Goal: Use online tool/utility: Utilize a website feature to perform a specific function

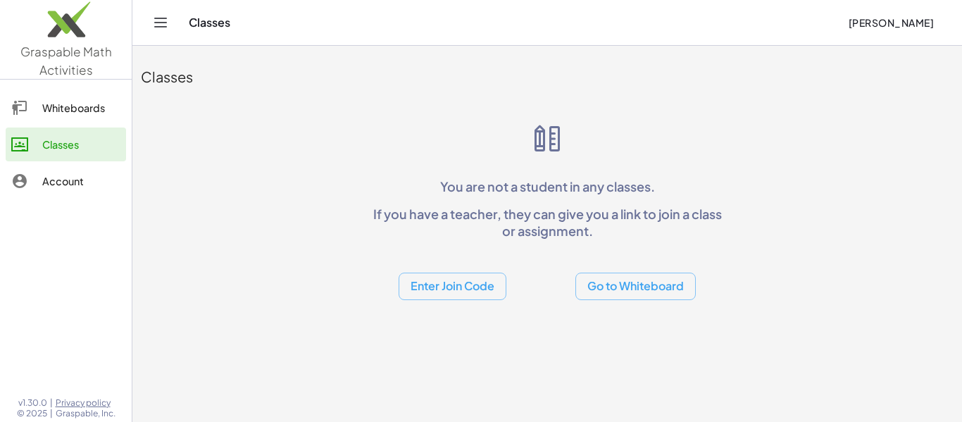
click at [70, 104] on div "Whiteboards" at bounding box center [81, 107] width 78 height 17
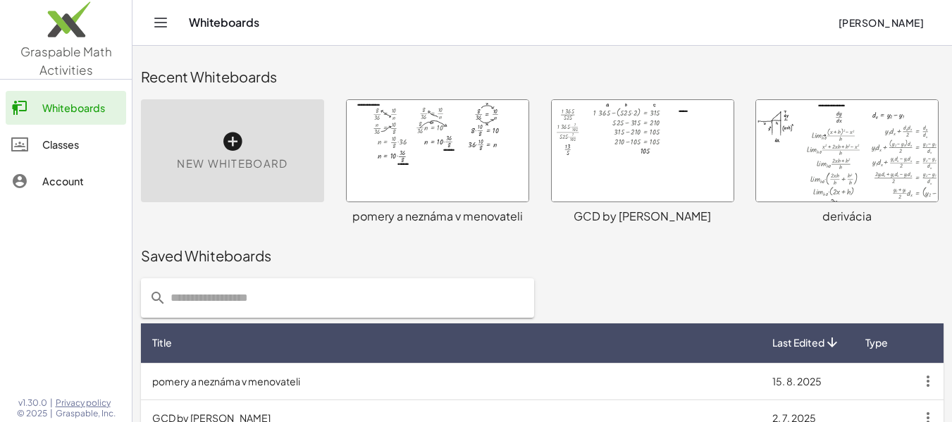
click at [266, 158] on span "New Whiteboard" at bounding box center [232, 164] width 111 height 16
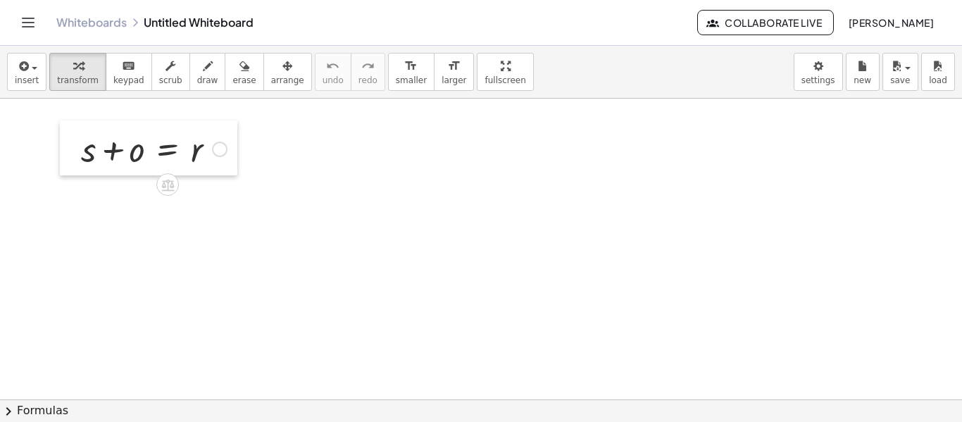
drag, startPoint x: 104, startPoint y: 169, endPoint x: 69, endPoint y: 161, distance: 36.2
click at [69, 161] on div at bounding box center [70, 147] width 21 height 55
click at [87, 209] on div at bounding box center [481, 400] width 962 height 602
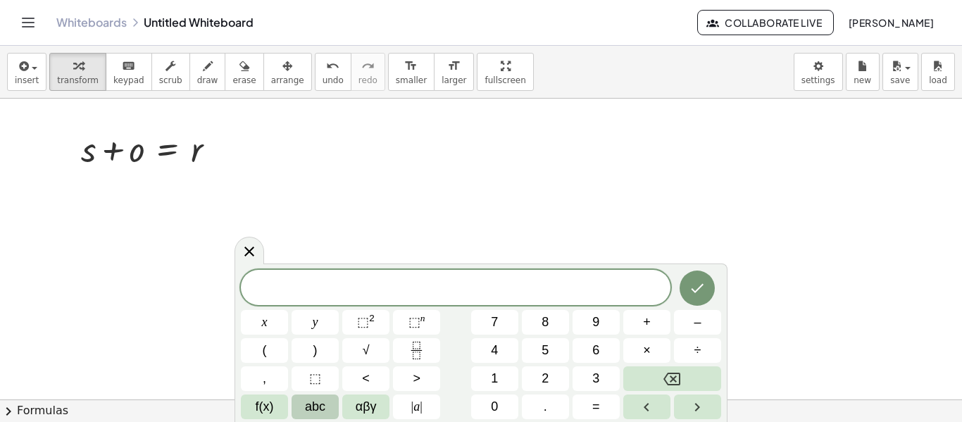
click at [318, 408] on span "abc" at bounding box center [315, 406] width 20 height 19
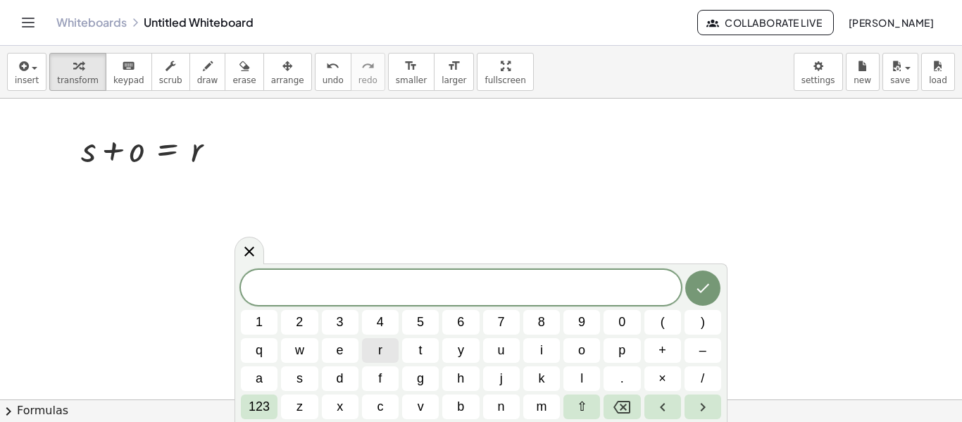
click at [379, 352] on span "r" at bounding box center [380, 350] width 4 height 19
click at [623, 349] on span "p" at bounding box center [621, 350] width 7 height 19
click at [383, 354] on button "r" at bounding box center [380, 350] width 37 height 25
click at [299, 379] on span "s" at bounding box center [300, 378] width 6 height 19
click at [702, 290] on icon "Done" at bounding box center [703, 288] width 13 height 9
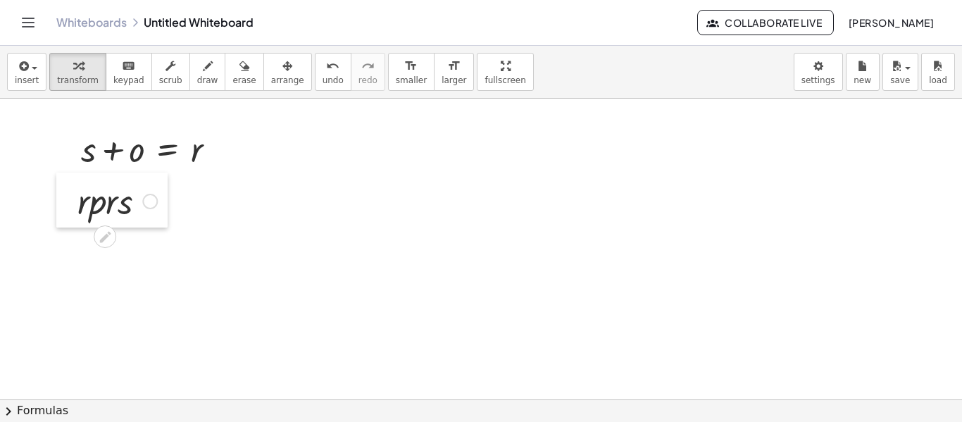
drag, startPoint x: 101, startPoint y: 250, endPoint x: 70, endPoint y: 213, distance: 48.0
click at [70, 213] on div at bounding box center [66, 200] width 21 height 55
drag, startPoint x: 74, startPoint y: 211, endPoint x: 249, endPoint y: 156, distance: 183.8
click at [249, 156] on div at bounding box center [242, 145] width 21 height 55
click at [325, 150] on div at bounding box center [325, 146] width 15 height 15
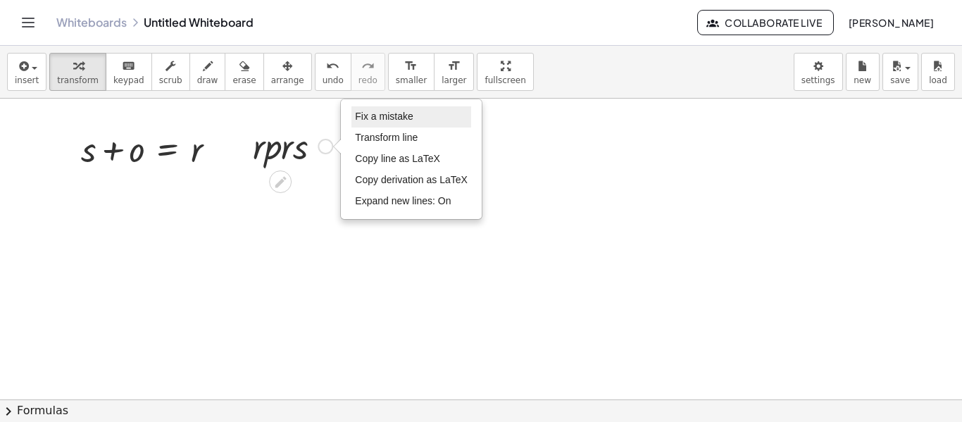
click at [393, 118] on span "Fix a mistake" at bounding box center [384, 116] width 58 height 11
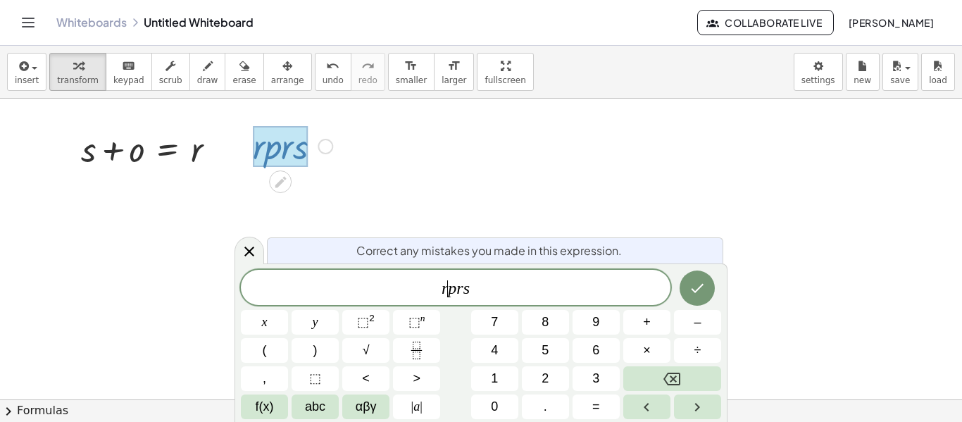
click at [449, 293] on var "p" at bounding box center [452, 288] width 8 height 18
click at [711, 321] on button "–" at bounding box center [697, 322] width 47 height 25
click at [473, 290] on span "r − p r ​ s" at bounding box center [456, 289] width 430 height 20
click at [607, 404] on button "=" at bounding box center [596, 406] width 47 height 25
click at [707, 293] on button "Done" at bounding box center [697, 287] width 35 height 35
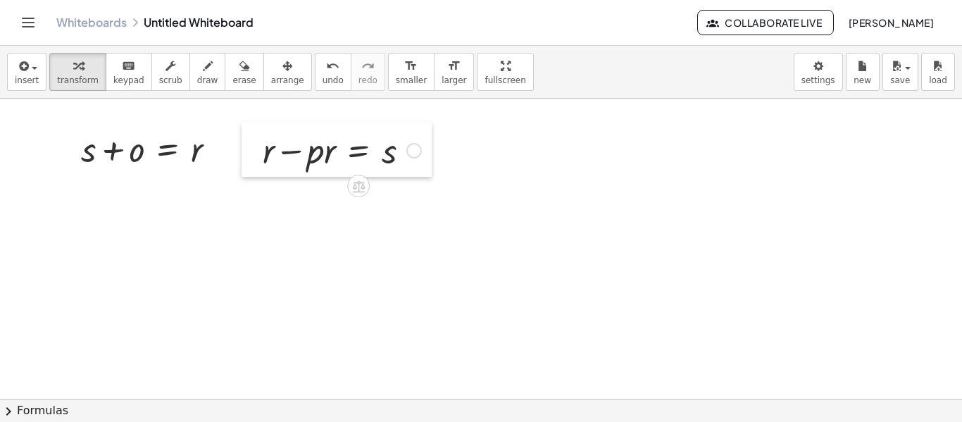
drag, startPoint x: 177, startPoint y: 157, endPoint x: 255, endPoint y: 161, distance: 78.3
click at [255, 161] on div at bounding box center [252, 149] width 21 height 55
click at [250, 159] on div at bounding box center [246, 145] width 21 height 55
drag, startPoint x: 259, startPoint y: 156, endPoint x: 387, endPoint y: 162, distance: 128.4
click at [387, 162] on div at bounding box center [336, 146] width 173 height 48
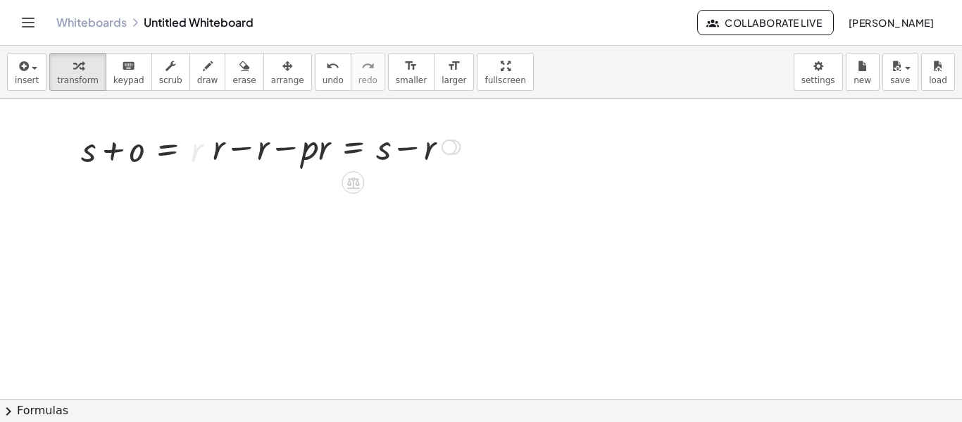
click at [245, 147] on div at bounding box center [336, 146] width 261 height 48
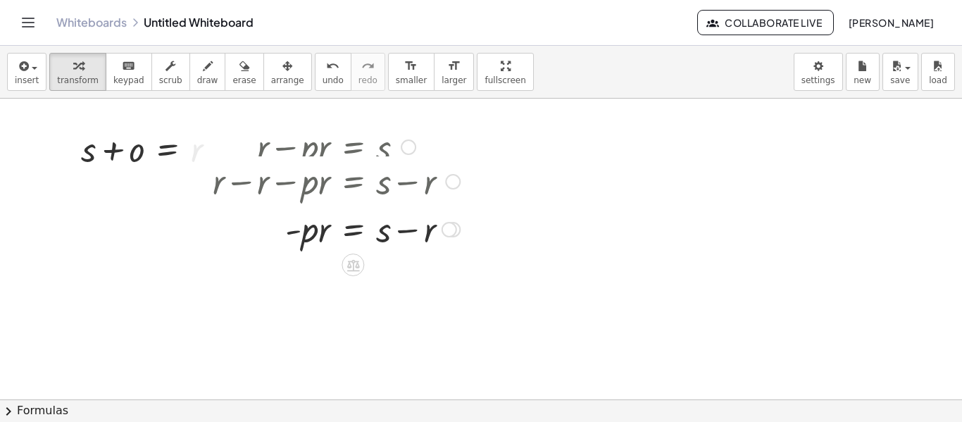
drag, startPoint x: 449, startPoint y: 151, endPoint x: 460, endPoint y: 192, distance: 42.2
click at [353, 182] on div "+ r − r − · p · r = + s − r" at bounding box center [353, 182] width 0 height 0
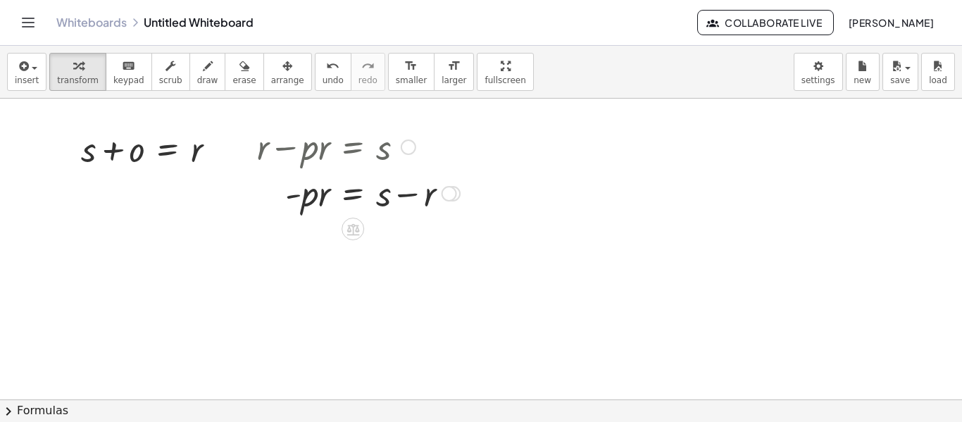
drag, startPoint x: 456, startPoint y: 242, endPoint x: 457, endPoint y: 189, distance: 52.8
click at [353, 194] on div "· p · r = s + − r - Fix a mistake Transform line Copy line as LaTeX Copy deriva…" at bounding box center [353, 194] width 0 height 0
drag, startPoint x: 323, startPoint y: 202, endPoint x: 390, endPoint y: 224, distance: 70.4
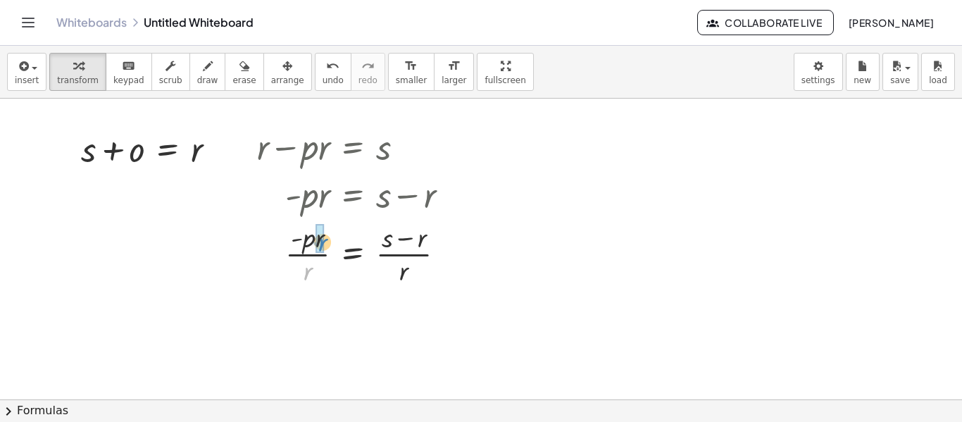
drag, startPoint x: 306, startPoint y: 270, endPoint x: 320, endPoint y: 242, distance: 32.4
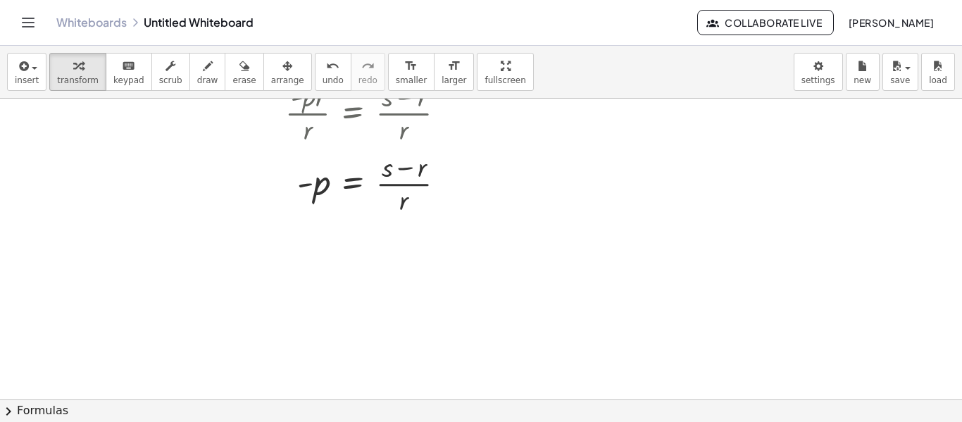
scroll to position [70, 0]
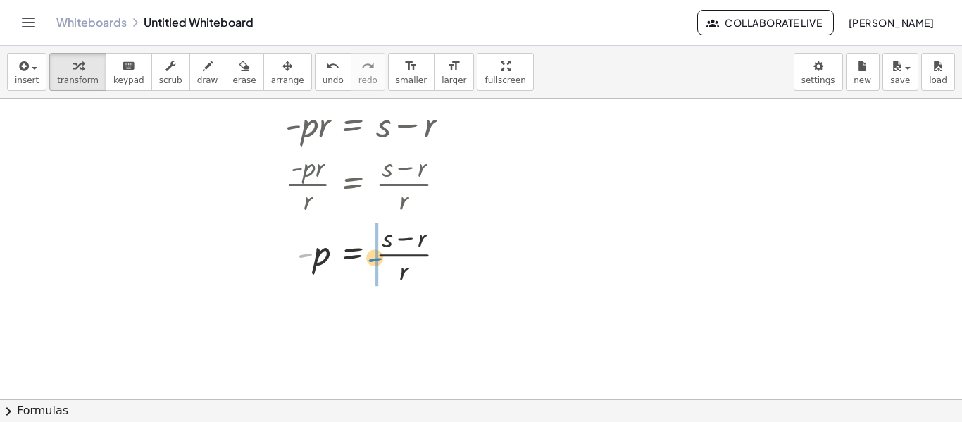
drag, startPoint x: 303, startPoint y: 255, endPoint x: 373, endPoint y: 259, distance: 69.9
click at [373, 259] on div at bounding box center [358, 253] width 217 height 70
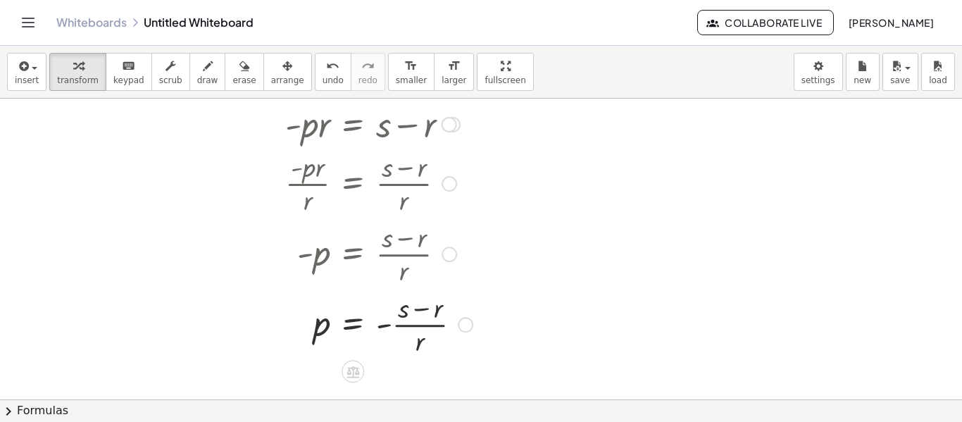
click at [463, 320] on div "Fix a mistake Transform line Copy line as LaTeX Copy derivation as LaTeX Expand…" at bounding box center [465, 324] width 15 height 15
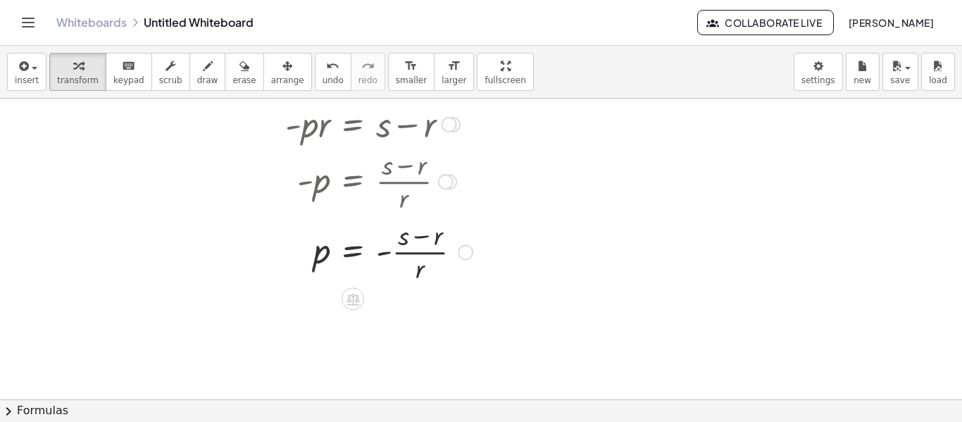
drag, startPoint x: 449, startPoint y: 256, endPoint x: 438, endPoint y: 180, distance: 77.5
click at [353, 182] on div "- p = · ( + s − r ) · r" at bounding box center [353, 182] width 0 height 0
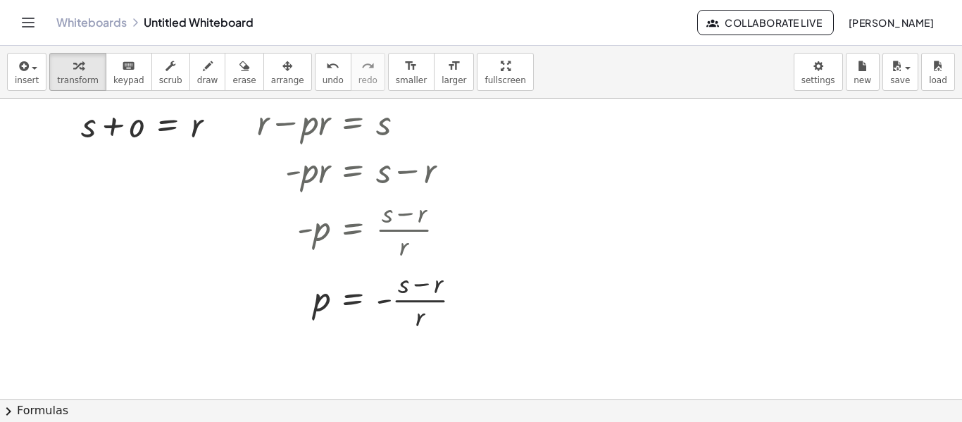
scroll to position [0, 0]
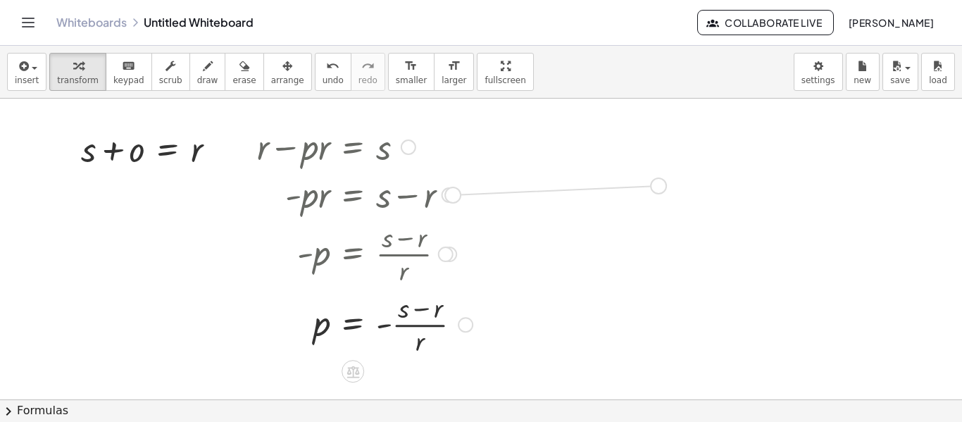
drag, startPoint x: 454, startPoint y: 192, endPoint x: 661, endPoint y: 183, distance: 208.0
click at [661, 183] on div "+ s + o = r + r − · p · r = s + r − r − · p · r = + s − r + 0 − · p · r = + s −…" at bounding box center [481, 400] width 962 height 602
drag, startPoint x: 485, startPoint y: 183, endPoint x: 573, endPoint y: 170, distance: 89.7
click at [573, 170] on div at bounding box center [567, 178] width 189 height 48
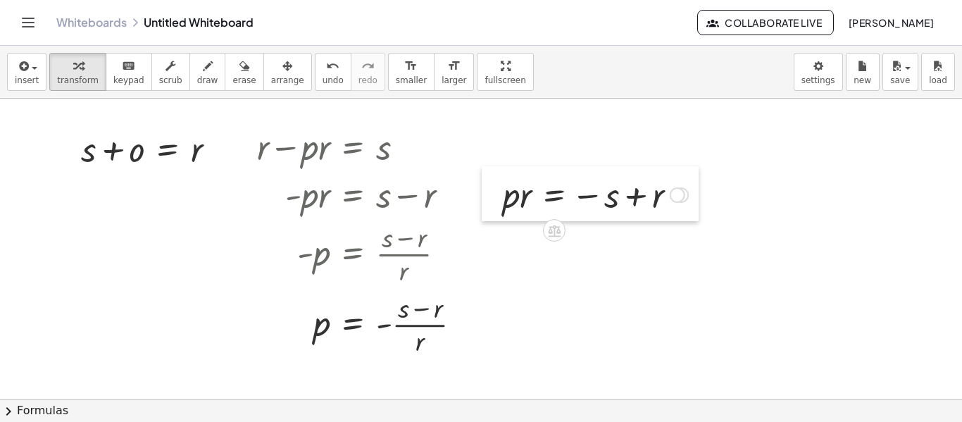
drag, startPoint x: 494, startPoint y: 194, endPoint x: 502, endPoint y: 210, distance: 17.0
click at [502, 210] on div at bounding box center [492, 193] width 21 height 55
drag, startPoint x: 525, startPoint y: 201, endPoint x: 611, endPoint y: 234, distance: 91.8
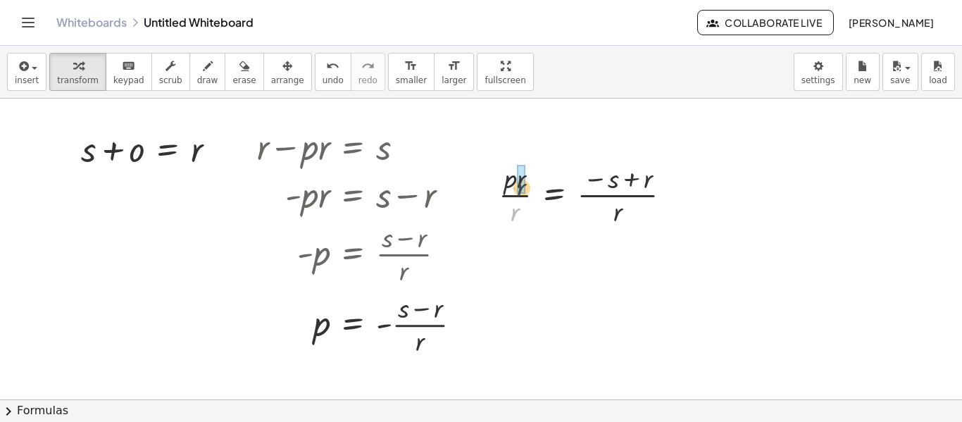
drag, startPoint x: 513, startPoint y: 216, endPoint x: 520, endPoint y: 190, distance: 26.3
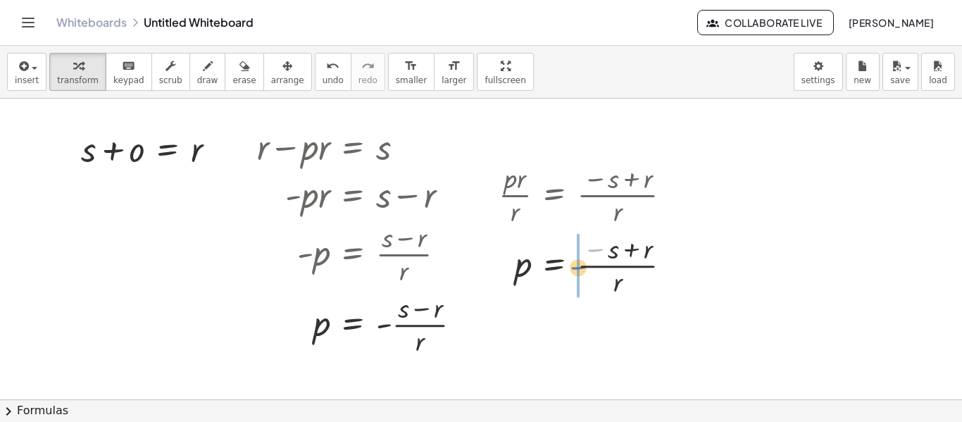
drag, startPoint x: 592, startPoint y: 251, endPoint x: 575, endPoint y: 269, distance: 24.4
click at [575, 269] on div at bounding box center [591, 264] width 198 height 70
click at [672, 197] on div at bounding box center [671, 194] width 15 height 15
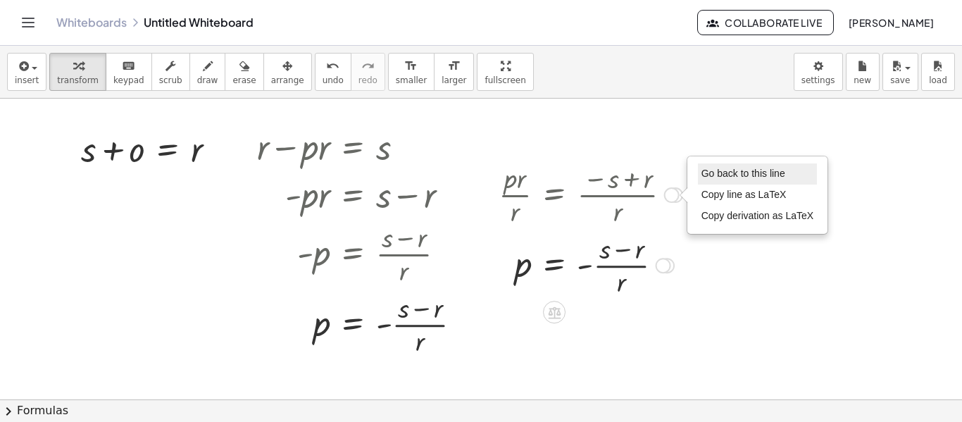
click at [715, 176] on span "Go back to this line" at bounding box center [744, 173] width 84 height 11
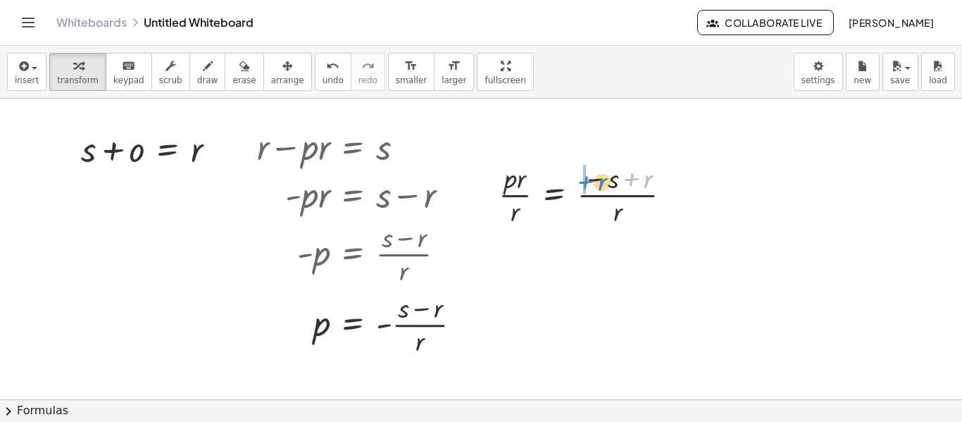
drag, startPoint x: 647, startPoint y: 181, endPoint x: 601, endPoint y: 184, distance: 45.9
click at [601, 184] on div at bounding box center [591, 193] width 198 height 70
click at [648, 196] on div "Go back to this line Copy line as LaTeX Copy derivation as LaTeX" at bounding box center [647, 194] width 15 height 15
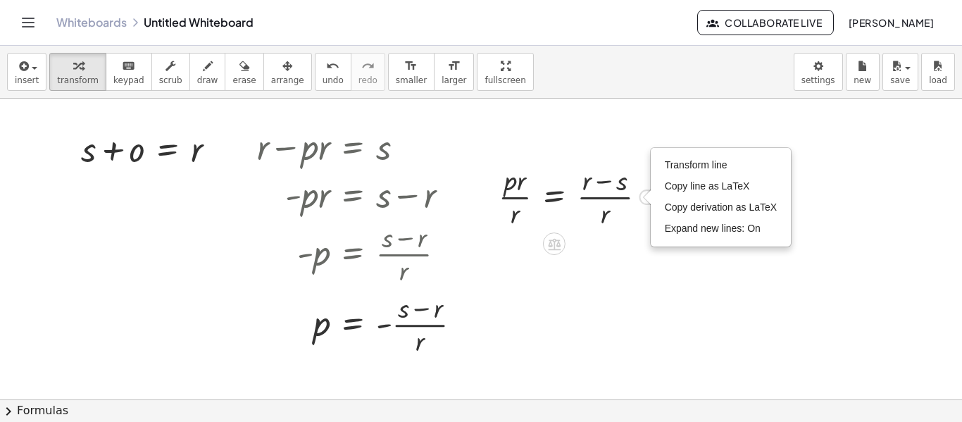
drag, startPoint x: 648, startPoint y: 196, endPoint x: 647, endPoint y: 204, distance: 7.8
click at [647, 204] on div "· - p · r = + s − r · p · r = − s + r · p · r · r = · ( − s + r ) · r · p · r ·…" at bounding box center [569, 195] width 206 height 77
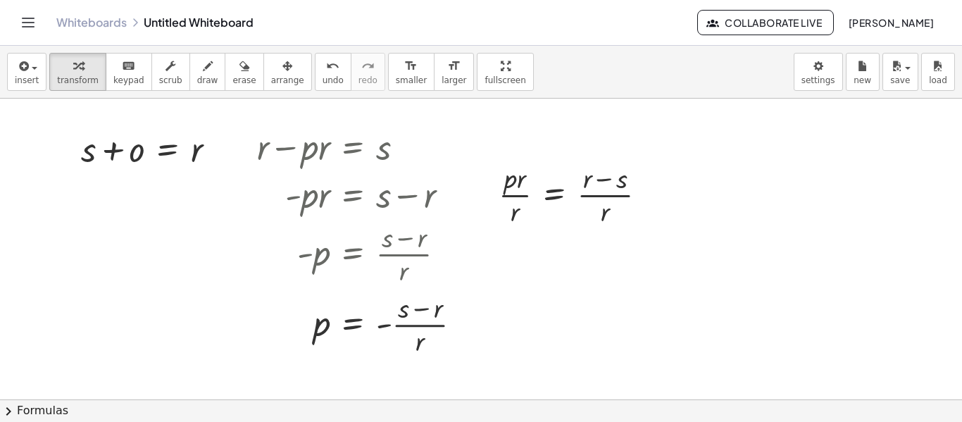
drag, startPoint x: 615, startPoint y: 268, endPoint x: 634, endPoint y: 244, distance: 30.6
click at [618, 264] on div at bounding box center [481, 400] width 962 height 602
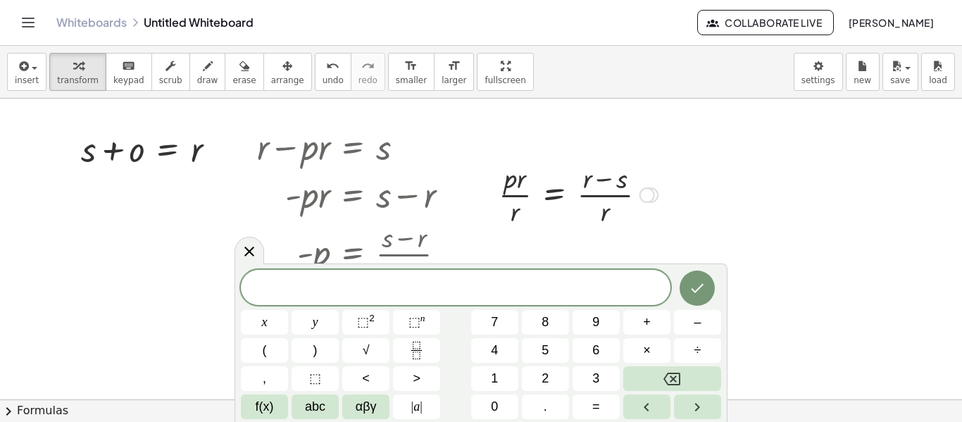
click at [646, 197] on div "Transform line Copy line as LaTeX Copy derivation as LaTeX Expand new lines: On" at bounding box center [647, 194] width 15 height 15
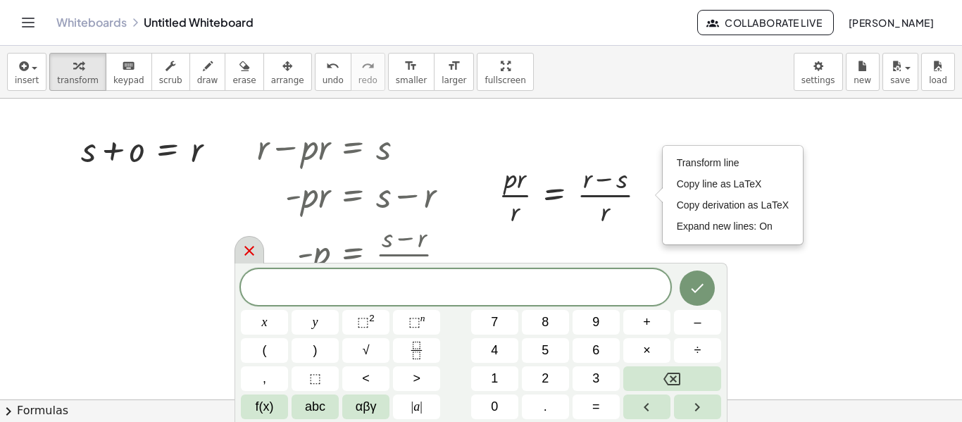
click at [254, 254] on icon at bounding box center [249, 250] width 17 height 17
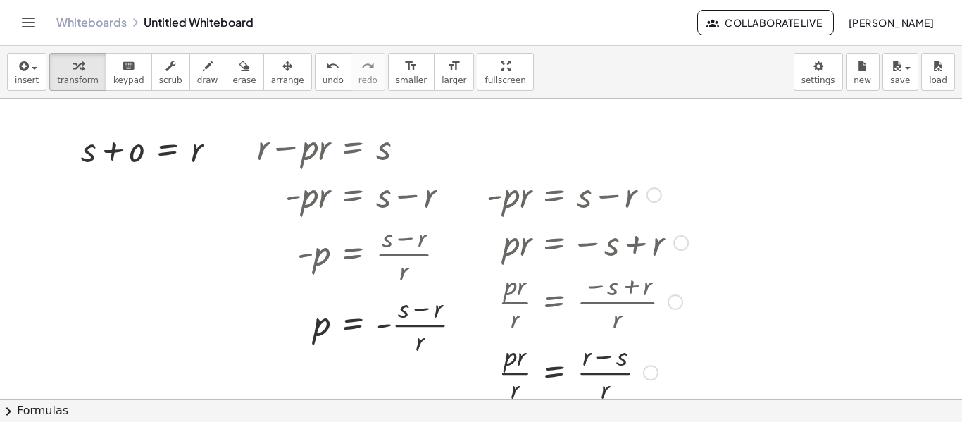
drag, startPoint x: 648, startPoint y: 187, endPoint x: 677, endPoint y: 402, distance: 216.8
click at [677, 402] on div "insert select one: Math Expression Function Text Youtube Video Graphing Geometr…" at bounding box center [481, 234] width 962 height 376
drag, startPoint x: 682, startPoint y: 244, endPoint x: 685, endPoint y: 311, distance: 67.0
click at [554, 195] on div "· - p · r = + s − r · p · r = − s + r · p · r · r = · ( − s + r ) · r · p · r ·…" at bounding box center [554, 195] width 0 height 0
drag, startPoint x: 680, startPoint y: 245, endPoint x: 682, endPoint y: 272, distance: 26.9
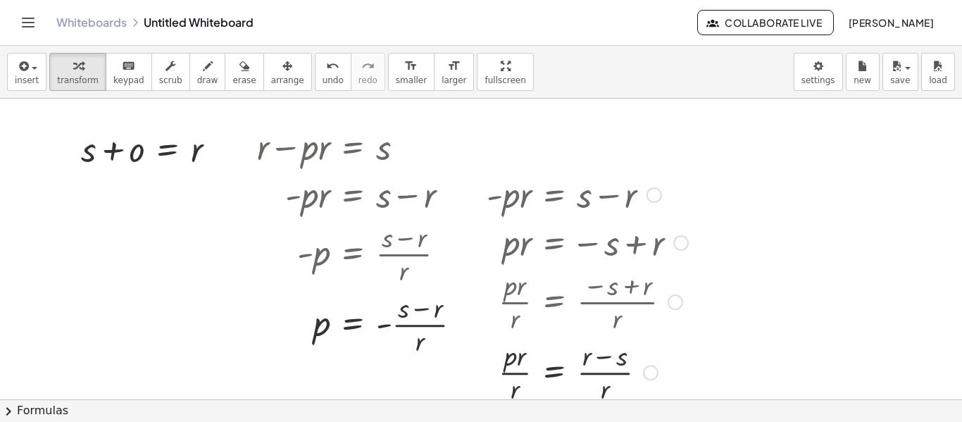
click at [554, 195] on div "· - p · r = + s − r · p · r = − s + r · p · r · r = · ( − s + r ) · r · p · r ·…" at bounding box center [554, 195] width 0 height 0
drag, startPoint x: 679, startPoint y: 241, endPoint x: 692, endPoint y: 280, distance: 40.8
click at [554, 195] on div "· - p · r = + s − r · p · r = − s + r · p · r · r = · ( − s + r ) · r · p · r ·…" at bounding box center [554, 195] width 0 height 0
click at [656, 194] on div at bounding box center [654, 194] width 15 height 15
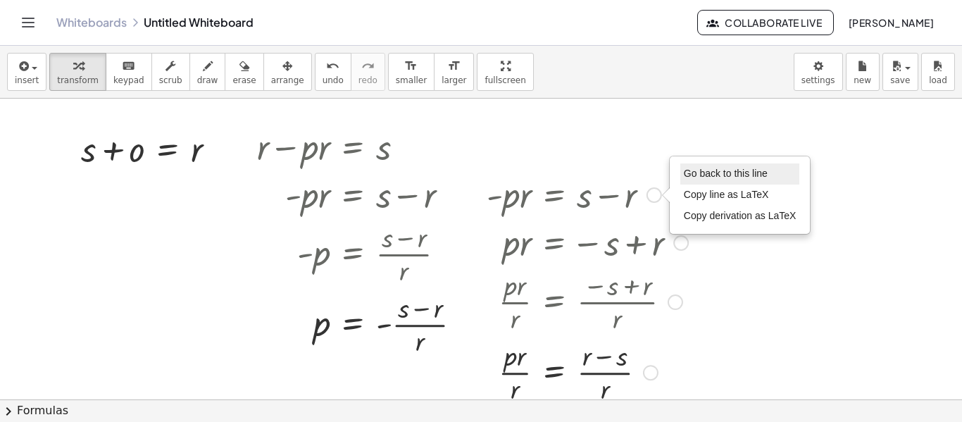
click at [697, 175] on span "Go back to this line" at bounding box center [726, 173] width 84 height 11
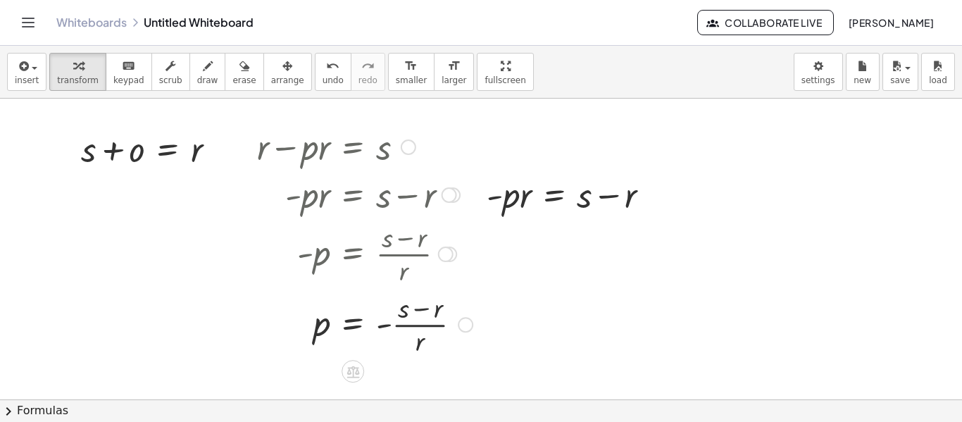
click at [447, 199] on div at bounding box center [449, 194] width 15 height 15
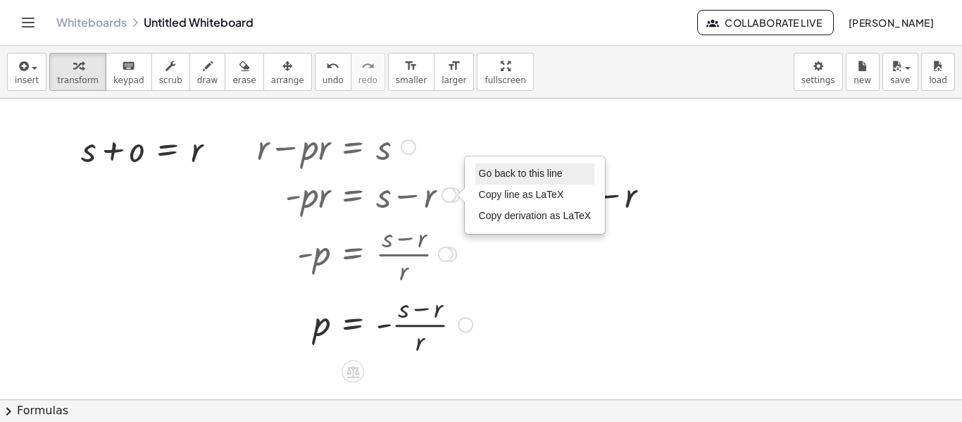
click at [506, 170] on span "Go back to this line" at bounding box center [521, 173] width 84 height 11
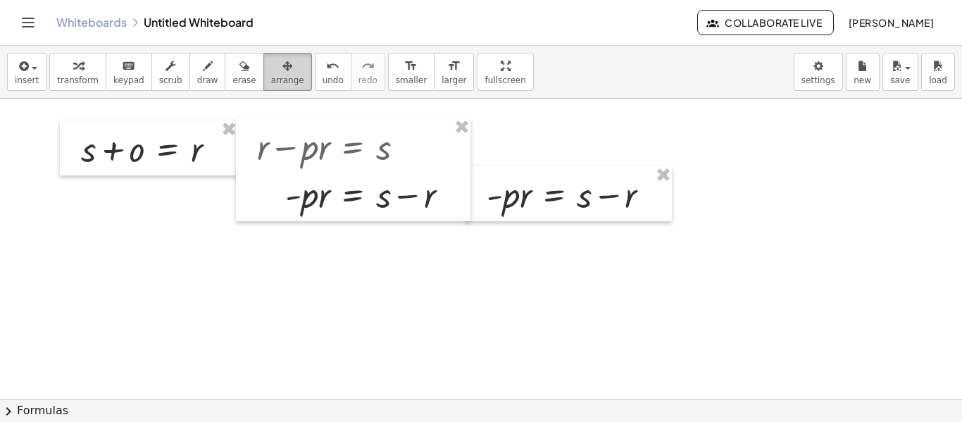
click at [271, 82] on span "arrange" at bounding box center [287, 80] width 33 height 10
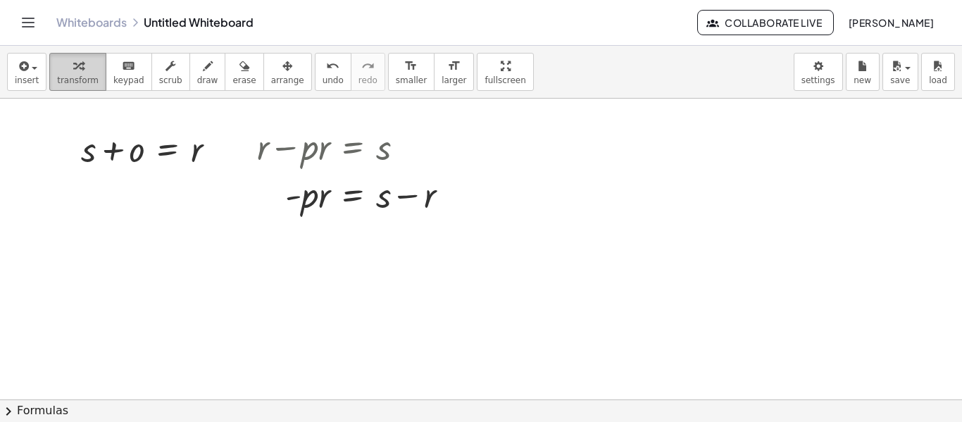
click at [60, 82] on span "transform" at bounding box center [78, 80] width 42 height 10
click at [405, 151] on div at bounding box center [408, 146] width 15 height 15
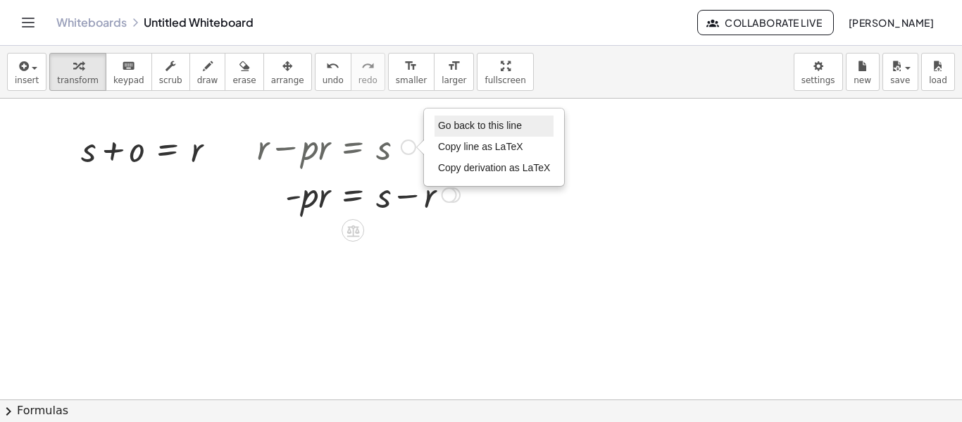
click at [475, 127] on span "Go back to this line" at bounding box center [480, 125] width 84 height 11
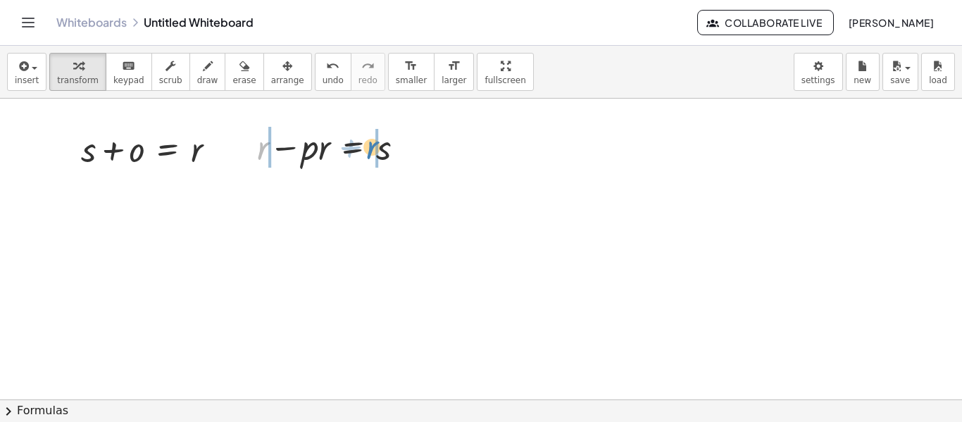
drag, startPoint x: 259, startPoint y: 148, endPoint x: 368, endPoint y: 147, distance: 109.2
click at [368, 147] on div at bounding box center [336, 146] width 173 height 48
drag, startPoint x: 243, startPoint y: 149, endPoint x: 243, endPoint y: 159, distance: 9.9
click at [243, 150] on div at bounding box center [350, 146] width 289 height 48
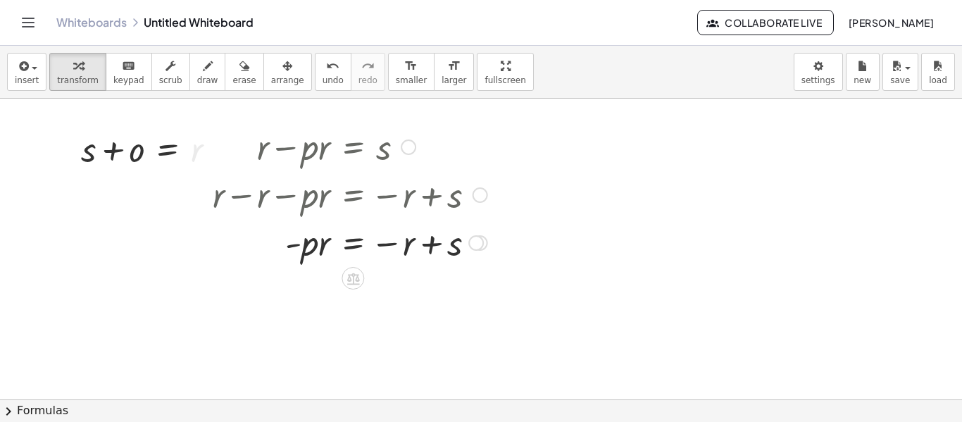
drag, startPoint x: 473, startPoint y: 148, endPoint x: 480, endPoint y: 223, distance: 75.7
click at [353, 147] on div "+ r − · p · r = s + r − r − · p · r = − r + s + 0 − · p · r = − r + s · p · r =…" at bounding box center [353, 147] width 0 height 0
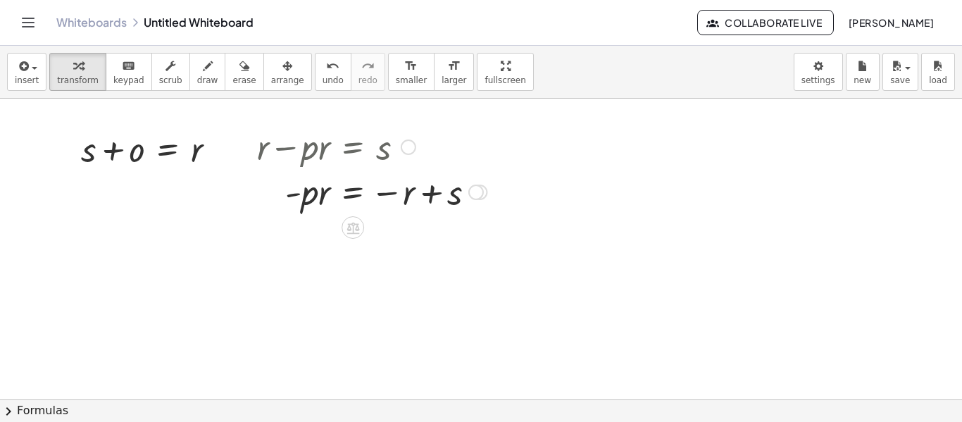
drag, startPoint x: 475, startPoint y: 237, endPoint x: 472, endPoint y: 181, distance: 56.5
click at [353, 192] on div "· p · r = s − r + - Go back to this line Copy line as LaTeX Copy derivation as …" at bounding box center [353, 192] width 0 height 0
drag, startPoint x: 289, startPoint y: 197, endPoint x: 371, endPoint y: 208, distance: 83.1
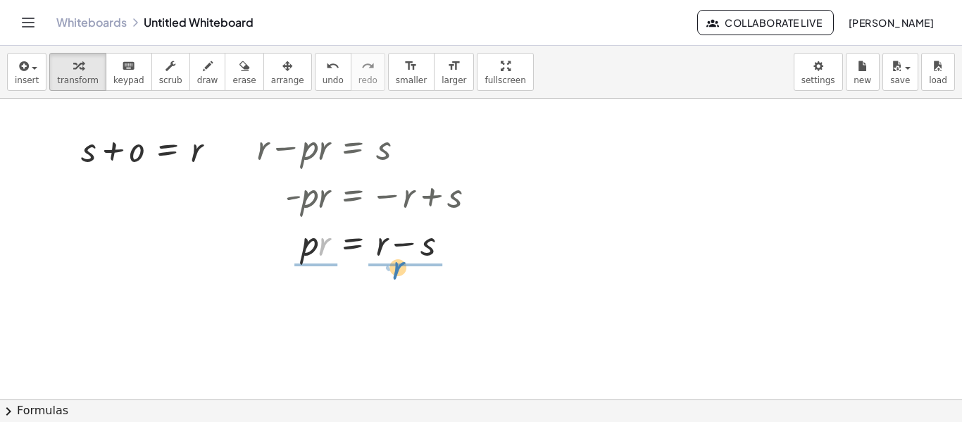
drag, startPoint x: 321, startPoint y: 249, endPoint x: 395, endPoint y: 273, distance: 77.7
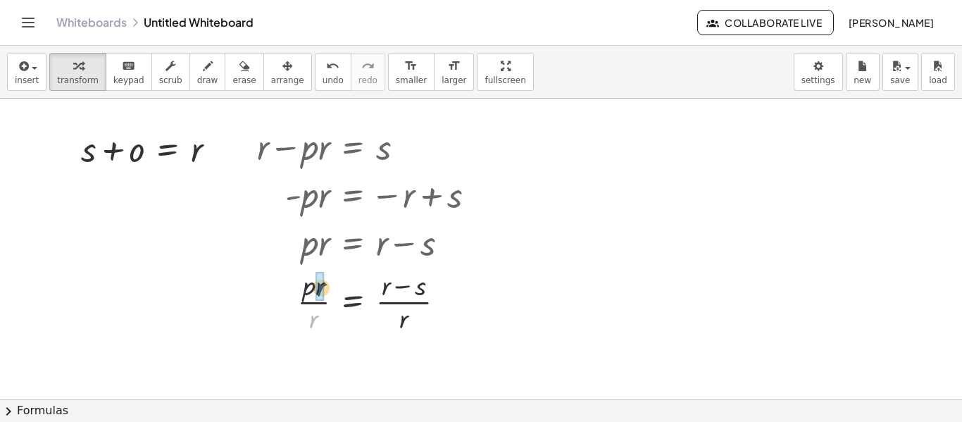
drag, startPoint x: 316, startPoint y: 321, endPoint x: 324, endPoint y: 290, distance: 32.6
drag, startPoint x: 407, startPoint y: 149, endPoint x: 741, endPoint y: 142, distance: 334.0
click at [741, 142] on div "+ s + o = r + r − · p · r = s + r − r − · p · r = − r + s + 0 − · p · r = − r +…" at bounding box center [481, 400] width 962 height 602
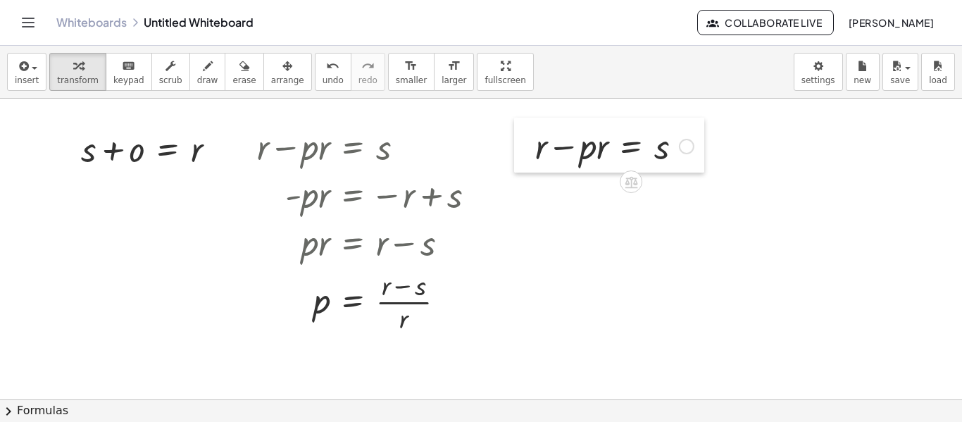
drag, startPoint x: 566, startPoint y: 139, endPoint x: 526, endPoint y: 152, distance: 42.3
click at [526, 152] on div at bounding box center [524, 145] width 21 height 55
drag, startPoint x: 194, startPoint y: 151, endPoint x: 540, endPoint y: 164, distance: 346.1
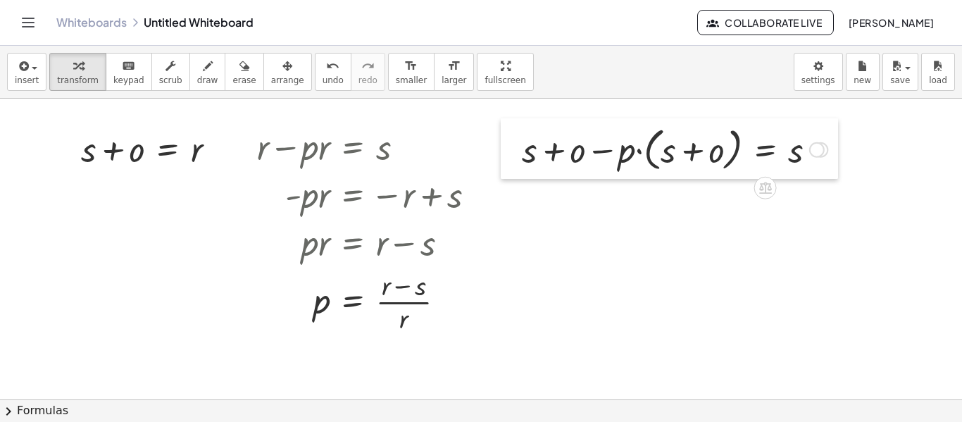
drag, startPoint x: 384, startPoint y: 158, endPoint x: 518, endPoint y: 161, distance: 133.9
click at [518, 161] on div at bounding box center [511, 148] width 21 height 61
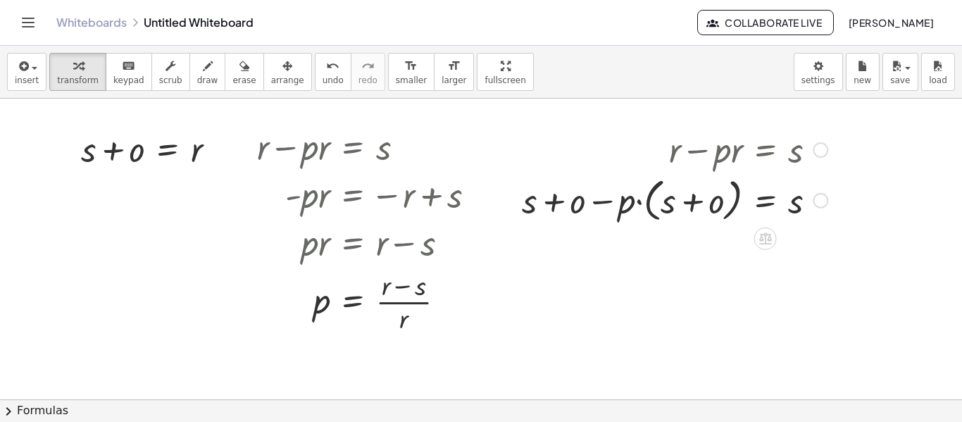
drag, startPoint x: 822, startPoint y: 151, endPoint x: 844, endPoint y: 217, distance: 69.7
click at [844, 217] on div "+ s + o = r + r − · p · r = s + r − r − · p · r = − r + s + 0 − · p · r = − r +…" at bounding box center [481, 400] width 962 height 602
drag, startPoint x: 555, startPoint y: 201, endPoint x: 568, endPoint y: 204, distance: 13.0
click at [568, 204] on div at bounding box center [675, 200] width 320 height 54
drag, startPoint x: 554, startPoint y: 199, endPoint x: 812, endPoint y: 199, distance: 257.8
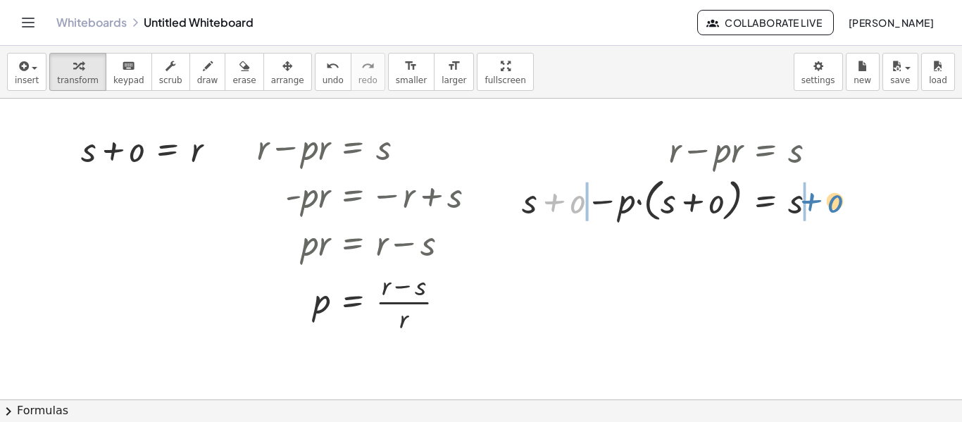
click at [812, 199] on div at bounding box center [675, 200] width 320 height 54
drag, startPoint x: 481, startPoint y: 210, endPoint x: 825, endPoint y: 220, distance: 343.9
click at [825, 220] on div at bounding box center [675, 200] width 418 height 54
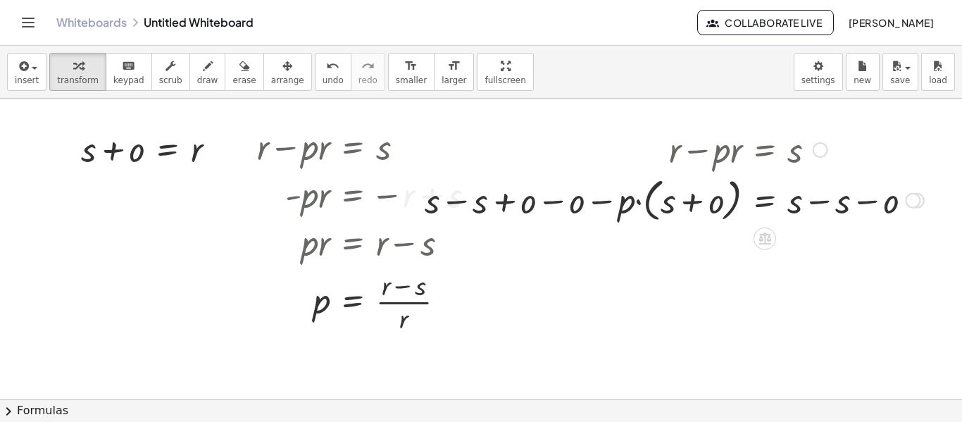
click at [461, 199] on div at bounding box center [675, 200] width 514 height 54
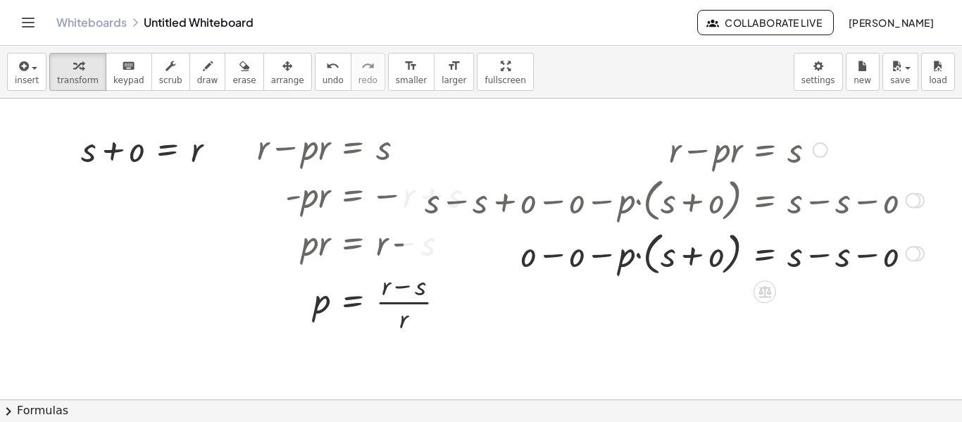
click at [551, 251] on div at bounding box center [675, 253] width 514 height 54
click at [821, 256] on div at bounding box center [675, 253] width 514 height 54
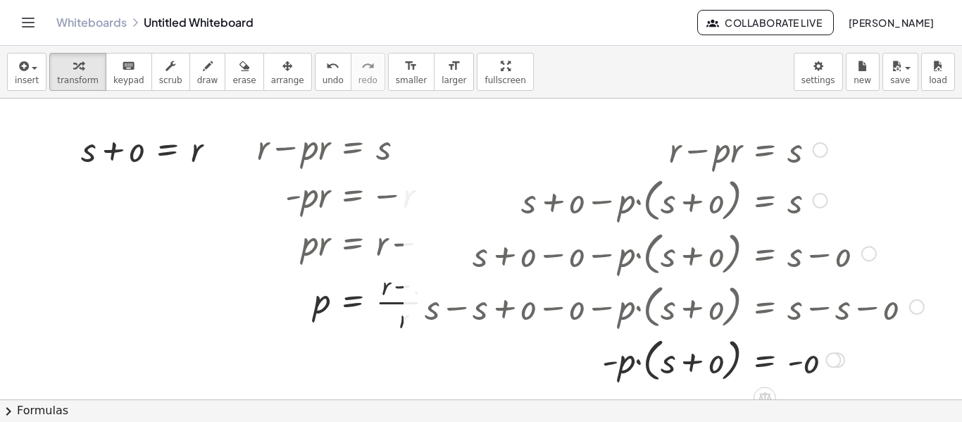
drag, startPoint x: 914, startPoint y: 201, endPoint x: 953, endPoint y: 415, distance: 217.7
click at [953, 415] on div "insert select one: Math Expression Function Text Youtube Video Graphing Geometr…" at bounding box center [481, 234] width 962 height 376
drag, startPoint x: 918, startPoint y: 306, endPoint x: 951, endPoint y: 355, distance: 59.4
click at [951, 355] on div "+ s + o = r + r − · p · r = s + r − r − · p · r = − r + s + 0 − · p · r = − r +…" at bounding box center [481, 400] width 962 height 602
drag, startPoint x: 914, startPoint y: 308, endPoint x: 913, endPoint y: 351, distance: 43.7
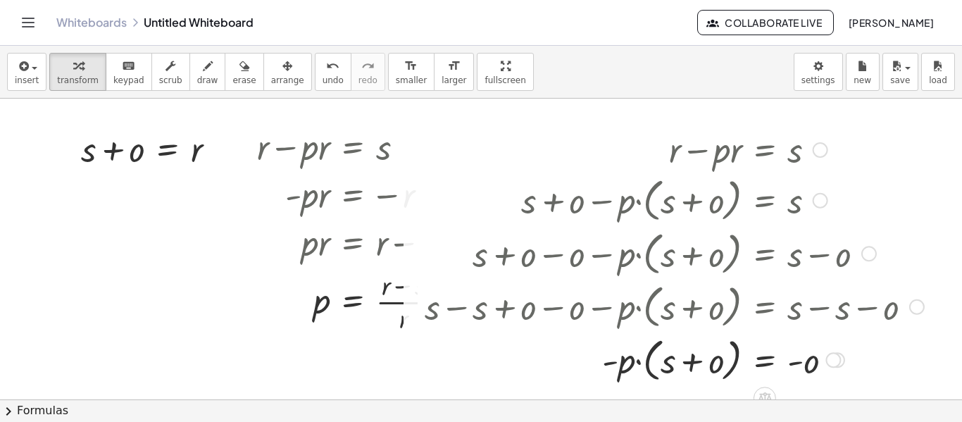
click at [765, 150] on div "+ r − · p · r = s + s + o − · p · ( + s + o ) = s + s + o − o − · p · ( + s + o…" at bounding box center [765, 150] width 0 height 0
drag, startPoint x: 864, startPoint y: 254, endPoint x: 869, endPoint y: 279, distance: 26.0
click at [765, 150] on div "+ r − · p · r = s + s + o − · p · ( + s + o ) = s + s + o − o − · p · ( + s + o…" at bounding box center [765, 150] width 0 height 0
click at [916, 306] on div at bounding box center [916, 306] width 15 height 15
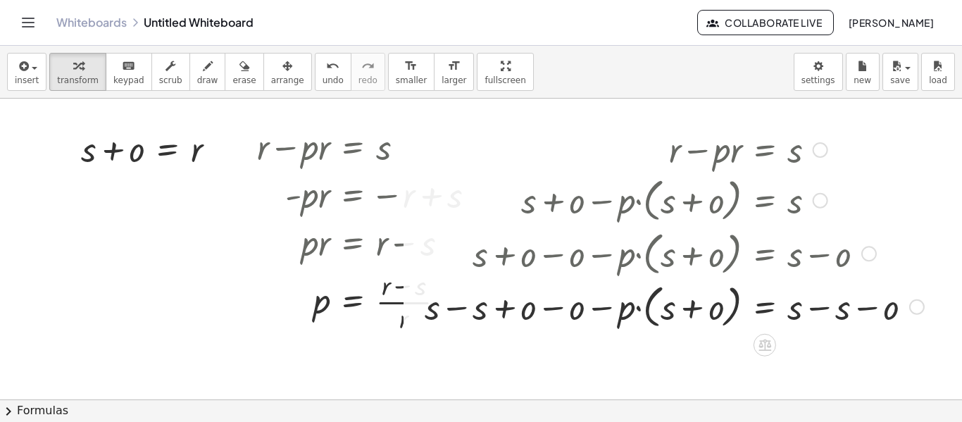
click at [456, 309] on div at bounding box center [675, 306] width 514 height 54
click at [549, 308] on div at bounding box center [699, 306] width 466 height 54
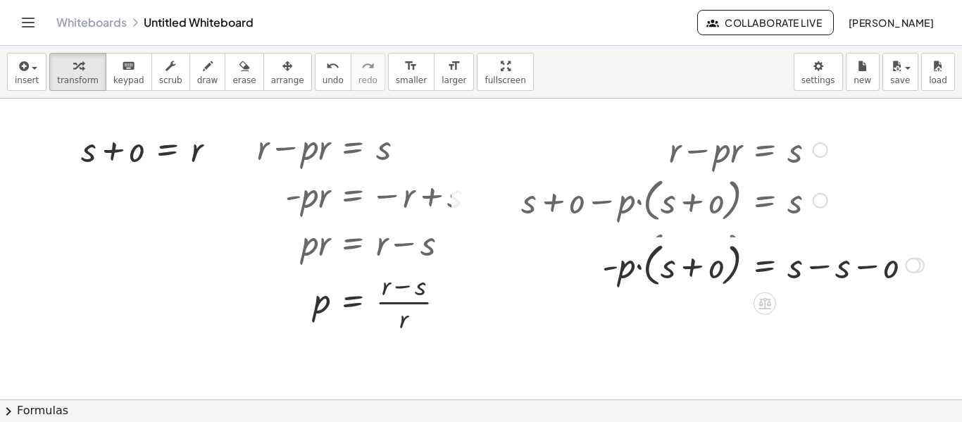
drag, startPoint x: 914, startPoint y: 307, endPoint x: 914, endPoint y: 261, distance: 46.5
click at [914, 261] on div at bounding box center [912, 265] width 15 height 15
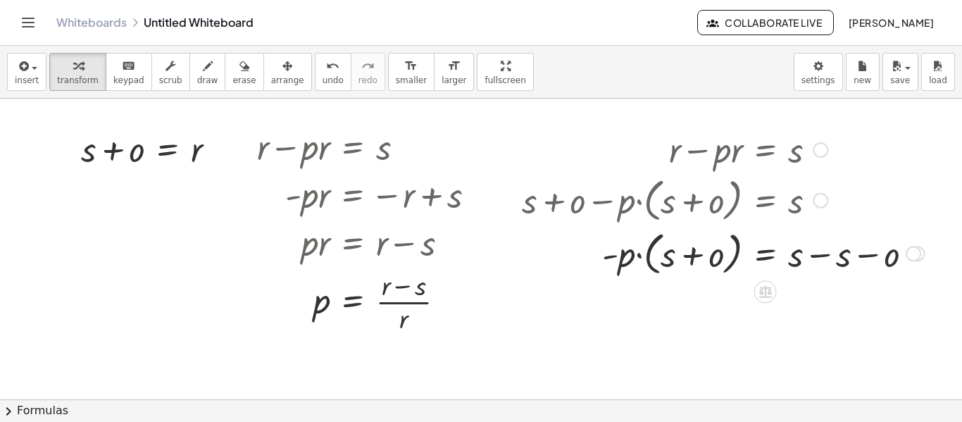
click at [822, 257] on div at bounding box center [723, 253] width 417 height 54
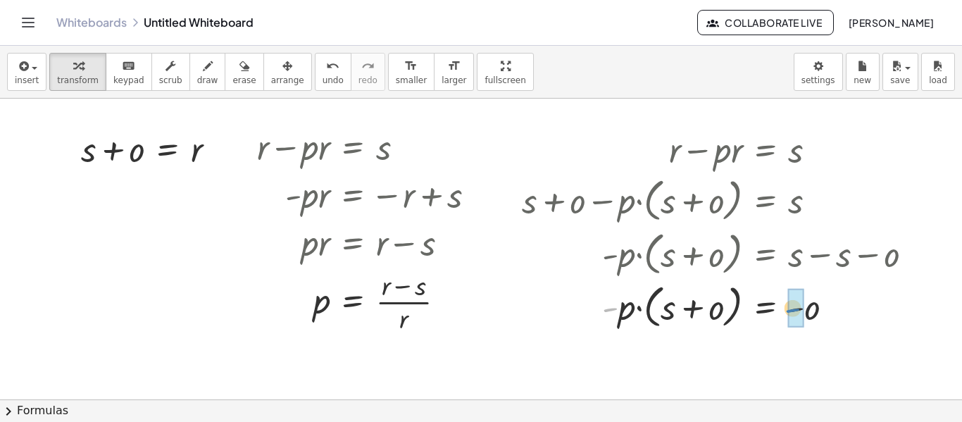
drag, startPoint x: 607, startPoint y: 308, endPoint x: 789, endPoint y: 309, distance: 181.7
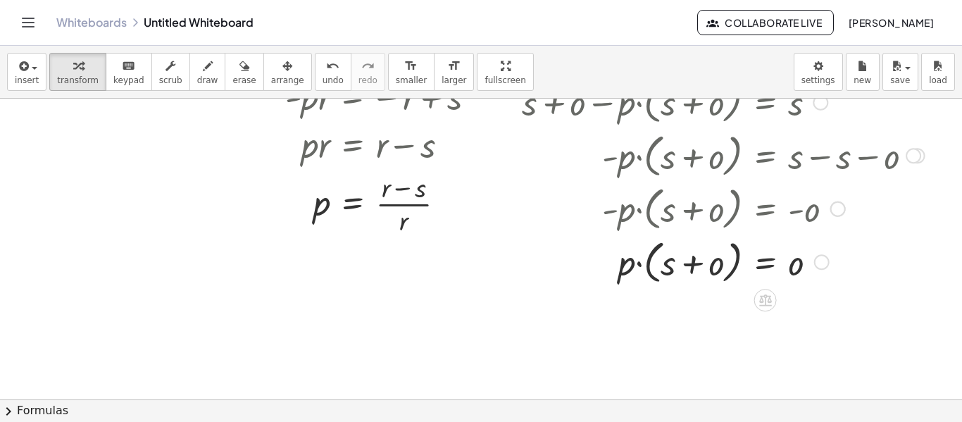
scroll to position [70, 0]
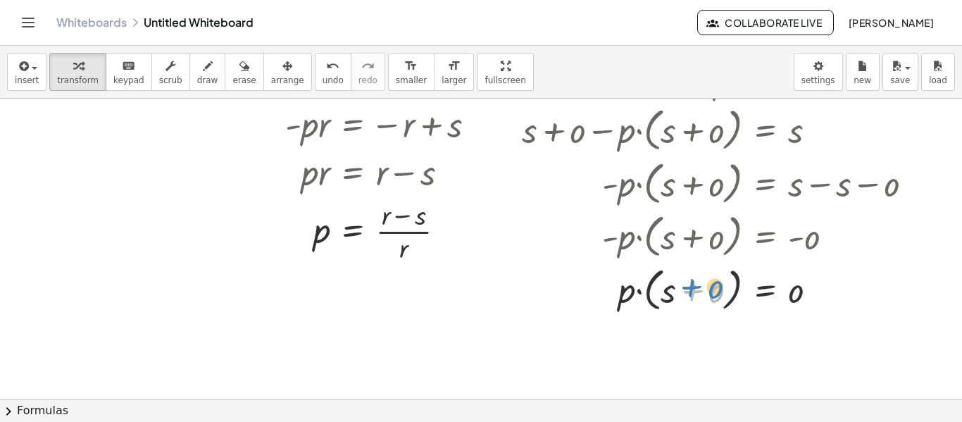
click at [691, 285] on div at bounding box center [723, 289] width 417 height 54
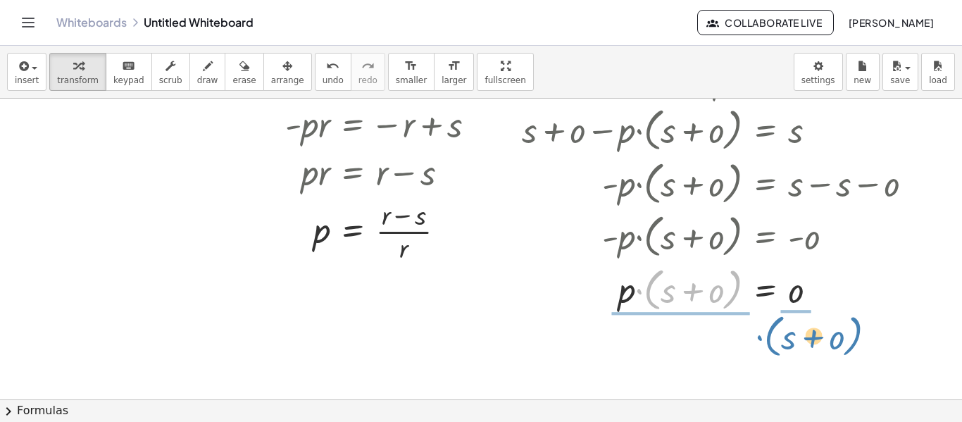
drag, startPoint x: 738, startPoint y: 285, endPoint x: 859, endPoint y: 332, distance: 129.1
click at [859, 332] on div "+ s + o = r + r − · p · r = s + r − r − · p · r = − r + s + 0 − · p · r = − r +…" at bounding box center [481, 329] width 962 height 602
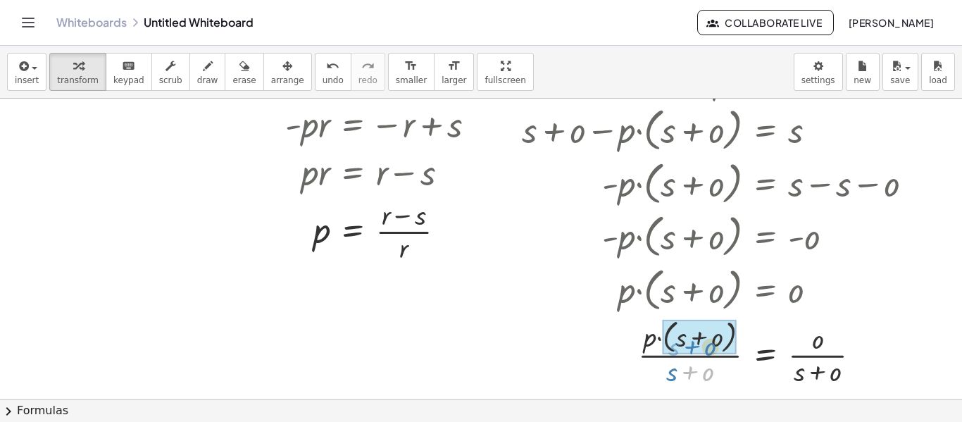
drag, startPoint x: 687, startPoint y: 373, endPoint x: 687, endPoint y: 355, distance: 17.6
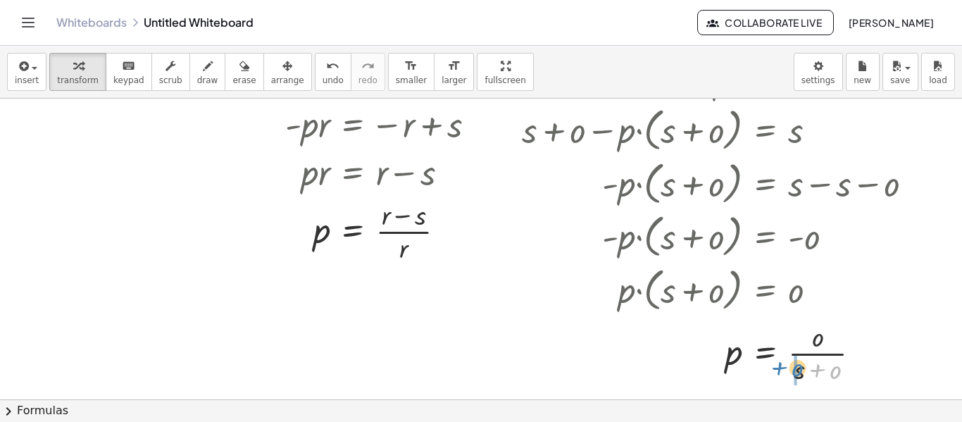
drag, startPoint x: 838, startPoint y: 371, endPoint x: 799, endPoint y: 368, distance: 38.1
click at [799, 368] on div at bounding box center [723, 352] width 417 height 70
click at [326, 73] on icon "undo" at bounding box center [332, 66] width 13 height 17
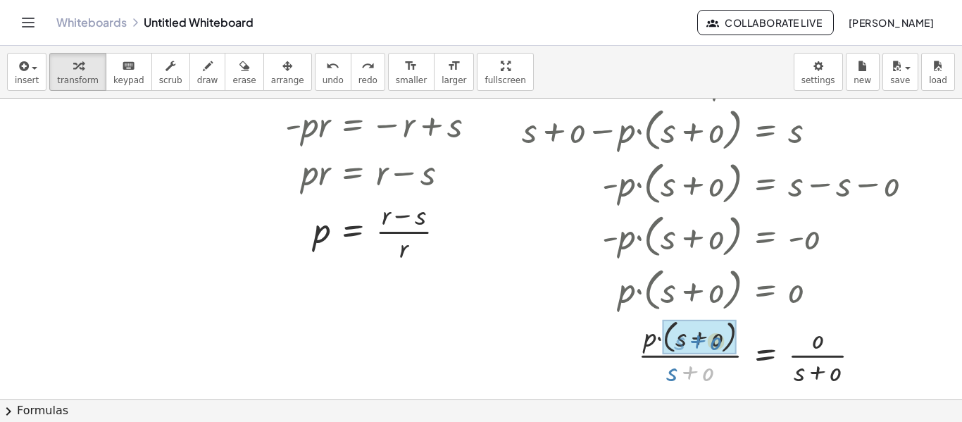
drag, startPoint x: 693, startPoint y: 369, endPoint x: 701, endPoint y: 337, distance: 32.6
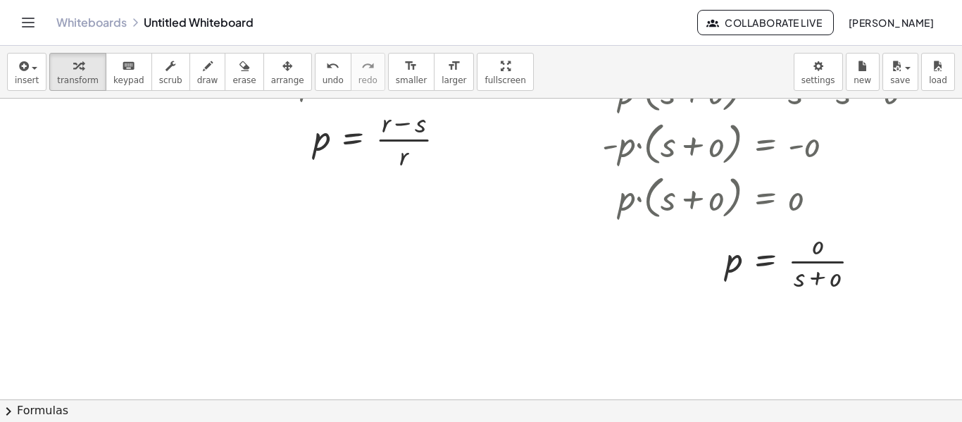
scroll to position [0, 0]
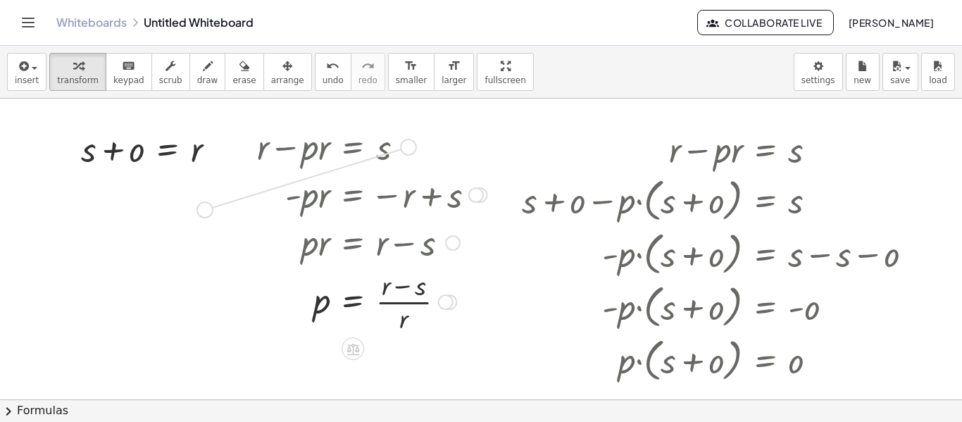
drag, startPoint x: 407, startPoint y: 148, endPoint x: 201, endPoint y: 215, distance: 216.3
click at [201, 215] on div "+ s + o = r + r − · p · r = s + r − r − · p · r = − r + s + 0 − · p · r = − r +…" at bounding box center [481, 400] width 962 height 602
drag, startPoint x: 39, startPoint y: 214, endPoint x: 68, endPoint y: 215, distance: 28.9
click at [68, 215] on div at bounding box center [60, 202] width 21 height 55
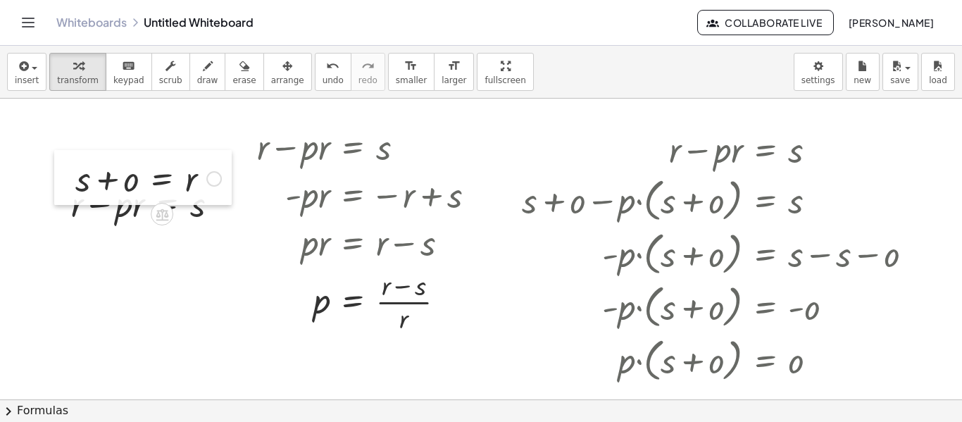
drag, startPoint x: 67, startPoint y: 154, endPoint x: 61, endPoint y: 183, distance: 30.1
click at [61, 183] on div at bounding box center [64, 177] width 21 height 55
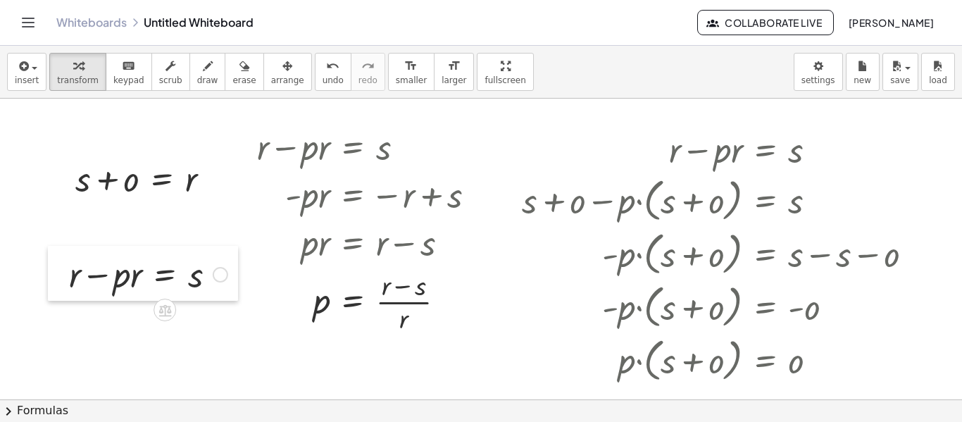
drag, startPoint x: 57, startPoint y: 217, endPoint x: 55, endPoint y: 287, distance: 70.5
click at [55, 287] on div at bounding box center [58, 273] width 21 height 55
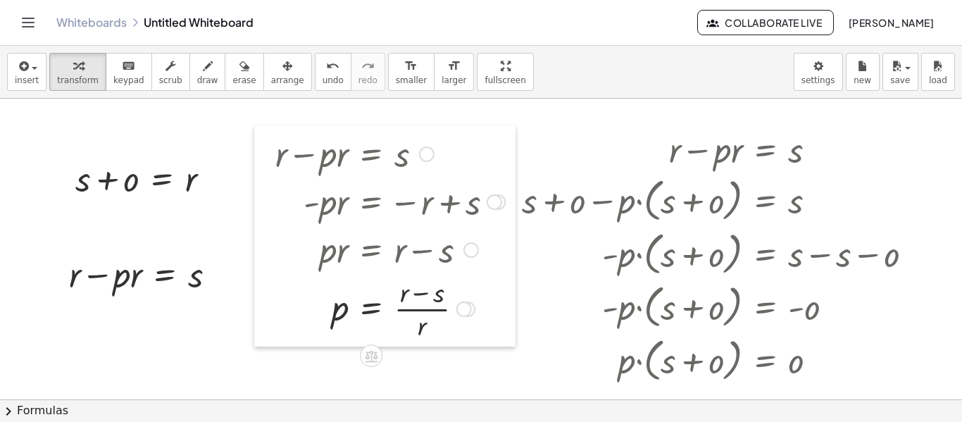
drag, startPoint x: 239, startPoint y: 156, endPoint x: 257, endPoint y: 163, distance: 19.6
click at [257, 163] on div at bounding box center [264, 235] width 21 height 221
drag, startPoint x: 824, startPoint y: 151, endPoint x: 937, endPoint y: 153, distance: 112.7
click at [937, 153] on div "+ s + o = r + r − · p · r = s + r − r − · p · r = − r + s + 0 − · p · r = − r +…" at bounding box center [481, 400] width 962 height 602
drag, startPoint x: 818, startPoint y: 152, endPoint x: 961, endPoint y: 147, distance: 143.8
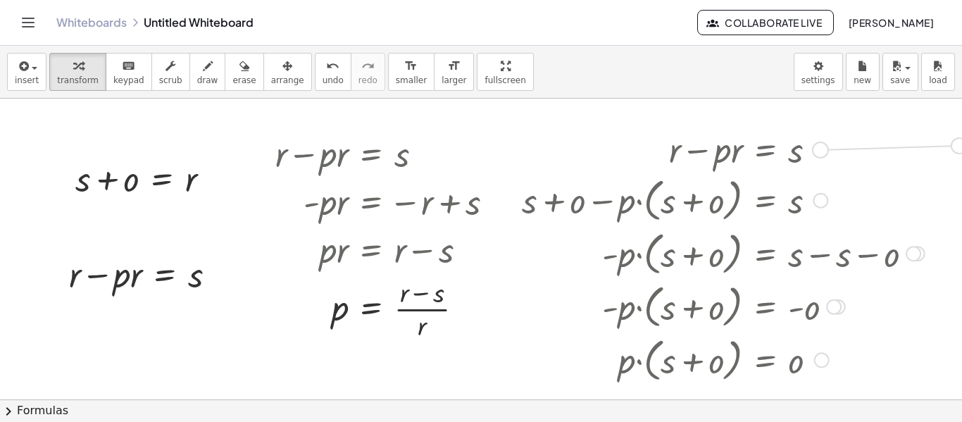
click at [961, 147] on div "+ s + o = r + r − · p · r = s + r − r − · p · r = − r + s + 0 − · p · r = − r +…" at bounding box center [481, 249] width 962 height 301
drag, startPoint x: 792, startPoint y: 142, endPoint x: 516, endPoint y: 155, distance: 276.4
click at [516, 155] on div at bounding box center [509, 150] width 21 height 55
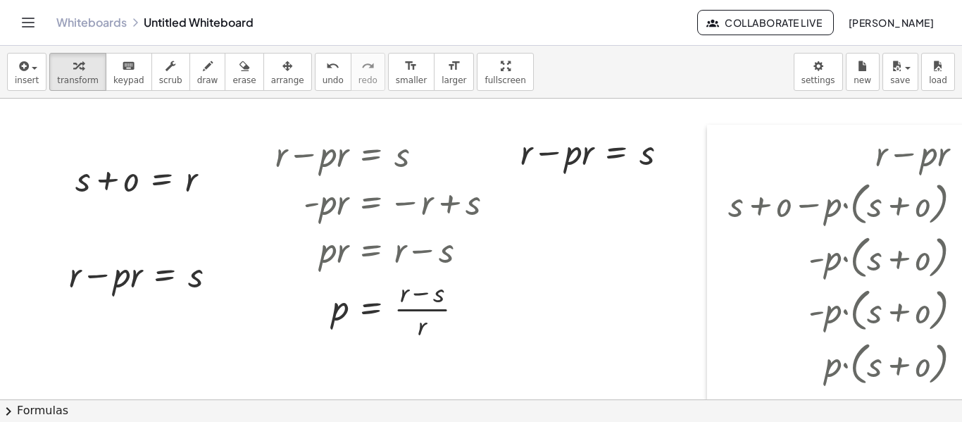
drag, startPoint x: 516, startPoint y: 211, endPoint x: 721, endPoint y: 213, distance: 204.3
click at [721, 213] on div at bounding box center [717, 295] width 21 height 340
click at [516, 160] on div at bounding box center [509, 148] width 21 height 55
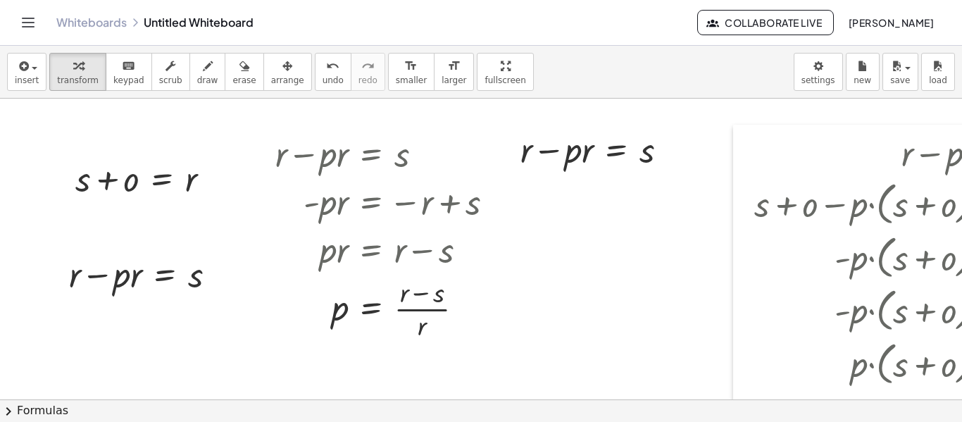
drag, startPoint x: 726, startPoint y: 210, endPoint x: 752, endPoint y: 210, distance: 26.1
click at [752, 210] on div at bounding box center [743, 295] width 21 height 340
drag, startPoint x: 459, startPoint y: 182, endPoint x: 521, endPoint y: 166, distance: 63.4
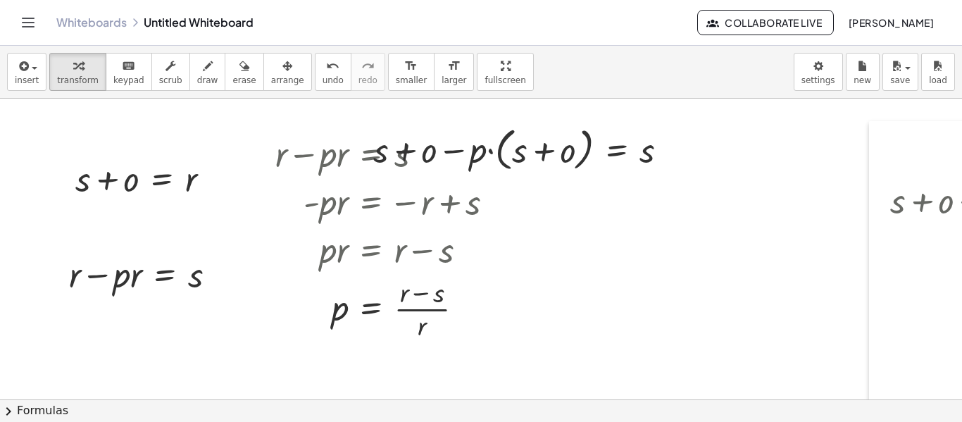
drag, startPoint x: 749, startPoint y: 210, endPoint x: 885, endPoint y: 206, distance: 136.0
click at [885, 206] on div at bounding box center [879, 291] width 21 height 340
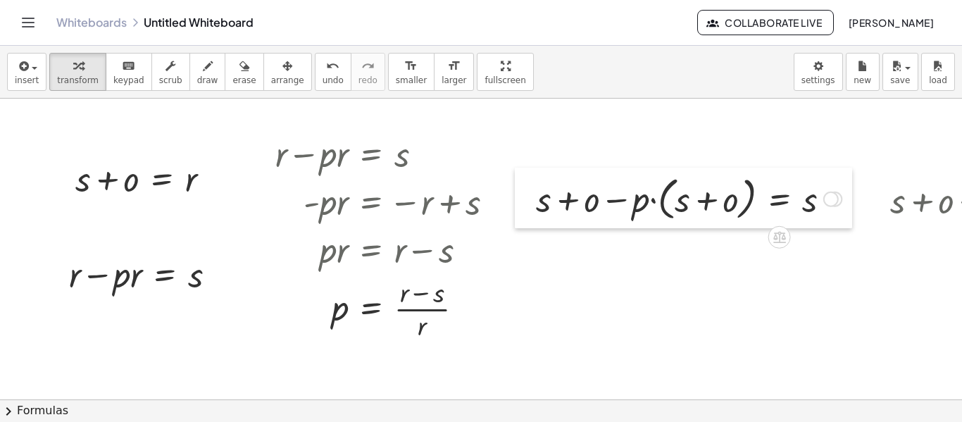
drag, startPoint x: 371, startPoint y: 159, endPoint x: 533, endPoint y: 209, distance: 170.0
click at [533, 209] on div at bounding box center [525, 198] width 21 height 61
drag, startPoint x: 835, startPoint y: 202, endPoint x: 832, endPoint y: 161, distance: 41.7
click at [832, 161] on div "+ s + o = r + r − · p · r = s + r − r − · p · r = − r + s + 0 − · p · r = − r +…" at bounding box center [653, 400] width 1307 height 602
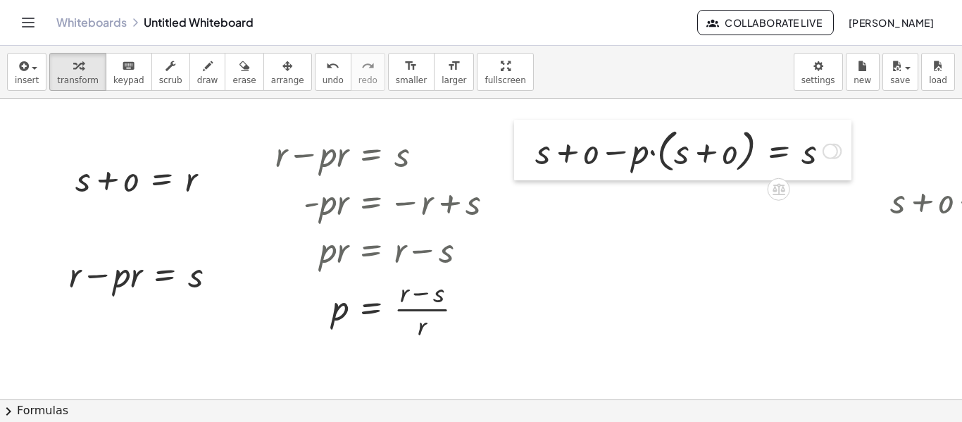
drag, startPoint x: 532, startPoint y: 206, endPoint x: 531, endPoint y: 158, distance: 47.9
click at [531, 158] on div at bounding box center [524, 150] width 21 height 61
click at [832, 153] on div at bounding box center [830, 151] width 15 height 15
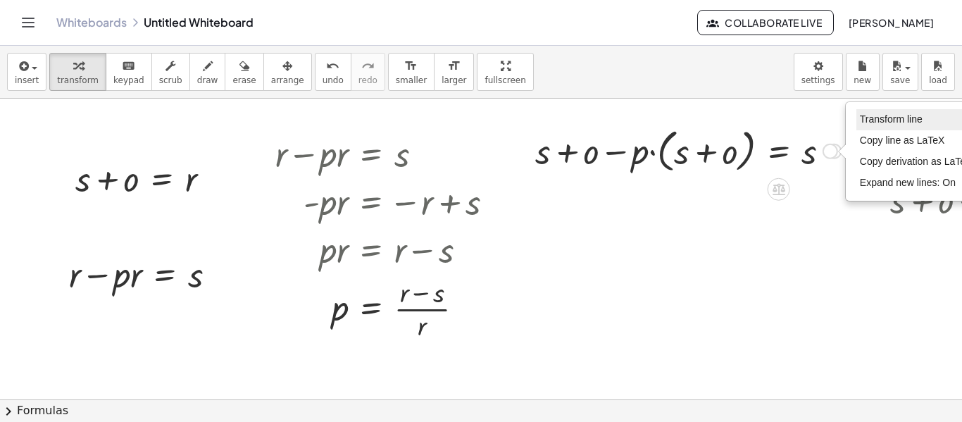
click at [890, 117] on span "Transform line" at bounding box center [891, 118] width 63 height 11
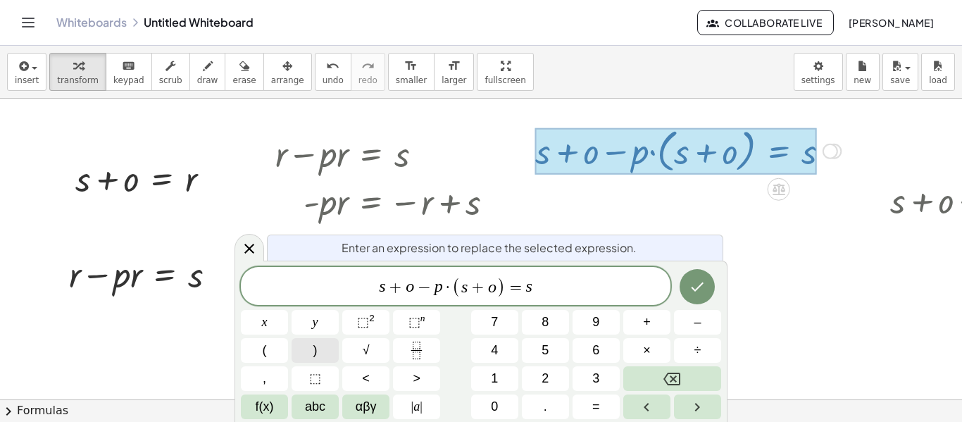
click at [316, 352] on span ")" at bounding box center [315, 350] width 4 height 19
click at [373, 285] on span "(" at bounding box center [374, 287] width 9 height 20
click at [271, 352] on button "(" at bounding box center [264, 350] width 47 height 25
click at [693, 290] on icon "Done" at bounding box center [697, 286] width 17 height 17
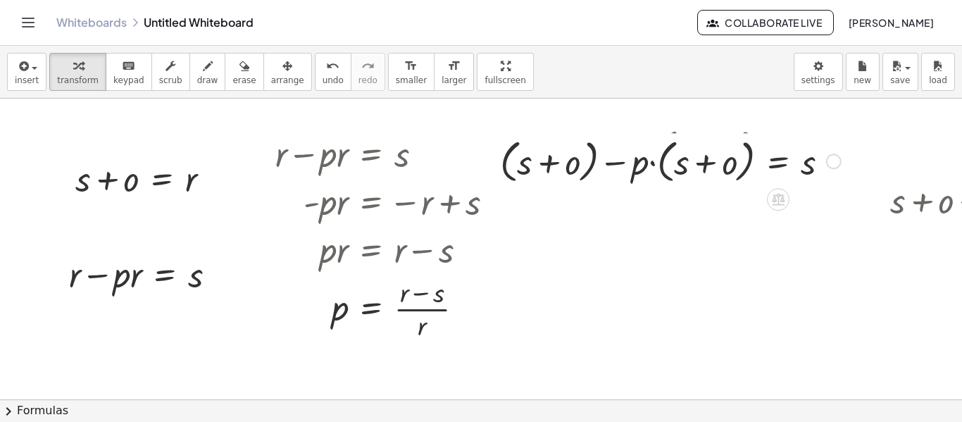
drag, startPoint x: 838, startPoint y: 201, endPoint x: 833, endPoint y: 154, distance: 48.1
click at [833, 154] on div at bounding box center [833, 161] width 15 height 15
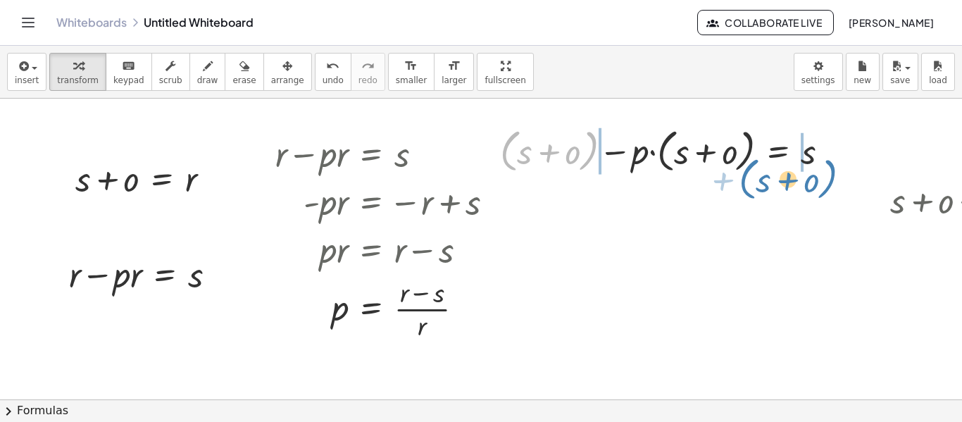
drag, startPoint x: 586, startPoint y: 166, endPoint x: 825, endPoint y: 194, distance: 240.4
click at [825, 194] on div "+ s + o = r + r − · p · r = s + r − r − · p · r = − r + s + 0 − · p · r = − r +…" at bounding box center [653, 400] width 1307 height 602
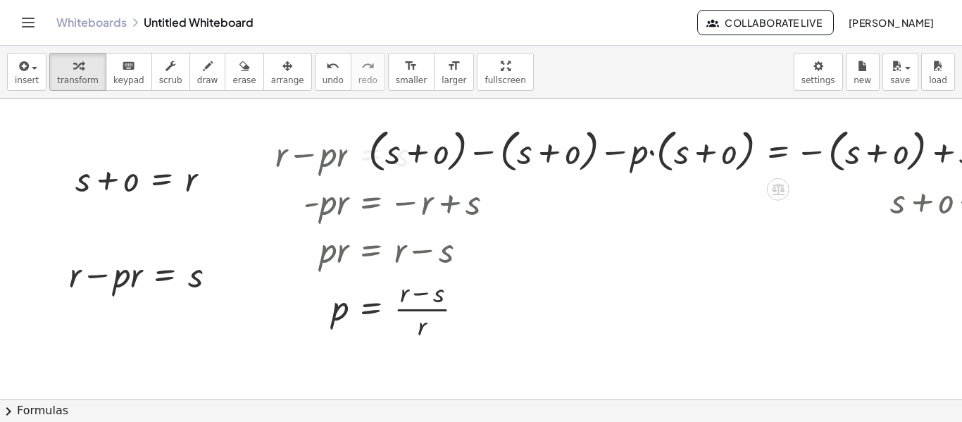
click at [483, 155] on div at bounding box center [683, 150] width 645 height 54
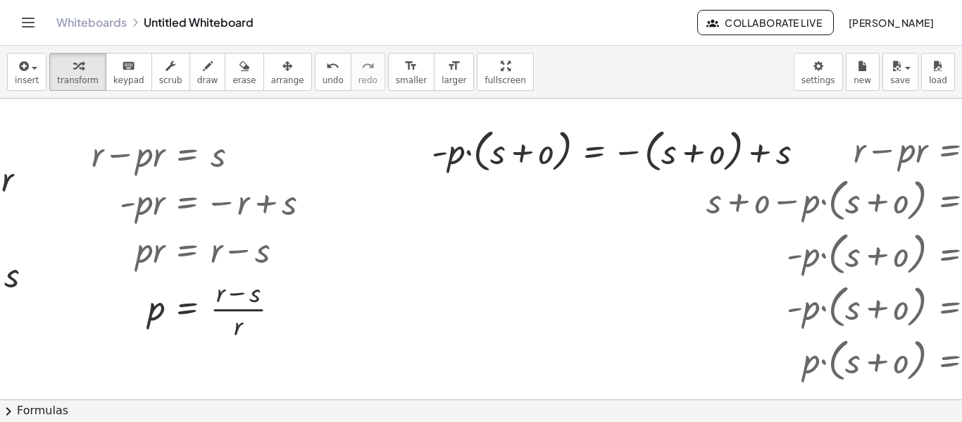
scroll to position [0, 186]
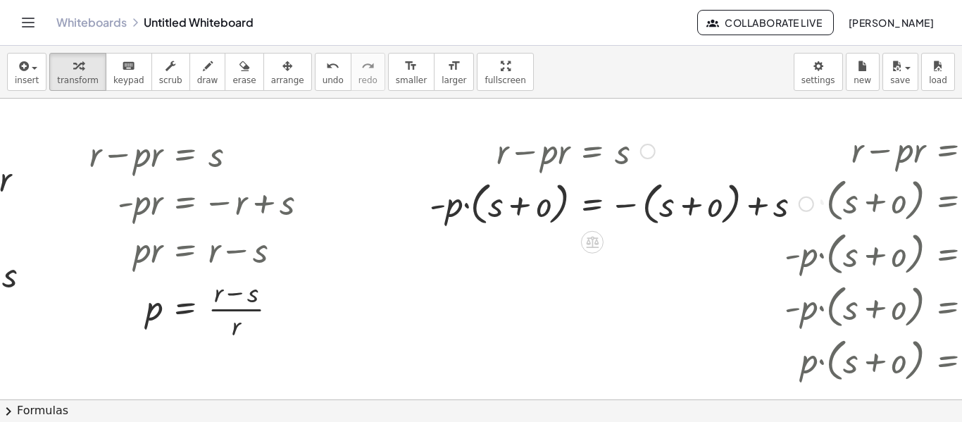
drag, startPoint x: 802, startPoint y: 152, endPoint x: 811, endPoint y: 211, distance: 59.2
click at [592, 204] on div "· p · ( + s + o ) = s − ( + s + o ) + - Transform line Copy line as LaTeX Copy …" at bounding box center [592, 204] width 0 height 0
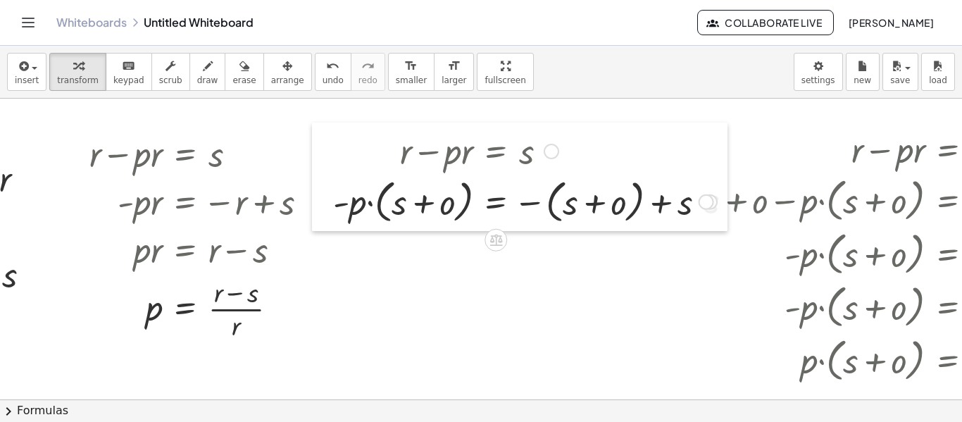
drag, startPoint x: 425, startPoint y: 207, endPoint x: 329, endPoint y: 207, distance: 96.5
click at [329, 207] on div at bounding box center [322, 177] width 21 height 108
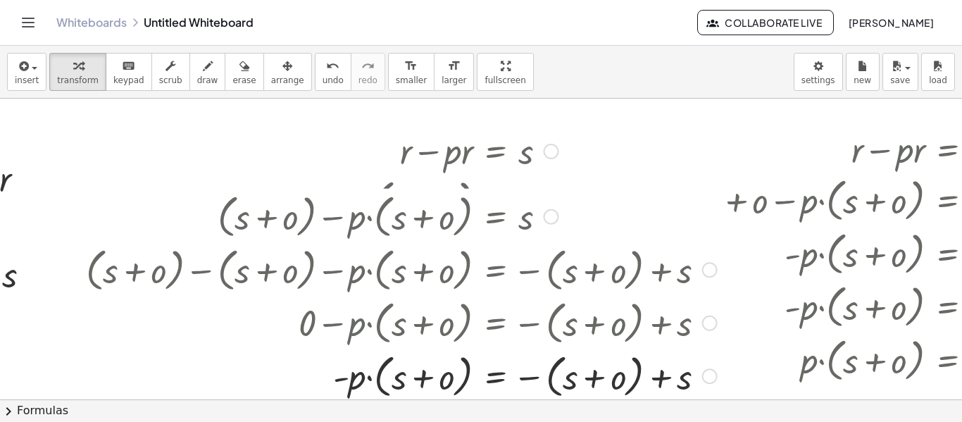
drag, startPoint x: 704, startPoint y: 206, endPoint x: 716, endPoint y: 388, distance: 182.1
click at [496, 376] on div "· p · ( + s + o ) = s − ( + s + o ) + - Transform line Copy line as LaTeX Copy …" at bounding box center [496, 376] width 0 height 0
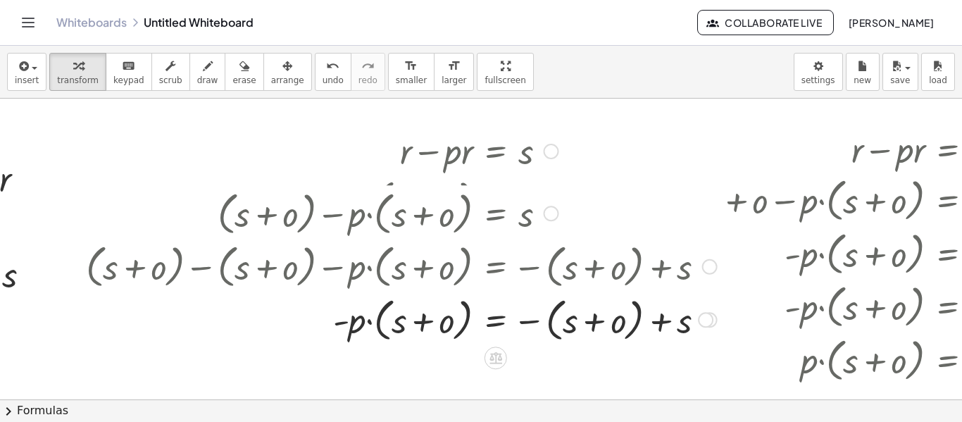
drag, startPoint x: 550, startPoint y: 257, endPoint x: 560, endPoint y: 209, distance: 48.9
click at [496, 213] on div "+ ( + s + o ) − · p · ( + s + o ) = s" at bounding box center [496, 213] width 0 height 0
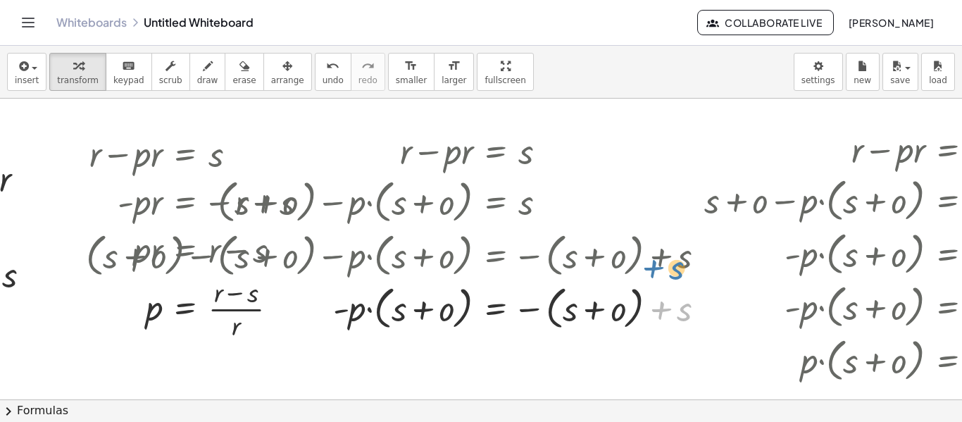
drag, startPoint x: 699, startPoint y: 298, endPoint x: 691, endPoint y: 256, distance: 42.3
click at [496, 151] on div "+ r − · p · r = s + s + o − · p · ( + s + o ) = s + ( + s + o ) − · p · ( + s +…" at bounding box center [496, 151] width 0 height 0
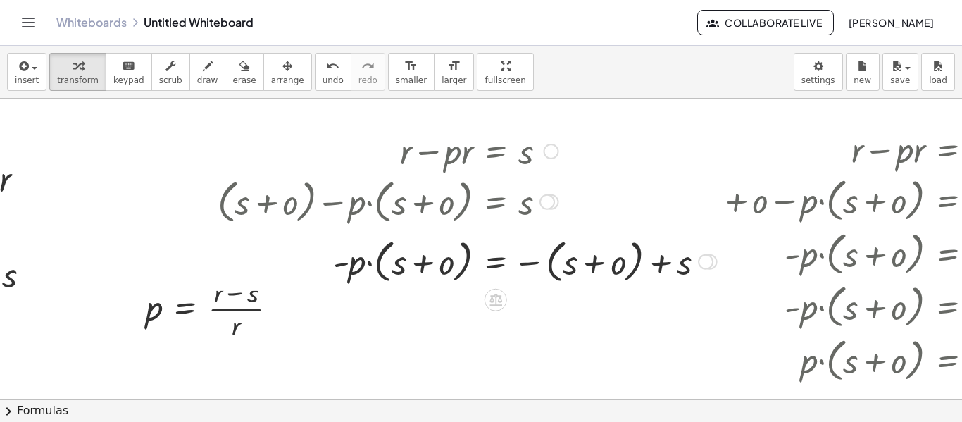
drag, startPoint x: 709, startPoint y: 311, endPoint x: 705, endPoint y: 259, distance: 51.5
click at [705, 259] on div "Transform line Copy line as LaTeX Copy derivation as LaTeX Expand new lines: On" at bounding box center [705, 261] width 15 height 15
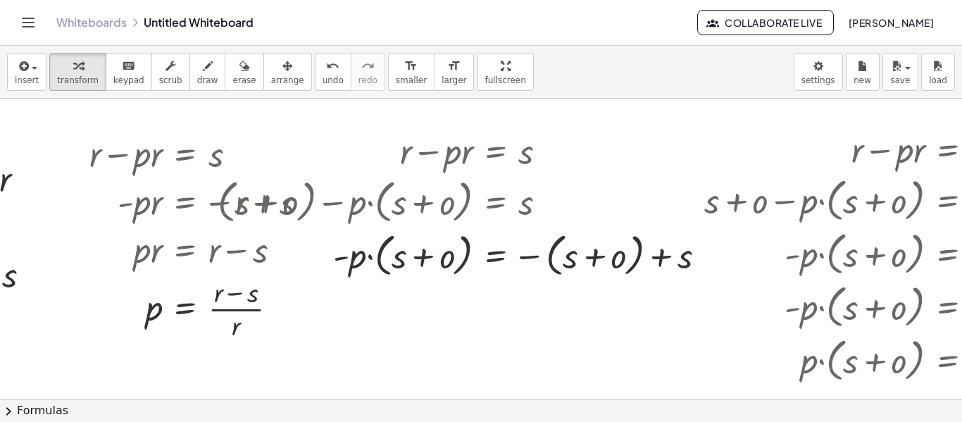
click at [791, 171] on div at bounding box center [905, 149] width 417 height 48
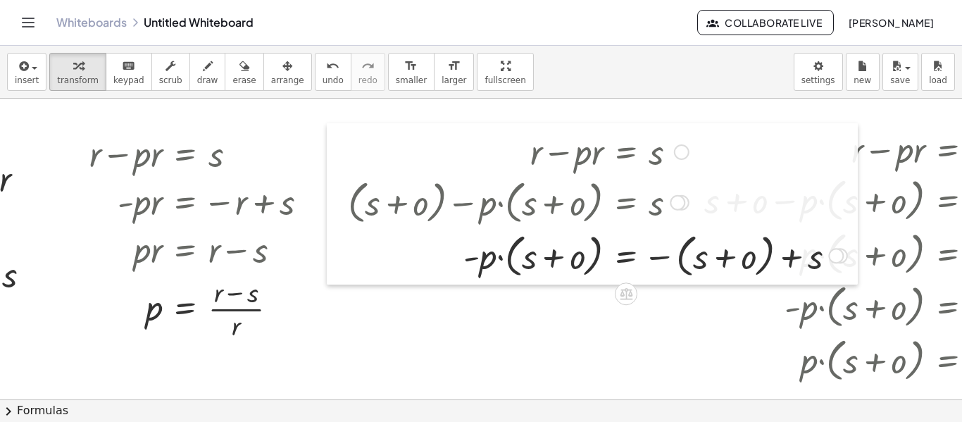
drag, startPoint x: 212, startPoint y: 209, endPoint x: 342, endPoint y: 210, distance: 130.3
click at [342, 210] on div at bounding box center [337, 203] width 21 height 161
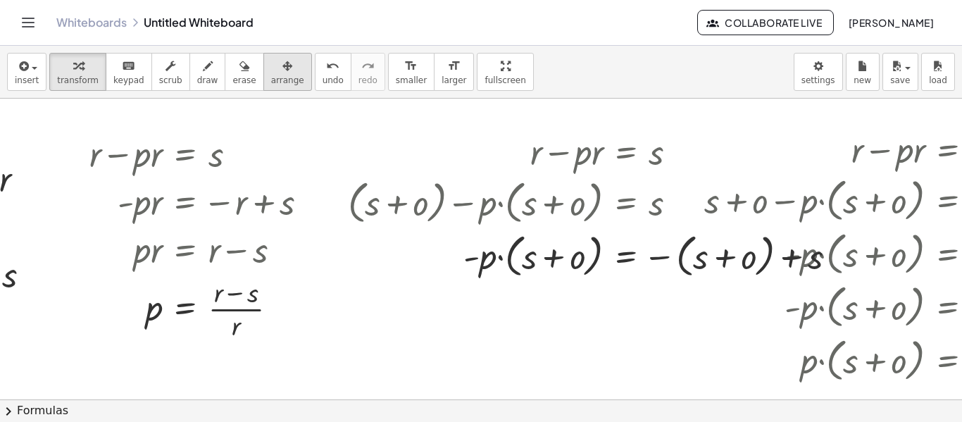
click at [271, 75] on span "arrange" at bounding box center [287, 80] width 33 height 10
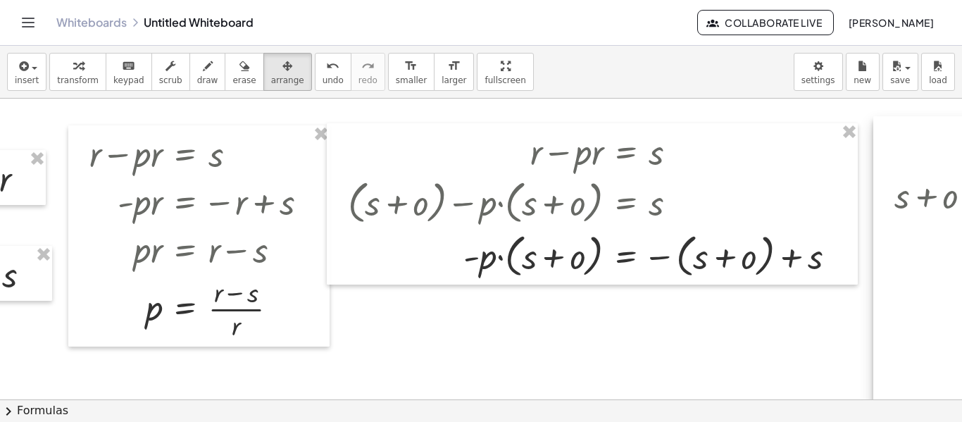
drag, startPoint x: 758, startPoint y: 342, endPoint x: 948, endPoint y: 337, distance: 190.3
click at [75, 75] on button "transform" at bounding box center [77, 72] width 57 height 38
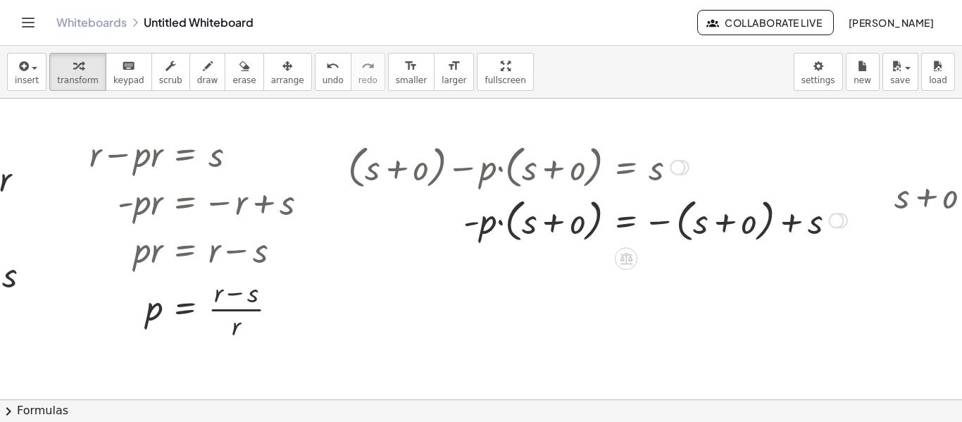
drag, startPoint x: 683, startPoint y: 204, endPoint x: 683, endPoint y: 163, distance: 40.2
click at [683, 163] on div at bounding box center [677, 167] width 15 height 15
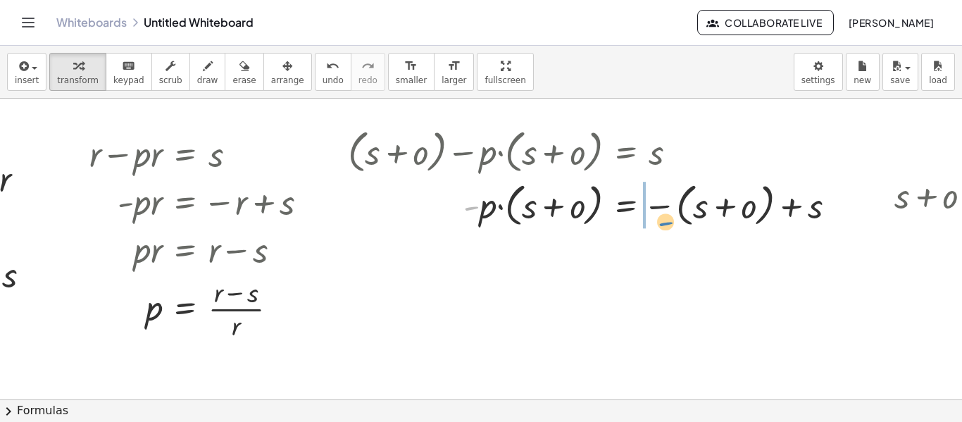
drag, startPoint x: 469, startPoint y: 208, endPoint x: 664, endPoint y: 223, distance: 195.0
click at [664, 223] on div at bounding box center [598, 205] width 514 height 54
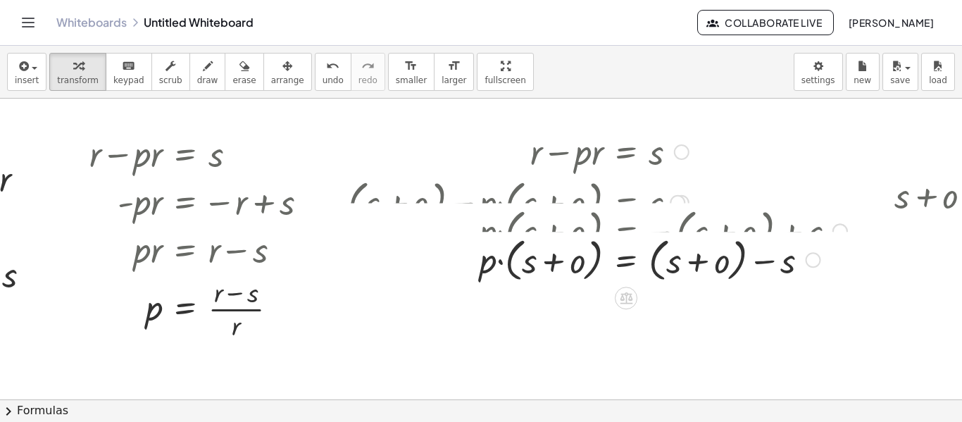
drag, startPoint x: 810, startPoint y: 211, endPoint x: 815, endPoint y: 272, distance: 61.5
click at [626, 260] on div "· p · ( + s + o ) = s ( + s + o ) − + Transform line Copy line as LaTeX Copy de…" at bounding box center [626, 260] width 0 height 0
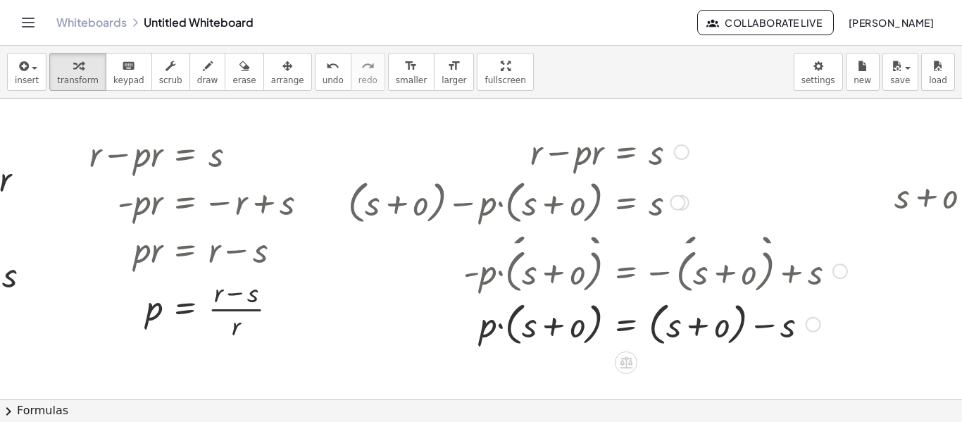
drag, startPoint x: 809, startPoint y: 258, endPoint x: 811, endPoint y: 335, distance: 76.8
click at [626, 325] on div "· p · ( + s + o ) = s ( + s + o ) − + Transform line Copy line as LaTeX Copy de…" at bounding box center [626, 325] width 0 height 0
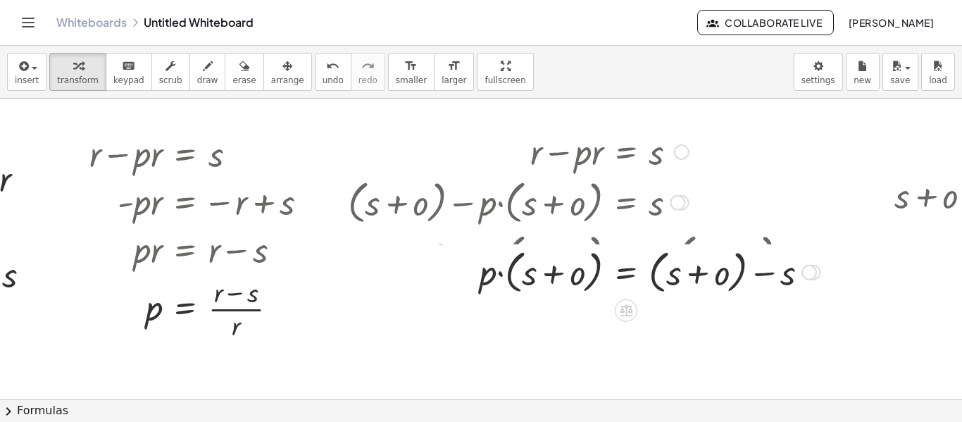
drag, startPoint x: 807, startPoint y: 304, endPoint x: 809, endPoint y: 259, distance: 45.1
click at [626, 273] on div "· p · ( + s + o ) = s ( + s + o ) − + Transform line Copy line as LaTeX Copy de…" at bounding box center [626, 273] width 0 height 0
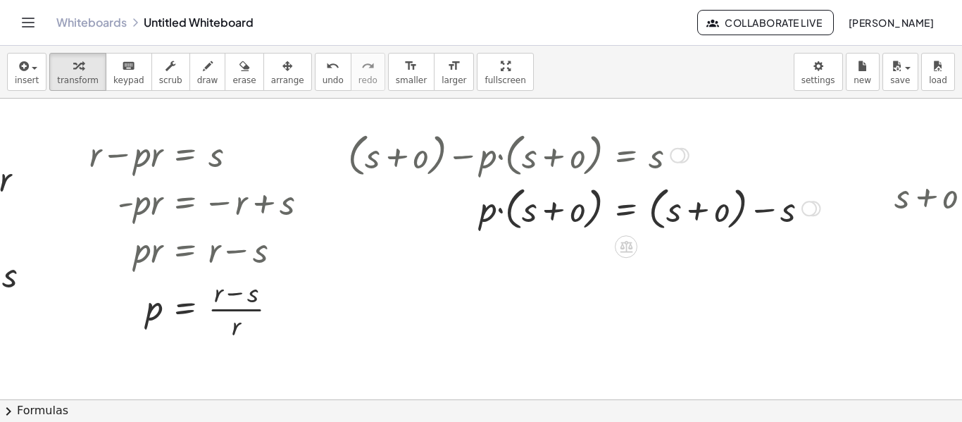
drag, startPoint x: 676, startPoint y: 199, endPoint x: 684, endPoint y: 146, distance: 54.2
click at [626, 156] on div "+ ( + s + o ) − · p · ( + s + o ) = s" at bounding box center [626, 156] width 0 height 0
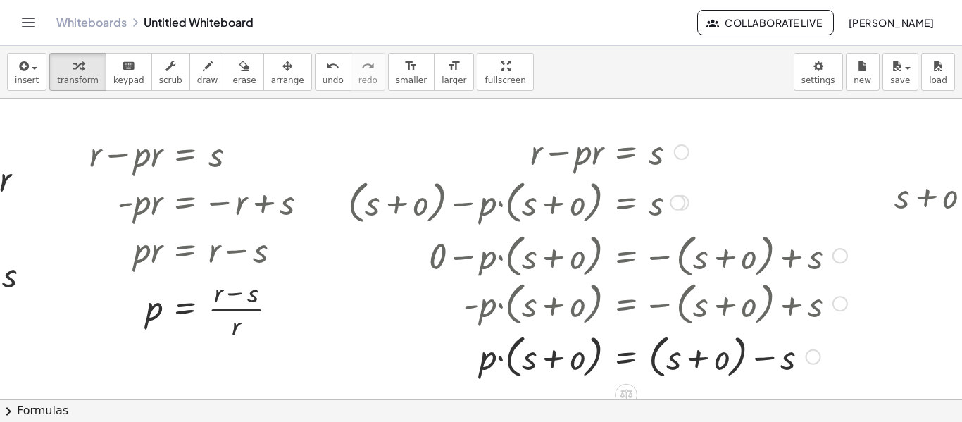
drag, startPoint x: 811, startPoint y: 208, endPoint x: 798, endPoint y: 369, distance: 161.9
click at [626, 357] on div "· p · ( + s + o ) = s ( + s + o ) − + Transform line Copy line as LaTeX Copy de…" at bounding box center [626, 357] width 0 height 0
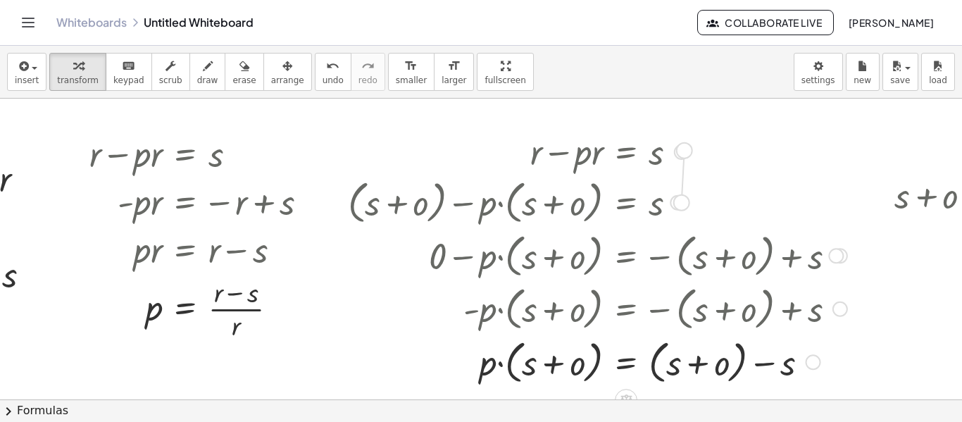
drag, startPoint x: 679, startPoint y: 204, endPoint x: 686, endPoint y: 147, distance: 57.5
click at [626, 152] on div "+ r − · p · r = s + s + o − · p · ( + s + o ) = s + ( + s + o ) − · p · ( + s +…" at bounding box center [626, 152] width 0 height 0
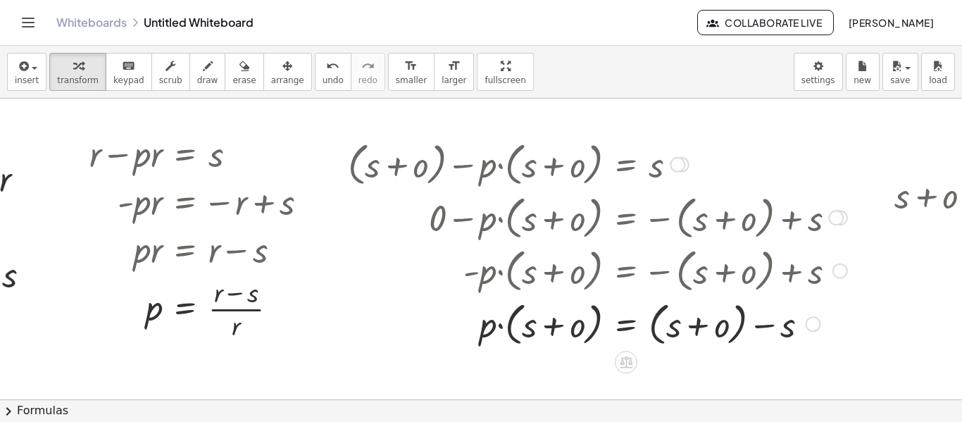
drag, startPoint x: 678, startPoint y: 199, endPoint x: 683, endPoint y: 155, distance: 44.0
click at [626, 165] on div "+ ( + s + o ) − · p · ( + s + o ) = s" at bounding box center [626, 165] width 0 height 0
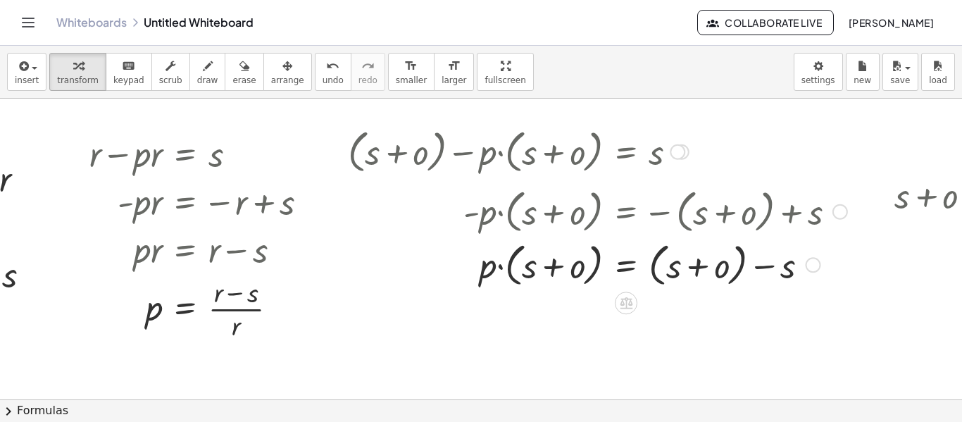
drag, startPoint x: 838, startPoint y: 260, endPoint x: 815, endPoint y: 209, distance: 55.8
click at [626, 212] on div "· - p · ( + s + o ) = − ( + s + o ) + s" at bounding box center [626, 212] width 0 height 0
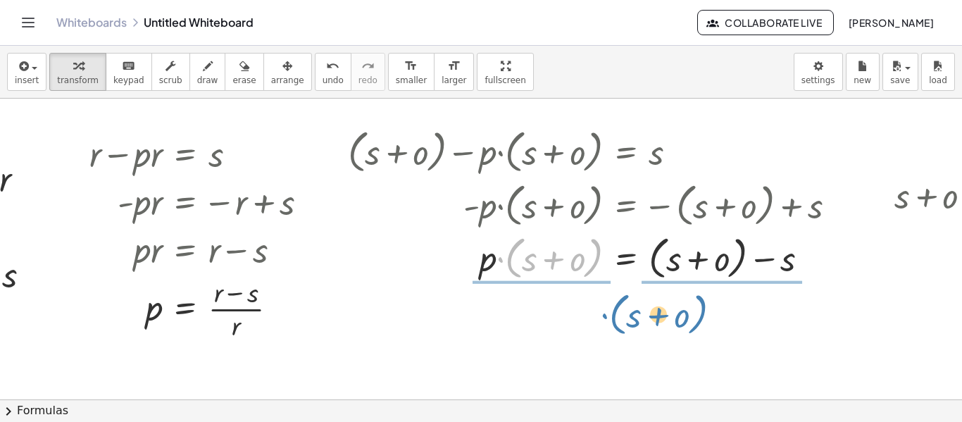
drag, startPoint x: 595, startPoint y: 260, endPoint x: 701, endPoint y: 316, distance: 120.4
click at [701, 316] on div "+ s + o = r + r − · p · r = s + r − r − · p · r = − r + s + 0 − · p · r = − r +…" at bounding box center [562, 400] width 1497 height 602
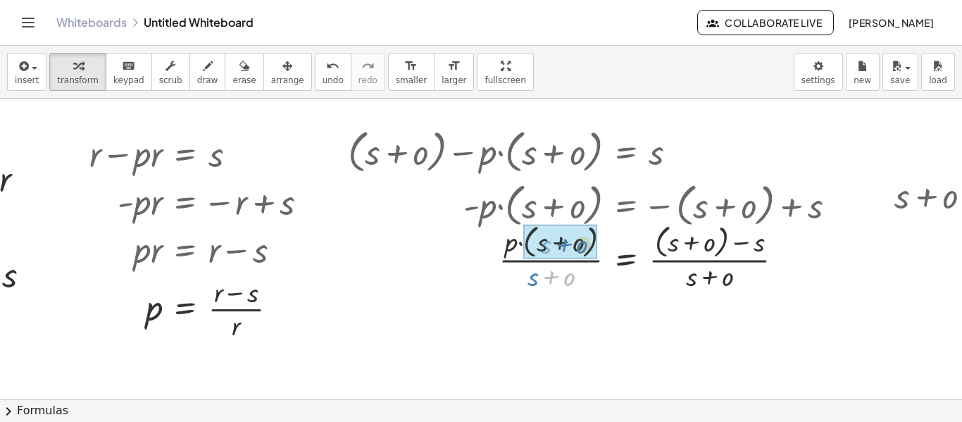
drag, startPoint x: 553, startPoint y: 274, endPoint x: 566, endPoint y: 241, distance: 35.7
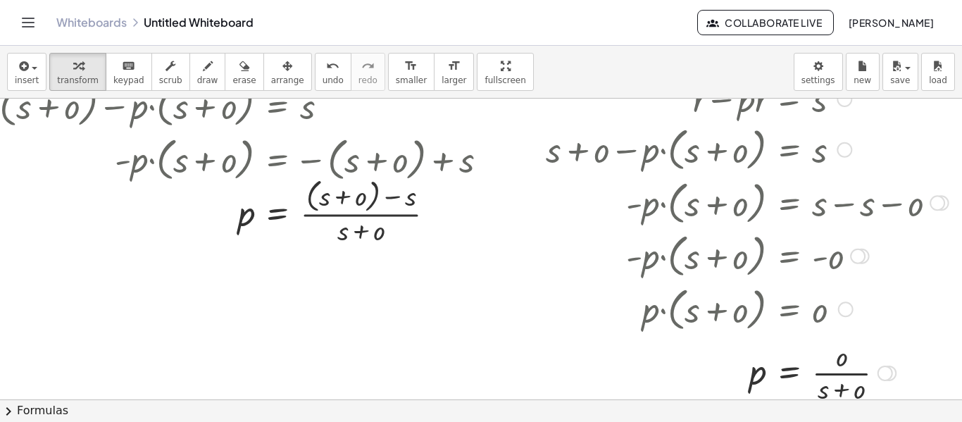
scroll to position [70, 545]
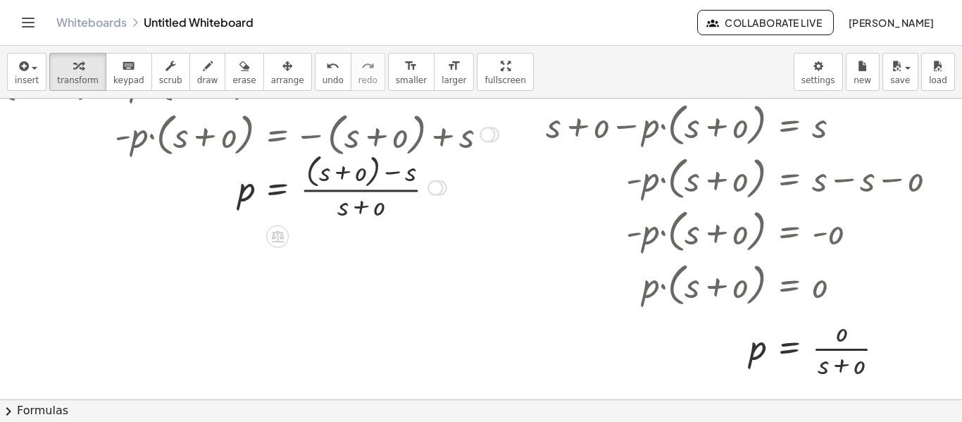
click at [363, 179] on div at bounding box center [249, 186] width 514 height 75
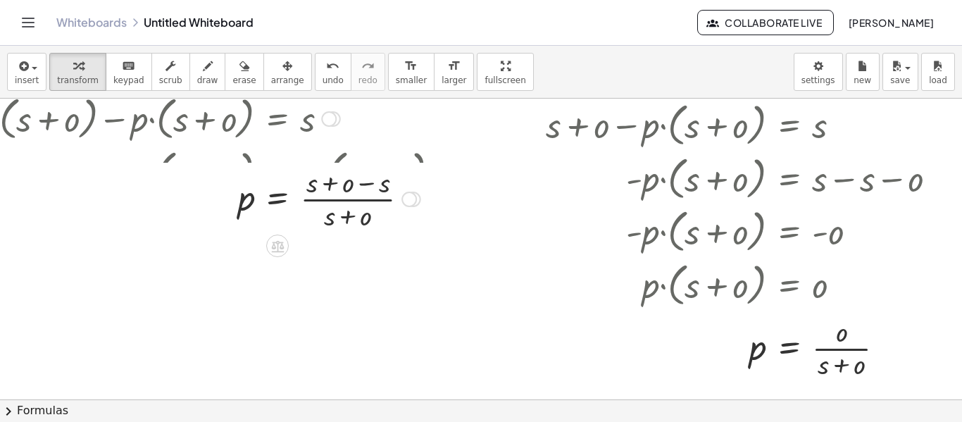
drag, startPoint x: 402, startPoint y: 187, endPoint x: 403, endPoint y: 197, distance: 10.0
click at [403, 197] on div "Transform line Copy line as LaTeX Copy derivation as LaTeX Expand new lines: On" at bounding box center [409, 199] width 15 height 15
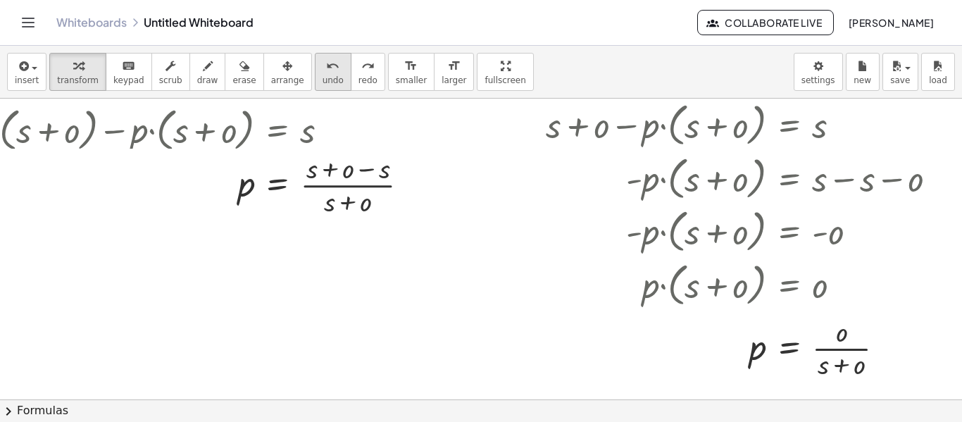
click at [323, 80] on span "undo" at bounding box center [333, 80] width 21 height 10
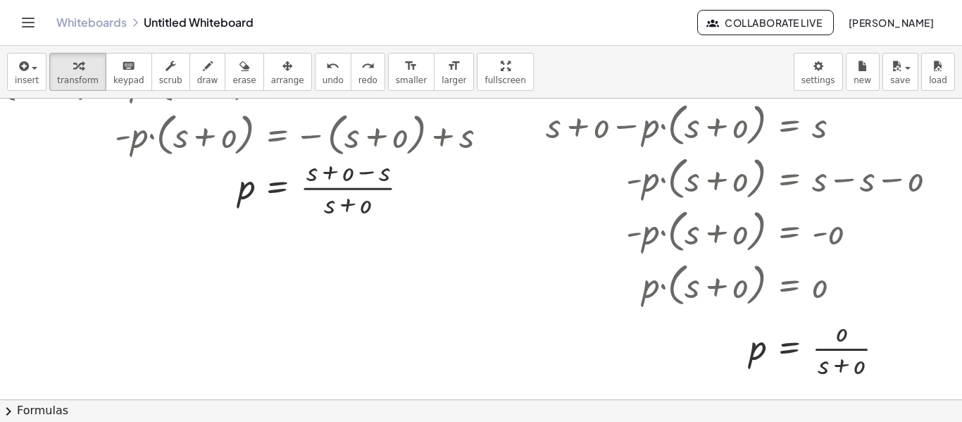
scroll to position [0, 545]
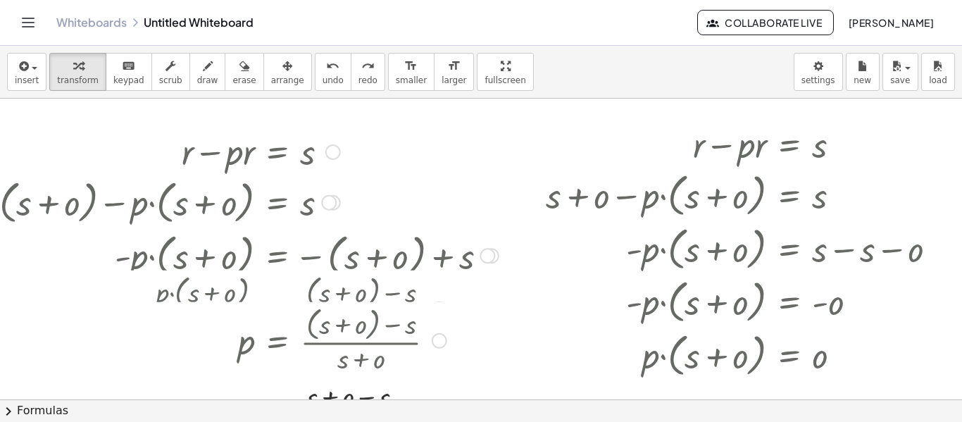
drag, startPoint x: 394, startPoint y: 260, endPoint x: 403, endPoint y: 423, distance: 163.7
click at [403, 421] on html "Graspable Math Activities Whiteboards Classes Account v1.30.0 | Privacy policy …" at bounding box center [481, 211] width 962 height 422
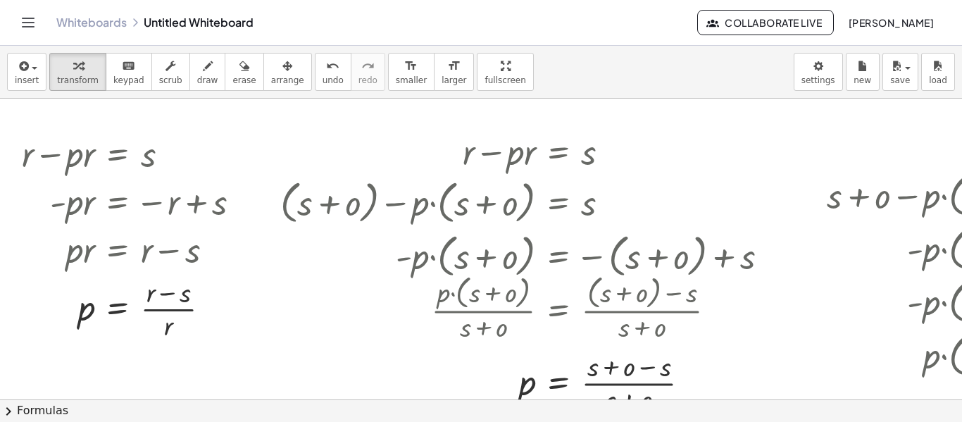
scroll to position [0, 253]
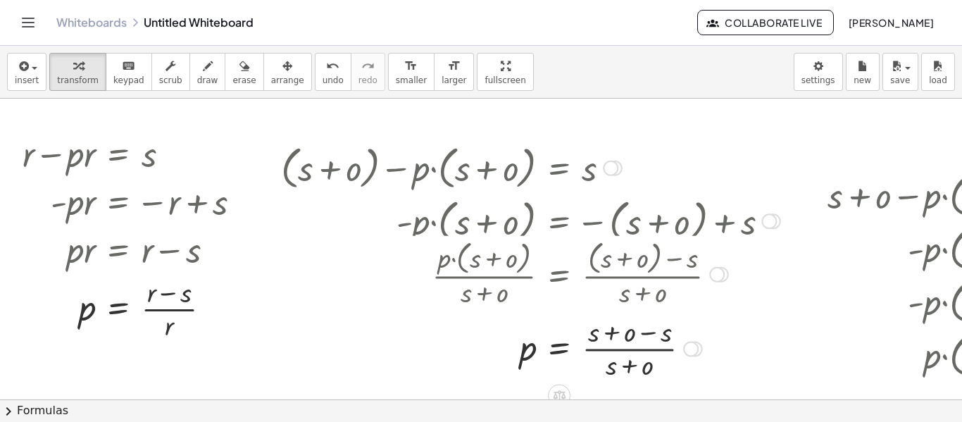
drag, startPoint x: 612, startPoint y: 201, endPoint x: 611, endPoint y: 161, distance: 40.2
click at [611, 161] on div at bounding box center [610, 168] width 15 height 15
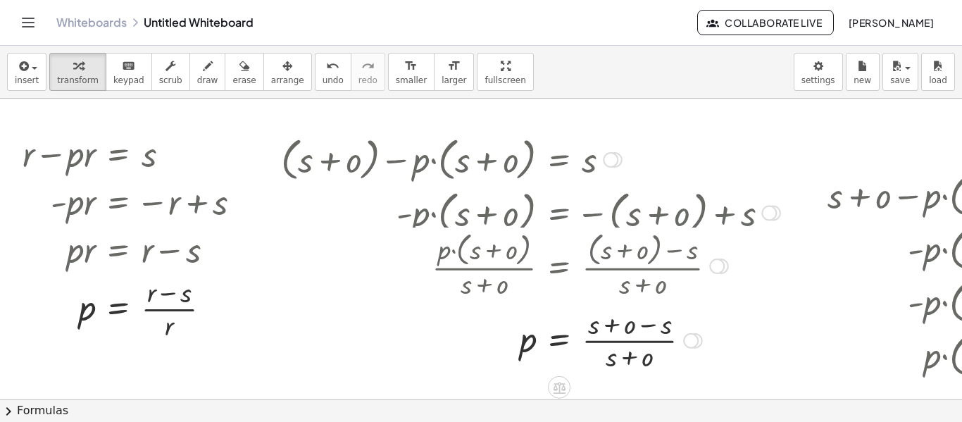
drag, startPoint x: 690, startPoint y: 333, endPoint x: 694, endPoint y: 347, distance: 13.8
click at [694, 347] on div "Transform line Copy line as LaTeX Copy derivation as LaTeX Expand new lines: On" at bounding box center [690, 340] width 15 height 15
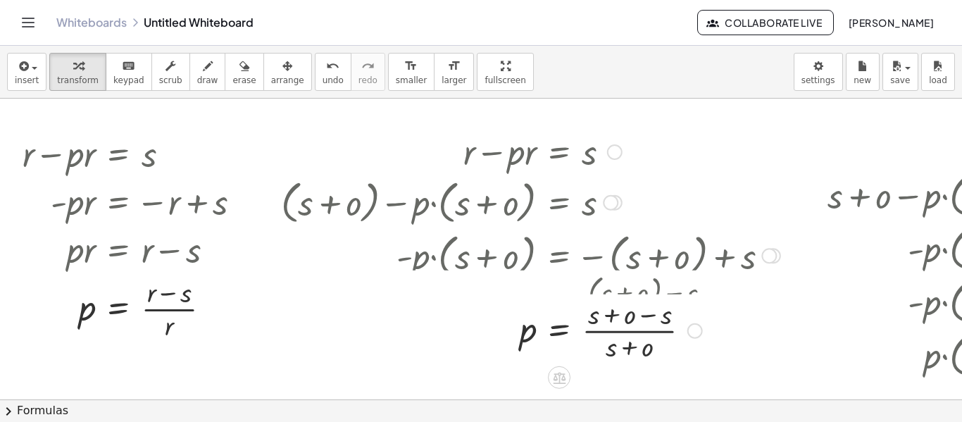
drag, startPoint x: 690, startPoint y: 309, endPoint x: 749, endPoint y: 318, distance: 59.2
click at [703, 402] on div "insert select one: Math Expression Function Text Youtube Video Graphing Geometr…" at bounding box center [481, 234] width 962 height 376
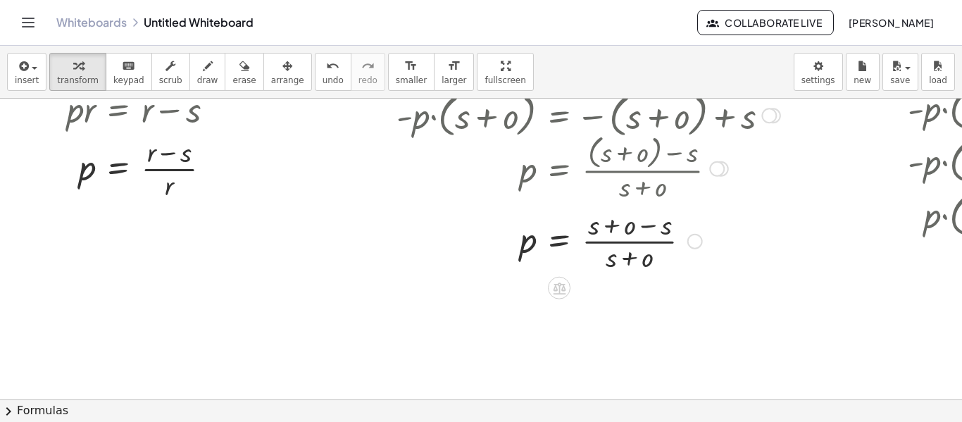
scroll to position [141, 253]
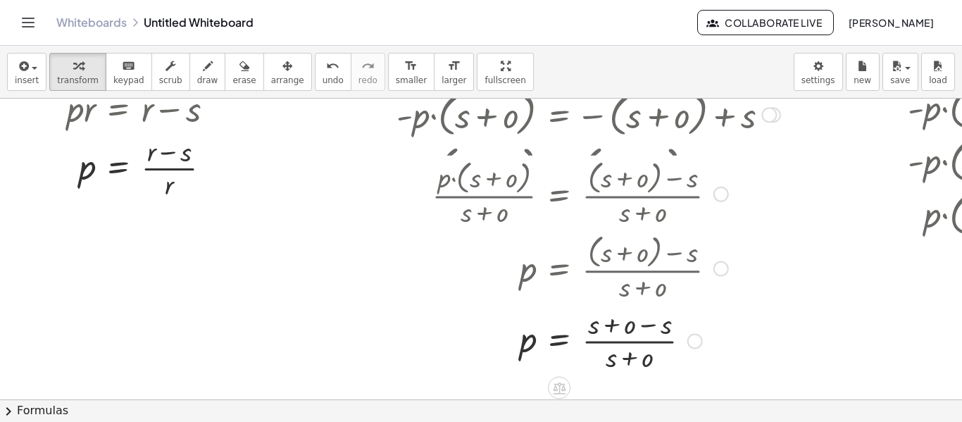
drag, startPoint x: 694, startPoint y: 237, endPoint x: 695, endPoint y: 343, distance: 105.7
click at [695, 343] on div at bounding box center [694, 340] width 15 height 15
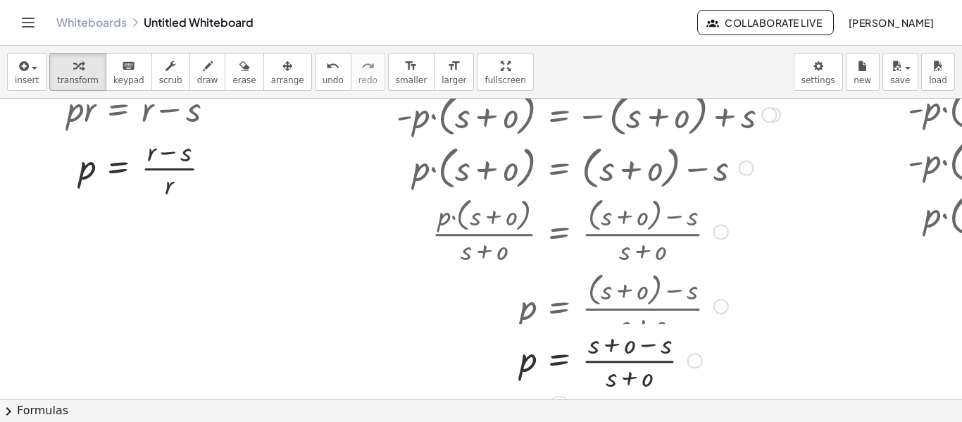
drag, startPoint x: 693, startPoint y: 304, endPoint x: 695, endPoint y: 363, distance: 59.2
click at [559, 361] on div "p = s s + o − + · ( ) · ( + s + o ) Transform line Copy line as LaTeX Copy deri…" at bounding box center [559, 361] width 0 height 0
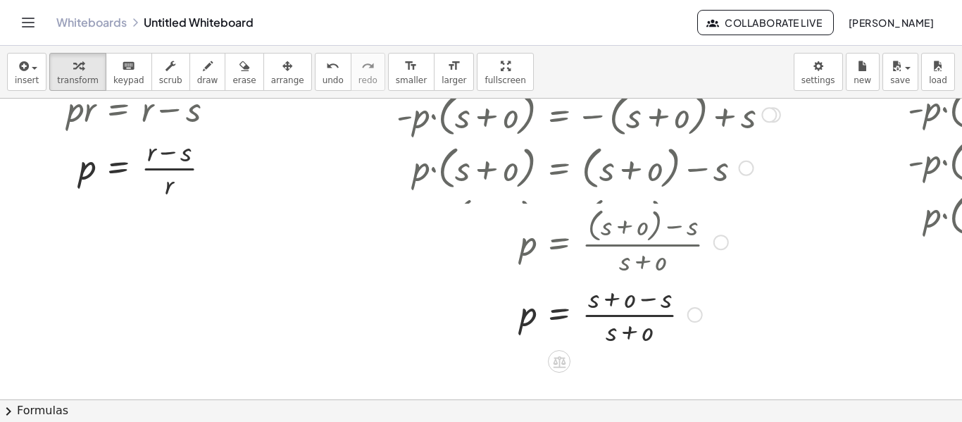
drag, startPoint x: 721, startPoint y: 309, endPoint x: 711, endPoint y: 239, distance: 70.5
click at [559, 242] on div "p = · ( + ( + s + o ) − s ) · ( + s + o )" at bounding box center [559, 242] width 0 height 0
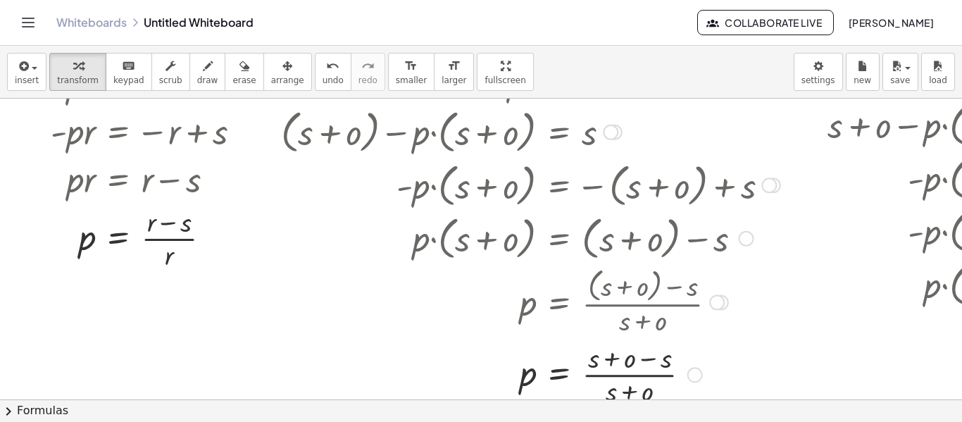
scroll to position [0, 253]
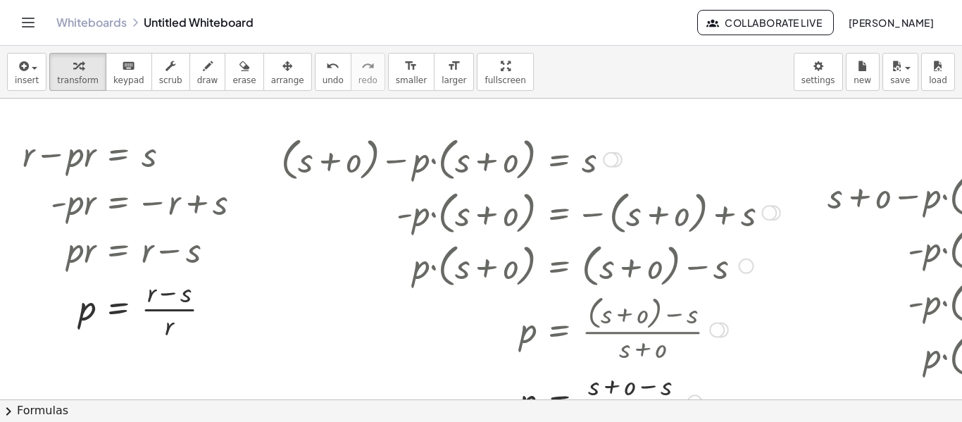
drag, startPoint x: 611, startPoint y: 201, endPoint x: 606, endPoint y: 154, distance: 48.2
click at [606, 154] on div at bounding box center [610, 159] width 15 height 15
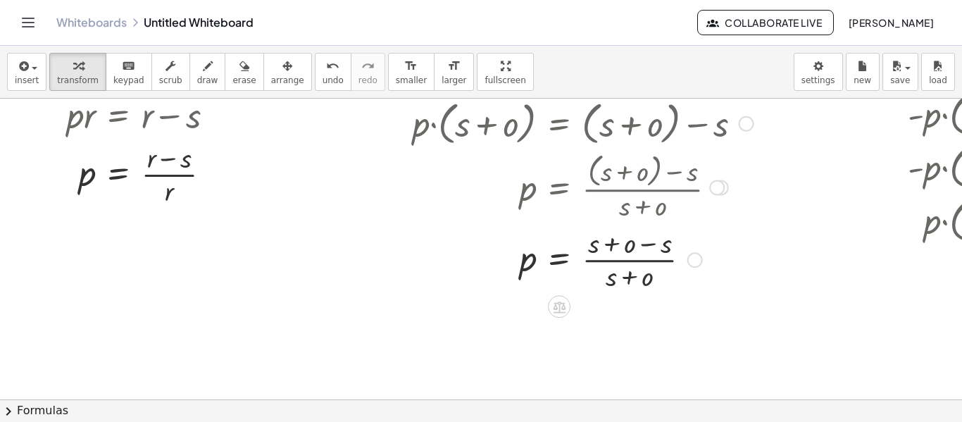
scroll to position [141, 253]
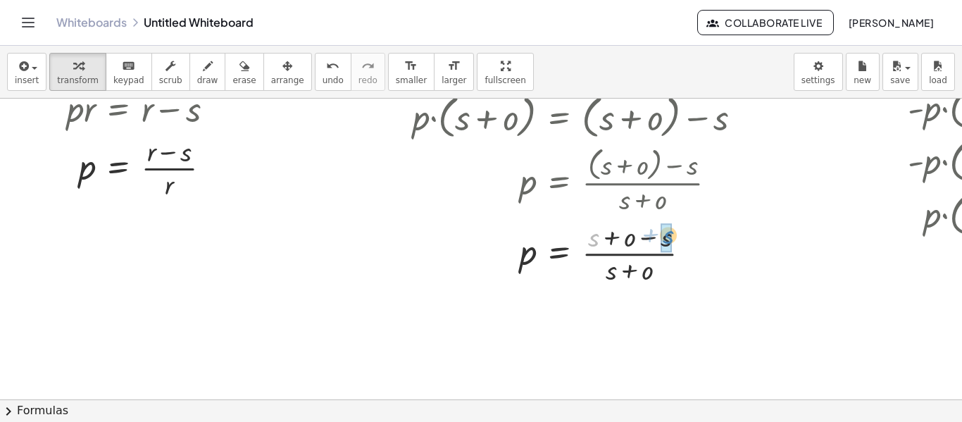
drag, startPoint x: 592, startPoint y: 242, endPoint x: 667, endPoint y: 239, distance: 74.7
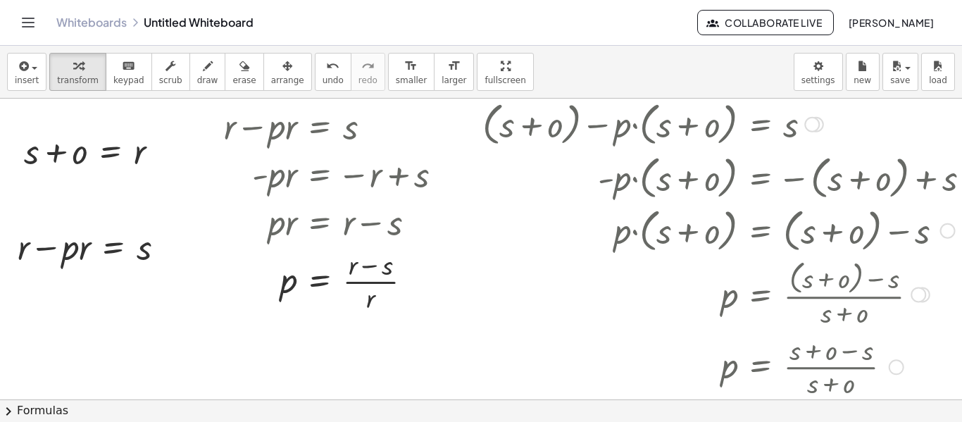
scroll to position [0, 51]
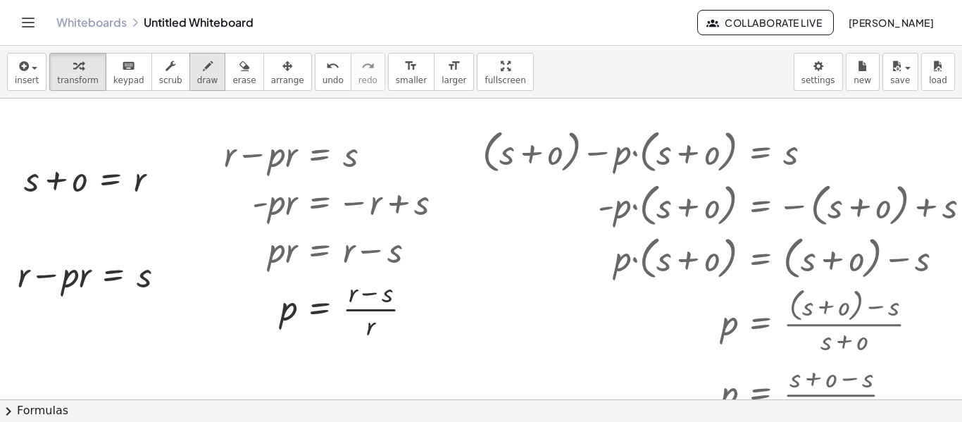
click at [203, 73] on icon "button" at bounding box center [208, 66] width 10 height 17
drag, startPoint x: 464, startPoint y: 316, endPoint x: 599, endPoint y: 322, distance: 135.4
click at [599, 322] on div at bounding box center [697, 400] width 1497 height 602
drag, startPoint x: 599, startPoint y: 318, endPoint x: 595, endPoint y: 329, distance: 11.1
click at [595, 329] on div at bounding box center [697, 400] width 1497 height 602
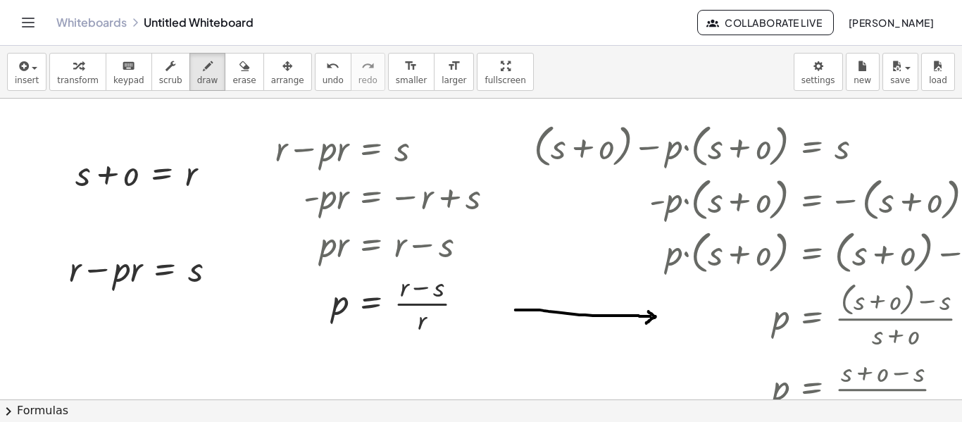
scroll to position [0, 0]
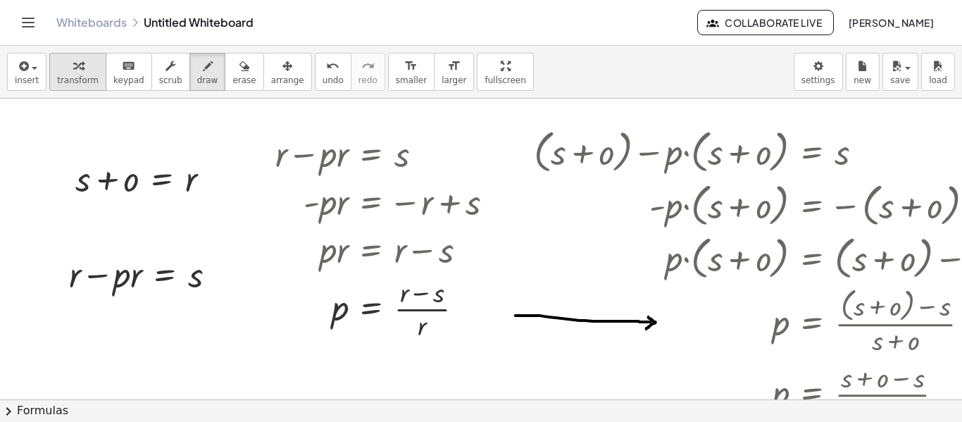
click at [72, 80] on span "transform" at bounding box center [78, 80] width 42 height 10
click at [73, 70] on icon "button" at bounding box center [78, 66] width 10 height 17
click at [50, 224] on div at bounding box center [748, 400] width 1497 height 602
click at [44, 232] on div at bounding box center [748, 400] width 1497 height 602
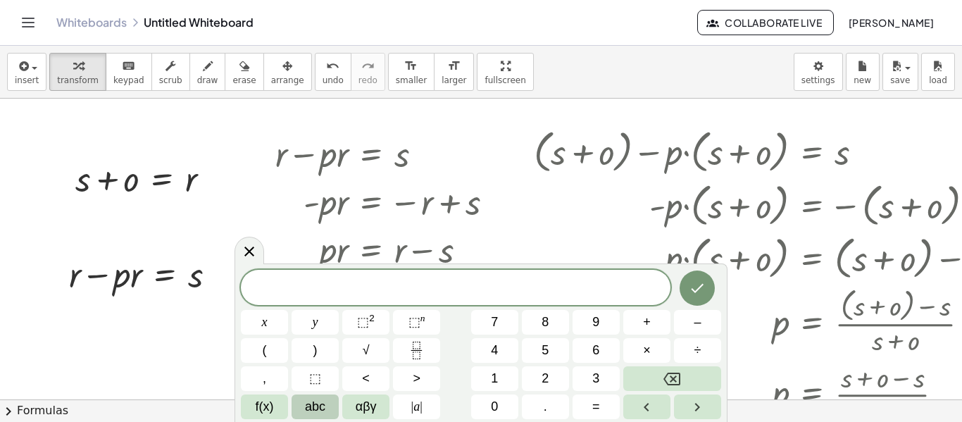
click at [316, 409] on span "abc" at bounding box center [315, 406] width 20 height 19
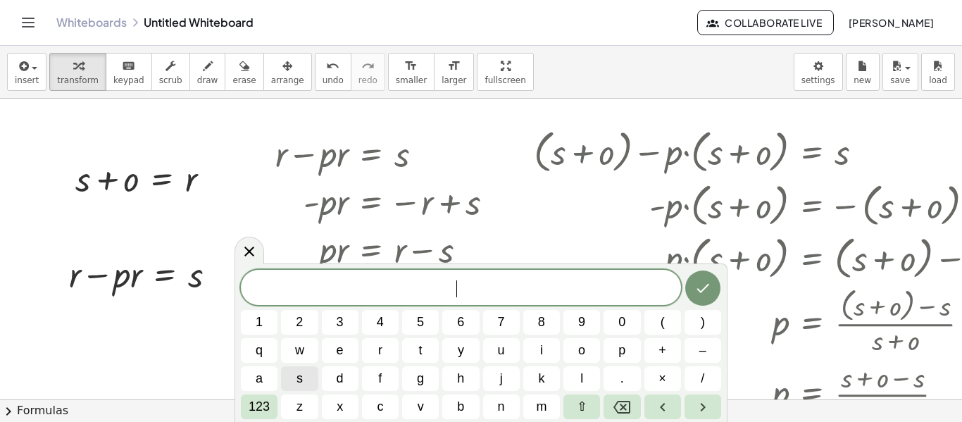
click at [304, 380] on button "s" at bounding box center [299, 378] width 37 height 25
click at [264, 402] on span "123" at bounding box center [259, 406] width 21 height 19
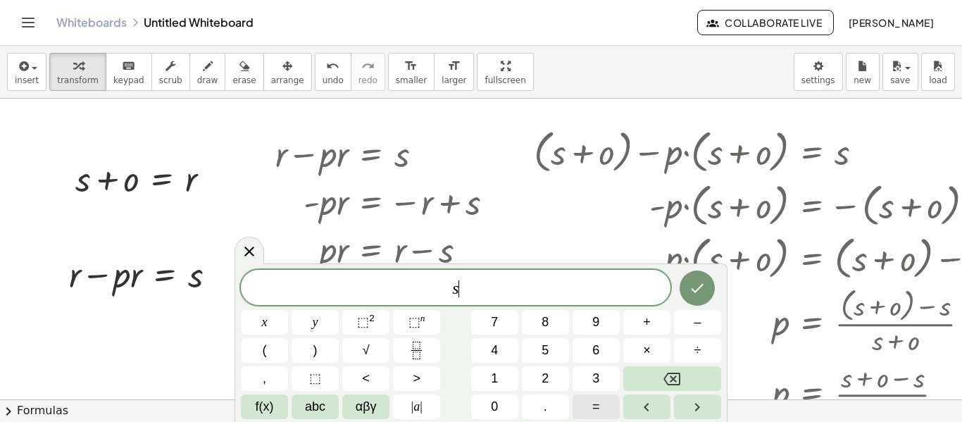
click at [594, 405] on span "=" at bounding box center [596, 406] width 8 height 19
click at [593, 375] on span "3" at bounding box center [595, 378] width 7 height 19
click at [490, 321] on button "7" at bounding box center [494, 322] width 47 height 25
click at [540, 349] on button "5" at bounding box center [545, 350] width 47 height 25
click at [695, 288] on icon "Done" at bounding box center [697, 288] width 17 height 17
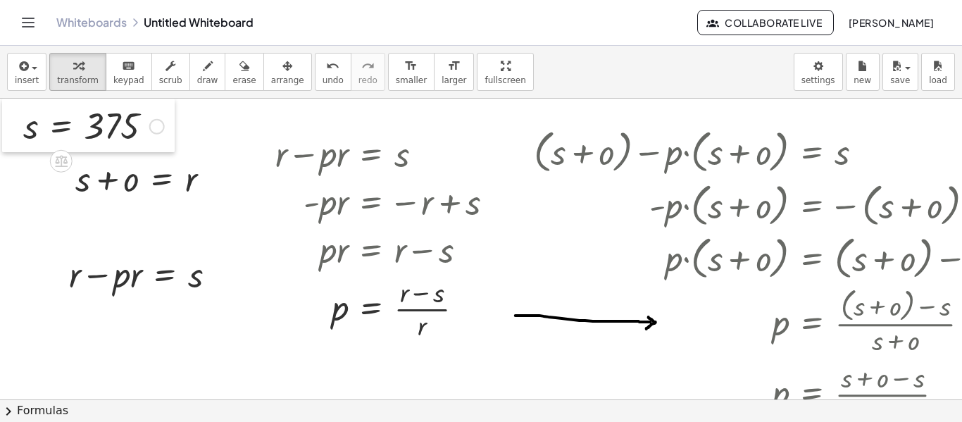
drag, startPoint x: 63, startPoint y: 268, endPoint x: 21, endPoint y: 129, distance: 145.5
click at [21, 129] on div at bounding box center [12, 126] width 21 height 54
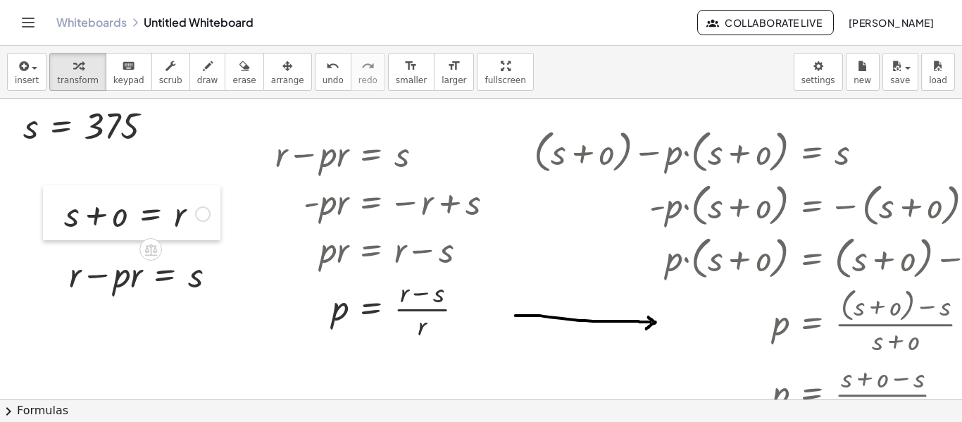
drag, startPoint x: 66, startPoint y: 189, endPoint x: 54, endPoint y: 226, distance: 39.0
click at [54, 226] on div at bounding box center [53, 212] width 21 height 55
click at [22, 169] on div at bounding box center [748, 400] width 1497 height 602
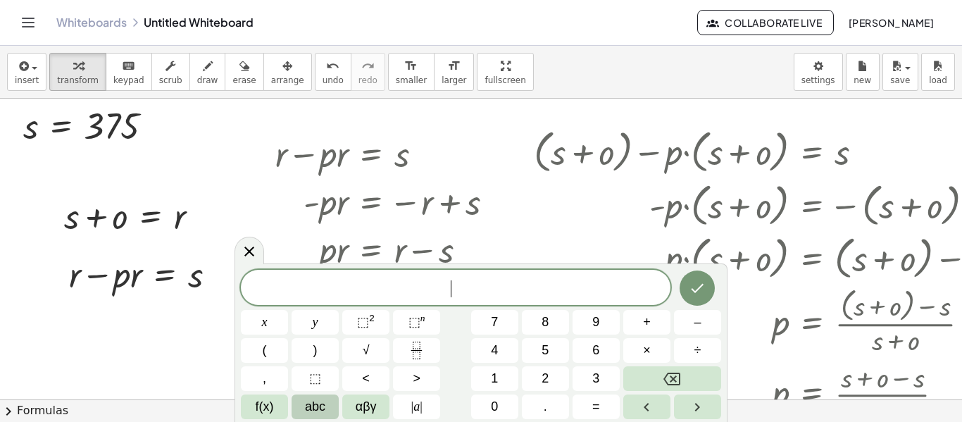
click at [320, 409] on span "abc" at bounding box center [315, 406] width 20 height 19
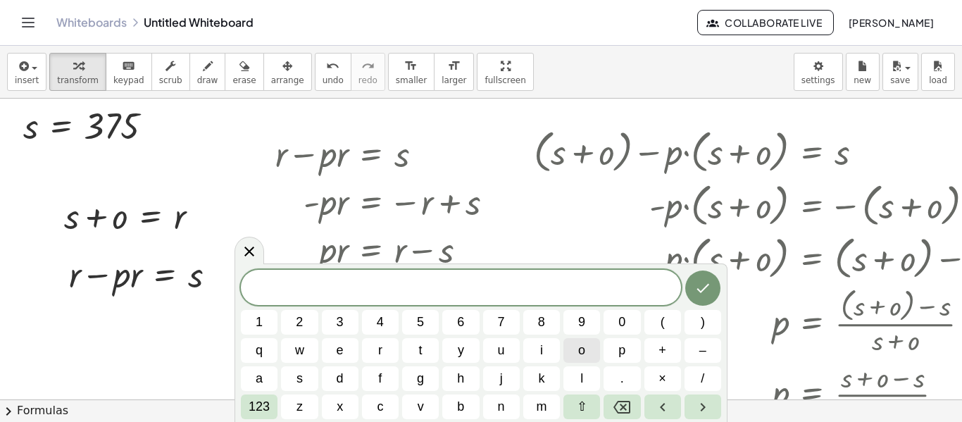
click at [583, 355] on span "o" at bounding box center [581, 350] width 7 height 19
click at [264, 405] on span "123" at bounding box center [259, 406] width 21 height 19
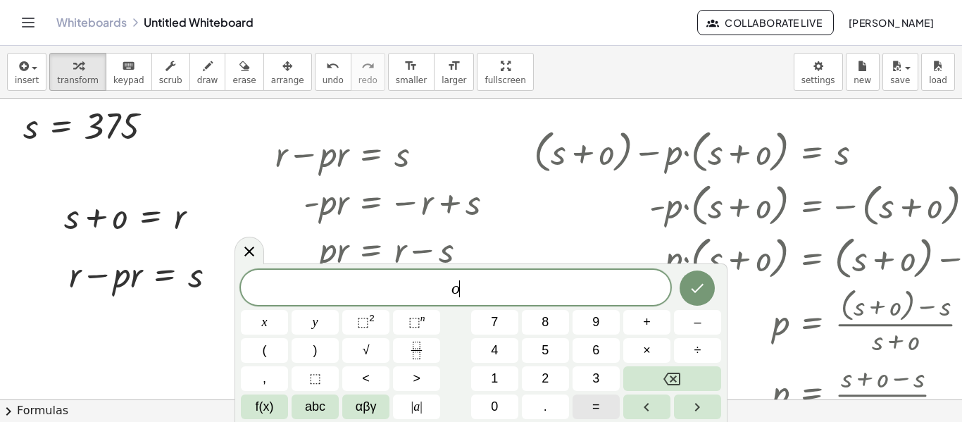
click at [602, 406] on button "=" at bounding box center [596, 406] width 47 height 25
click at [597, 357] on span "6" at bounding box center [595, 350] width 7 height 19
click at [597, 359] on span "6" at bounding box center [595, 350] width 7 height 19
click at [697, 289] on icon "Done" at bounding box center [697, 288] width 17 height 17
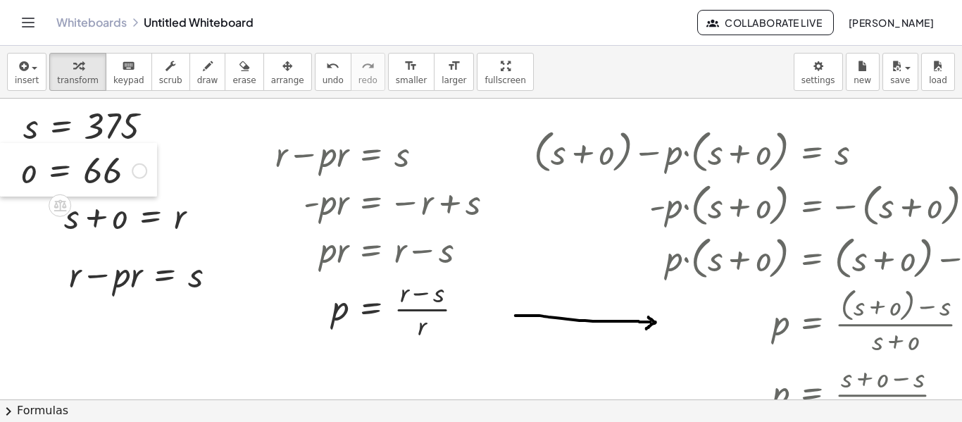
drag, startPoint x: 38, startPoint y: 200, endPoint x: 16, endPoint y: 174, distance: 34.0
click at [16, 174] on div at bounding box center [10, 170] width 21 height 54
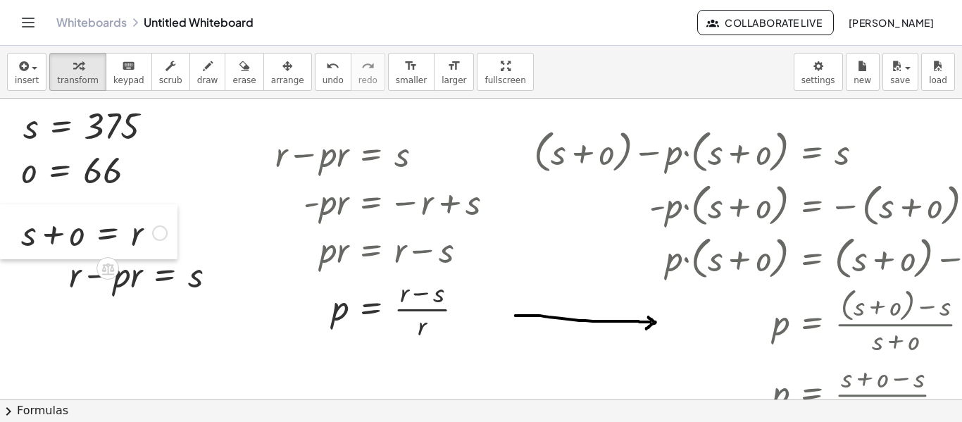
drag, startPoint x: 58, startPoint y: 221, endPoint x: 5, endPoint y: 238, distance: 56.1
click at [5, 238] on body "Graspable Math Activities Whiteboards Classes Account v1.30.0 | Privacy policy …" at bounding box center [481, 211] width 962 height 422
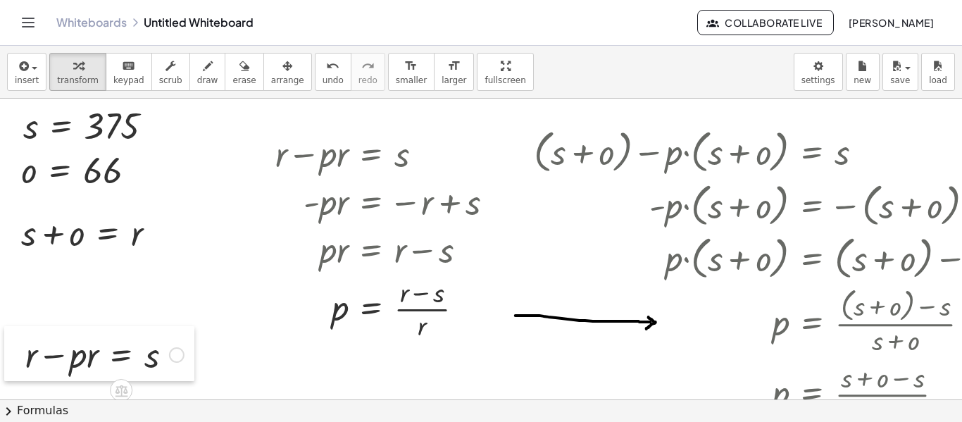
drag, startPoint x: 64, startPoint y: 278, endPoint x: 20, endPoint y: 359, distance: 91.4
click at [20, 359] on div at bounding box center [14, 353] width 21 height 55
click at [155, 124] on div at bounding box center [156, 126] width 15 height 15
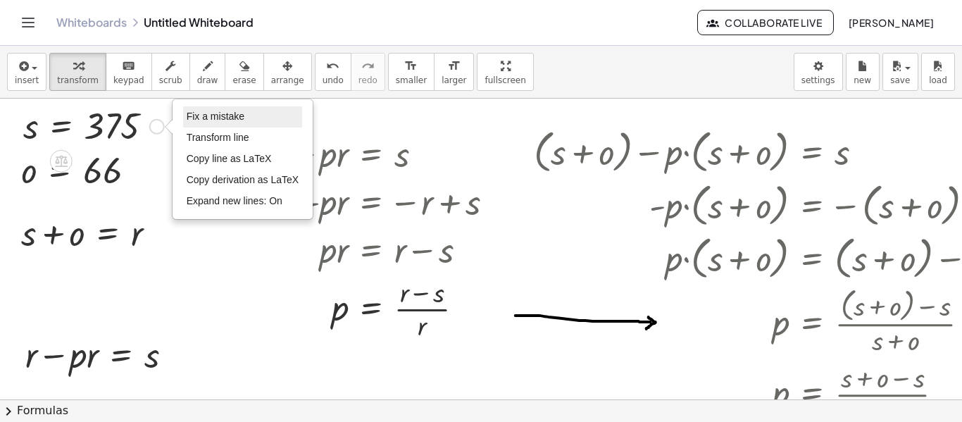
click at [225, 118] on span "Fix a mistake" at bounding box center [216, 116] width 58 height 11
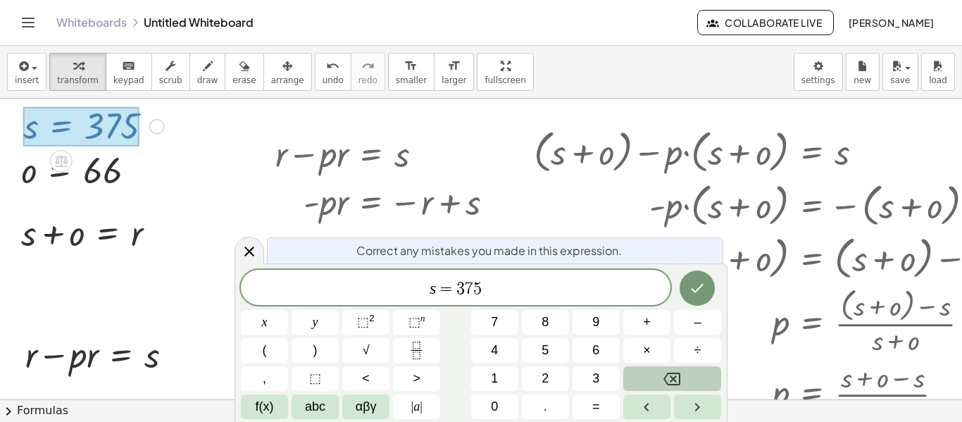
click at [680, 378] on button "Backspace" at bounding box center [672, 378] width 98 height 25
click at [501, 354] on button "4" at bounding box center [494, 350] width 47 height 25
click at [694, 294] on icon "Done" at bounding box center [697, 288] width 17 height 17
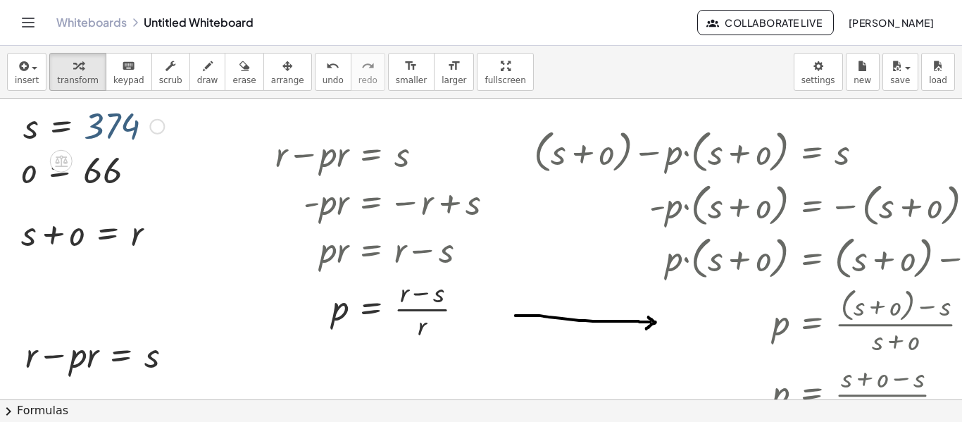
click at [114, 128] on div at bounding box center [93, 125] width 155 height 46
drag, startPoint x: 30, startPoint y: 135, endPoint x: 27, endPoint y: 259, distance: 124.7
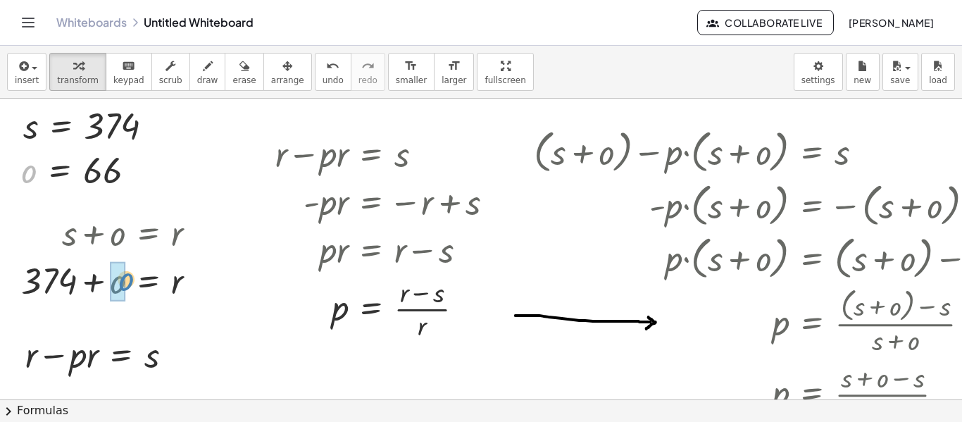
drag, startPoint x: 28, startPoint y: 183, endPoint x: 125, endPoint y: 294, distance: 147.2
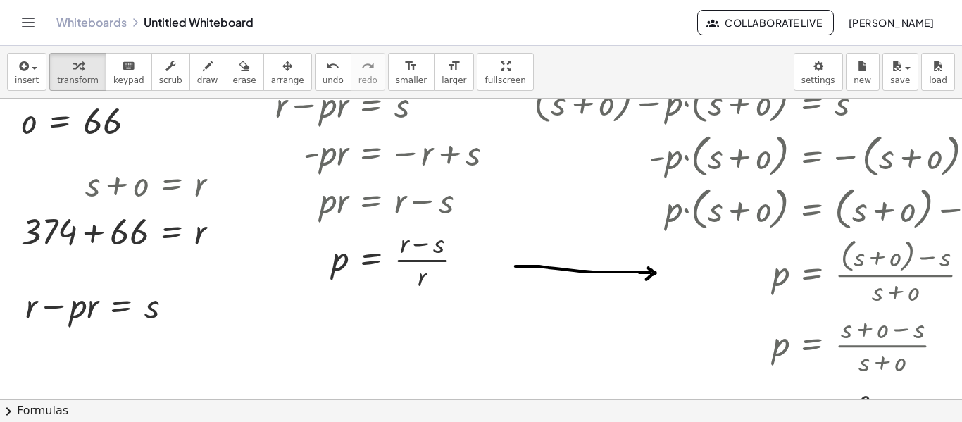
scroll to position [70, 0]
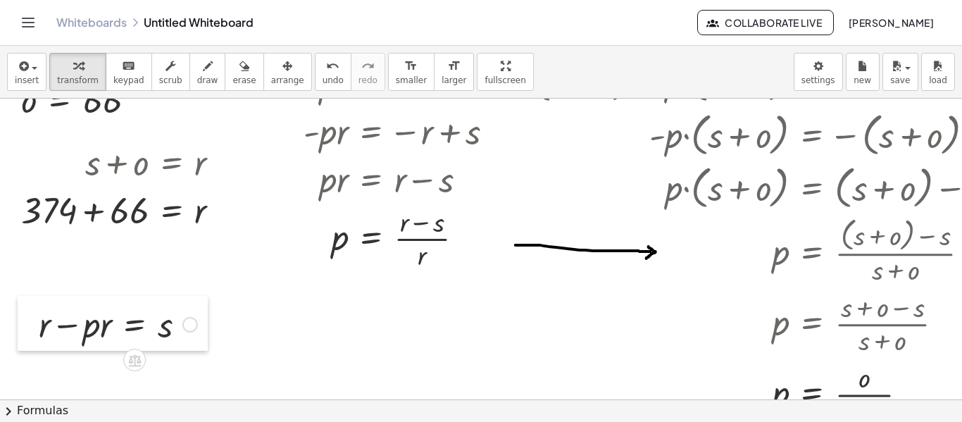
drag, startPoint x: 21, startPoint y: 297, endPoint x: 35, endPoint y: 337, distance: 42.3
click at [35, 337] on div at bounding box center [28, 323] width 21 height 55
click at [94, 216] on div at bounding box center [126, 209] width 224 height 48
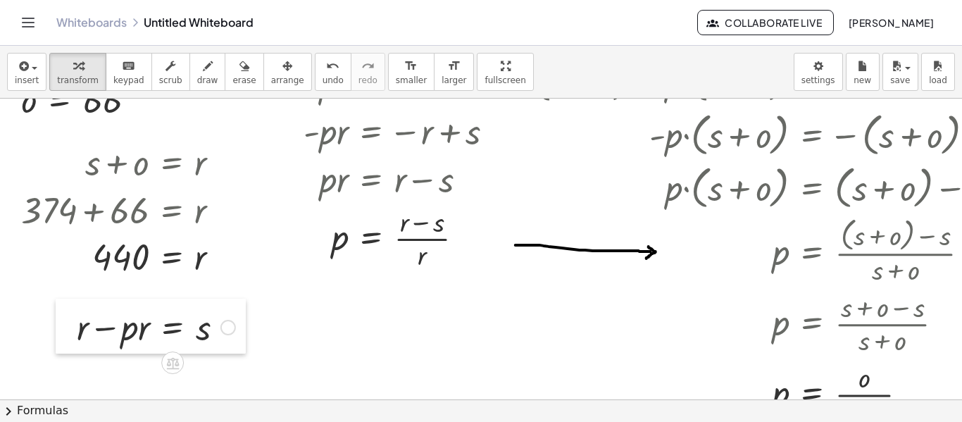
drag, startPoint x: 36, startPoint y: 330, endPoint x: 74, endPoint y: 332, distance: 38.1
click at [74, 332] on div at bounding box center [66, 326] width 21 height 55
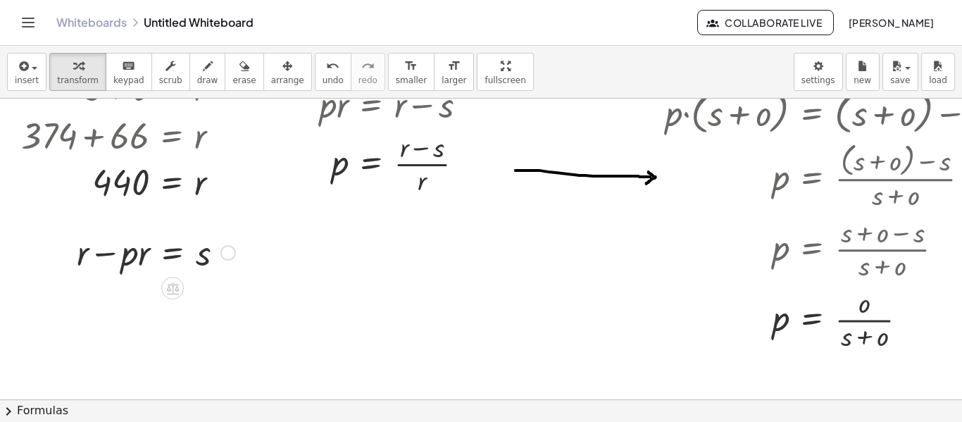
scroll to position [211, 0]
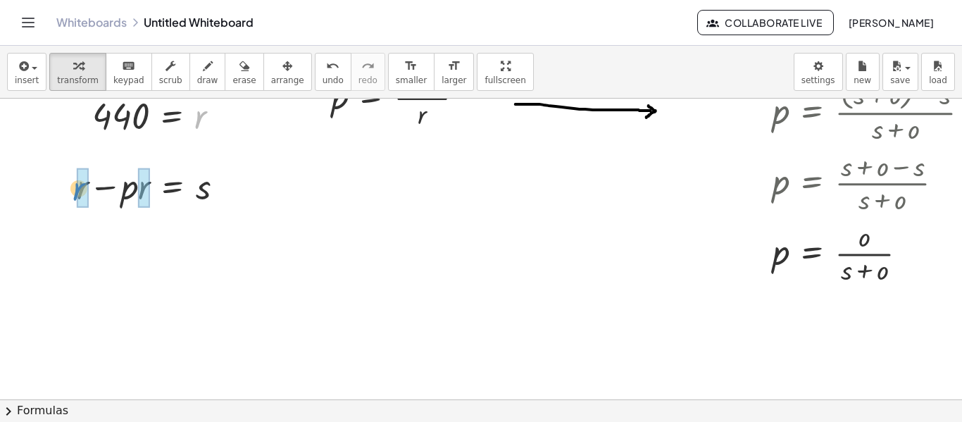
drag, startPoint x: 197, startPoint y: 122, endPoint x: 75, endPoint y: 194, distance: 141.5
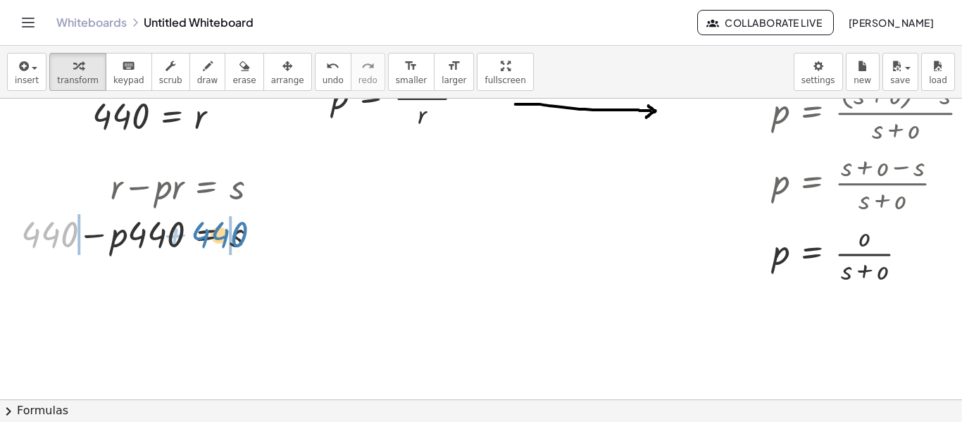
drag, startPoint x: 55, startPoint y: 239, endPoint x: 225, endPoint y: 239, distance: 169.8
click at [225, 239] on div at bounding box center [145, 233] width 262 height 48
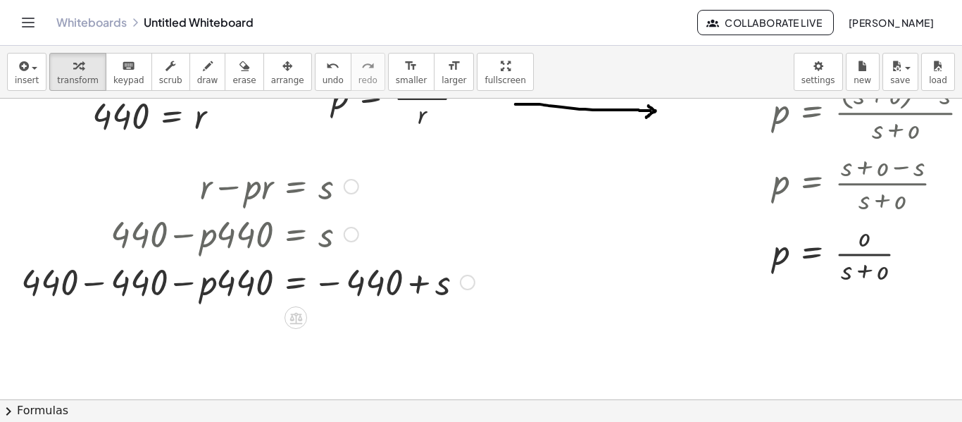
click at [94, 285] on div at bounding box center [248, 281] width 468 height 48
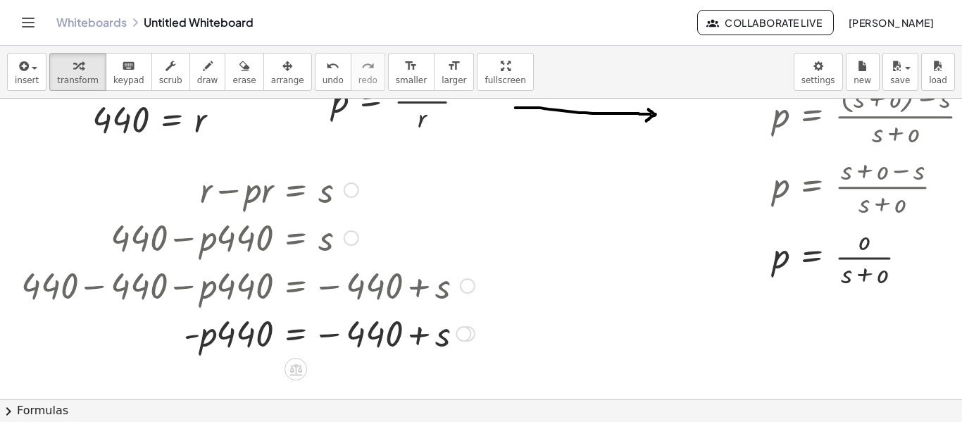
scroll to position [241, 0]
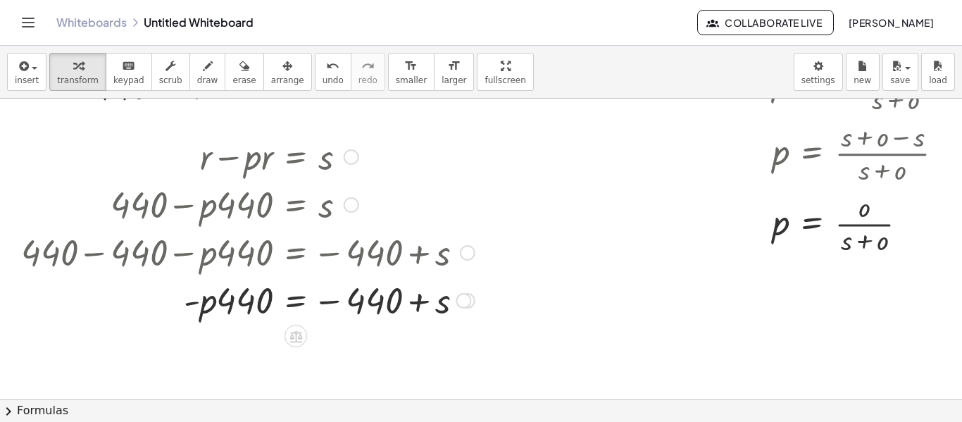
click at [354, 207] on div at bounding box center [351, 204] width 15 height 15
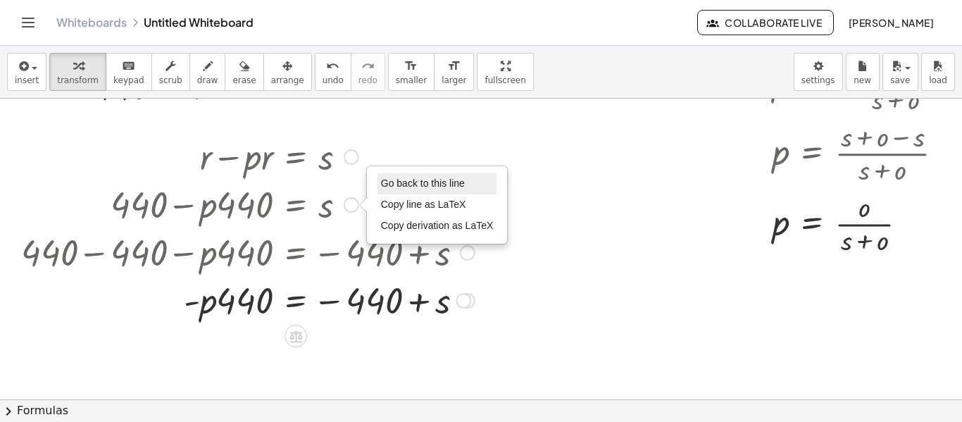
click at [397, 182] on span "Go back to this line" at bounding box center [423, 183] width 84 height 11
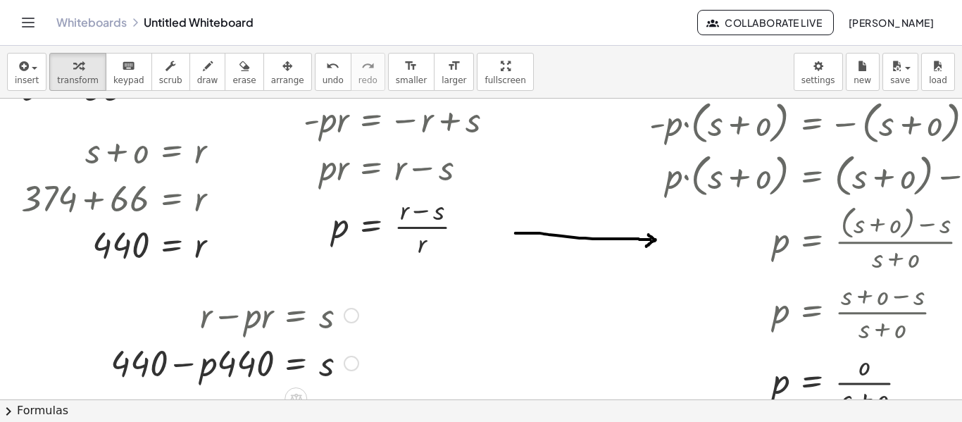
scroll to position [30, 0]
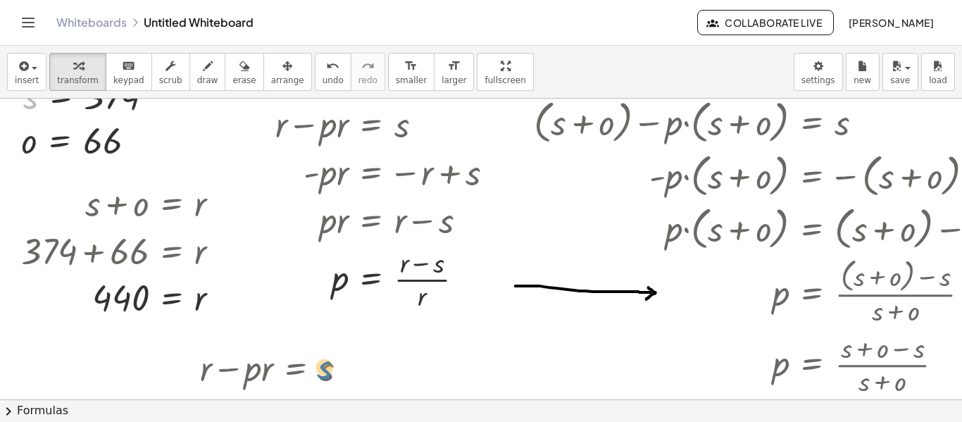
drag, startPoint x: 29, startPoint y: 108, endPoint x: 323, endPoint y: 378, distance: 399.8
click at [323, 378] on div "+ s + o = r + 374 + o = r + 374 + 66 = r = r 440 + r − · p · r = s + r − r − · …" at bounding box center [748, 370] width 1497 height 602
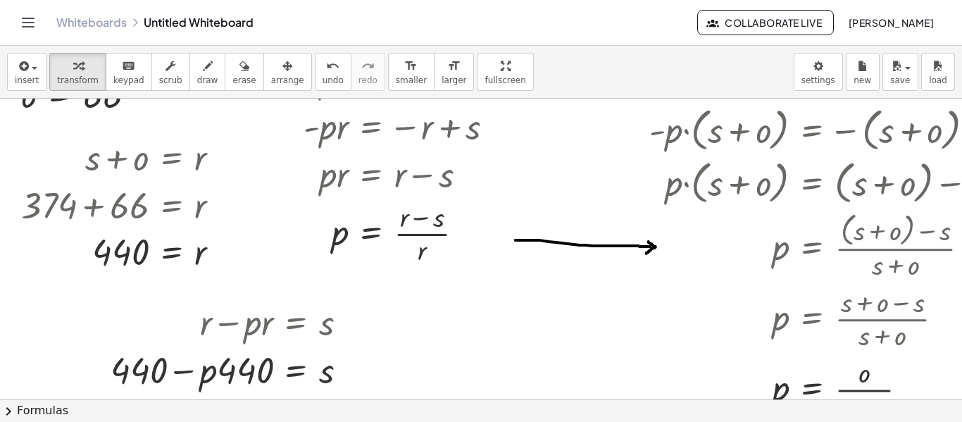
scroll to position [100, 0]
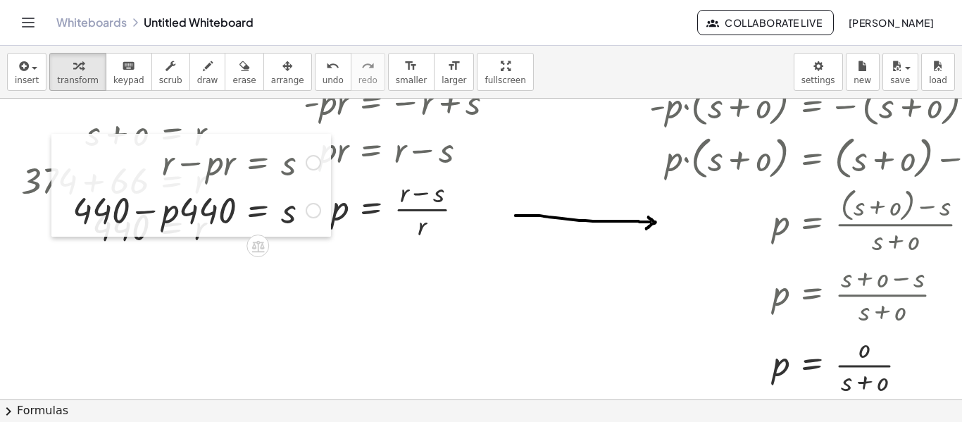
drag, startPoint x: 100, startPoint y: 344, endPoint x: 62, endPoint y: 209, distance: 140.5
click at [62, 209] on div at bounding box center [61, 185] width 21 height 103
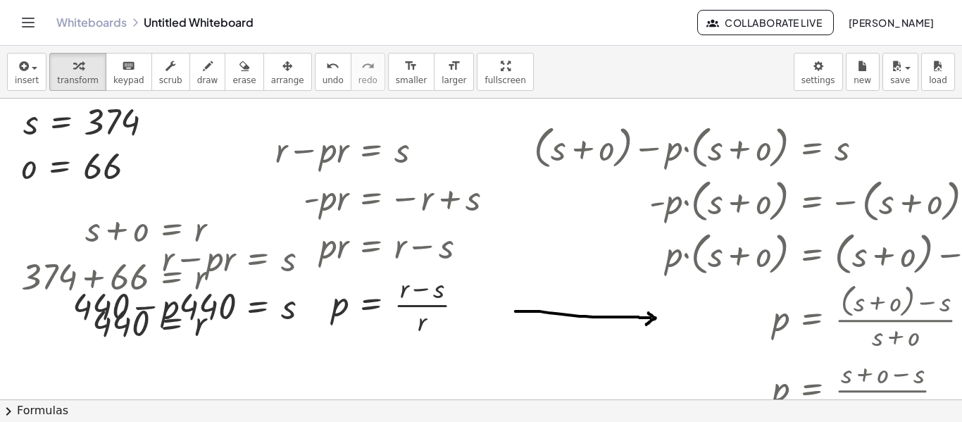
scroll to position [0, 0]
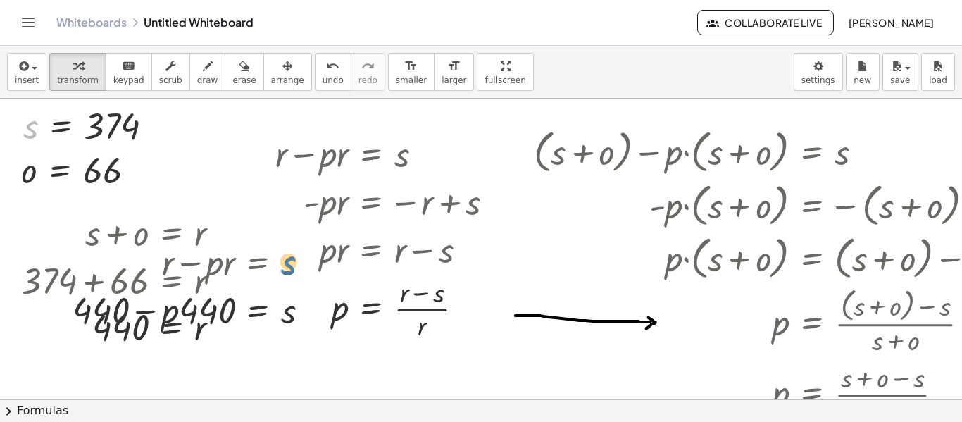
drag, startPoint x: 29, startPoint y: 137, endPoint x: 286, endPoint y: 270, distance: 289.5
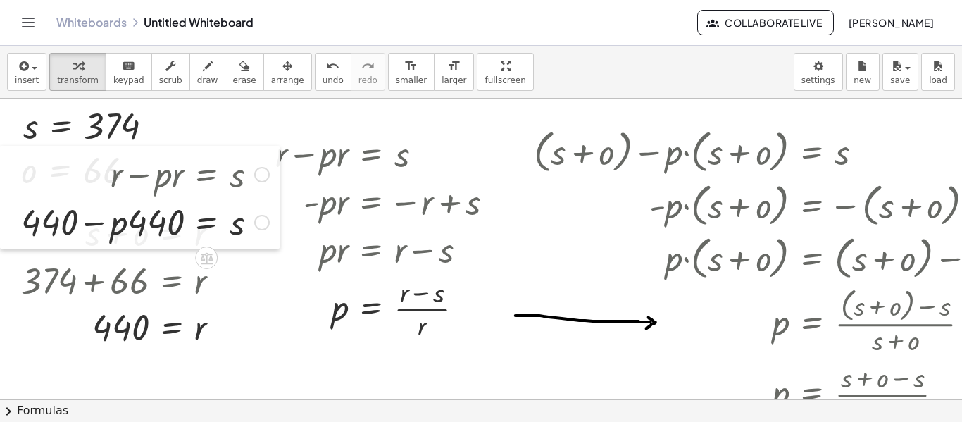
drag, startPoint x: 58, startPoint y: 309, endPoint x: 0, endPoint y: 221, distance: 105.7
click at [0, 221] on body "Graspable Math Activities Whiteboards Classes Account v1.30.0 | Privacy policy …" at bounding box center [481, 211] width 962 height 422
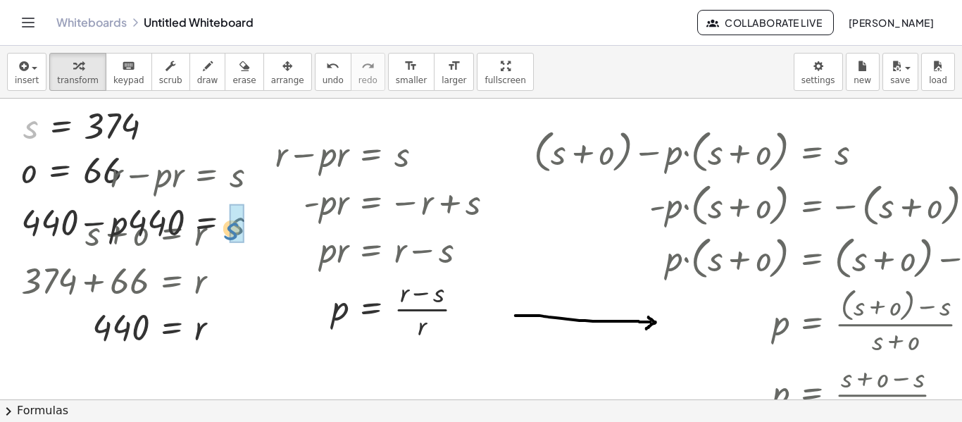
drag, startPoint x: 30, startPoint y: 132, endPoint x: 231, endPoint y: 235, distance: 225.2
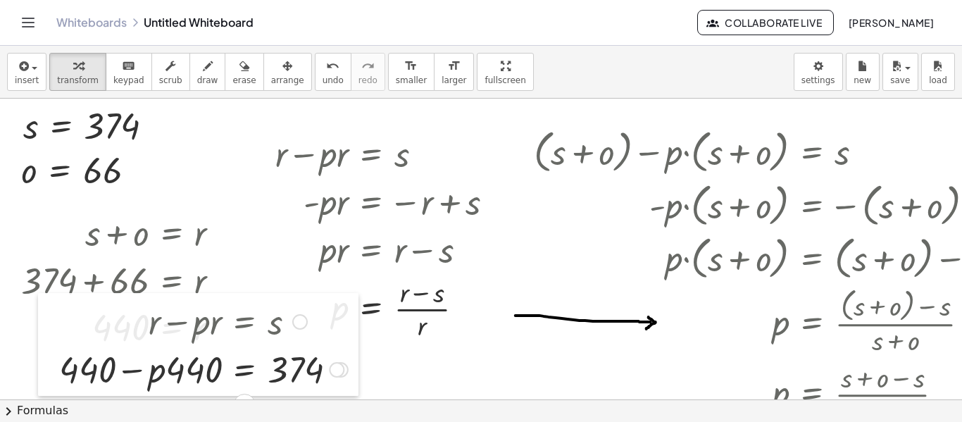
drag, startPoint x: 17, startPoint y: 223, endPoint x: 55, endPoint y: 371, distance: 152.1
click at [55, 371] on div at bounding box center [48, 344] width 21 height 103
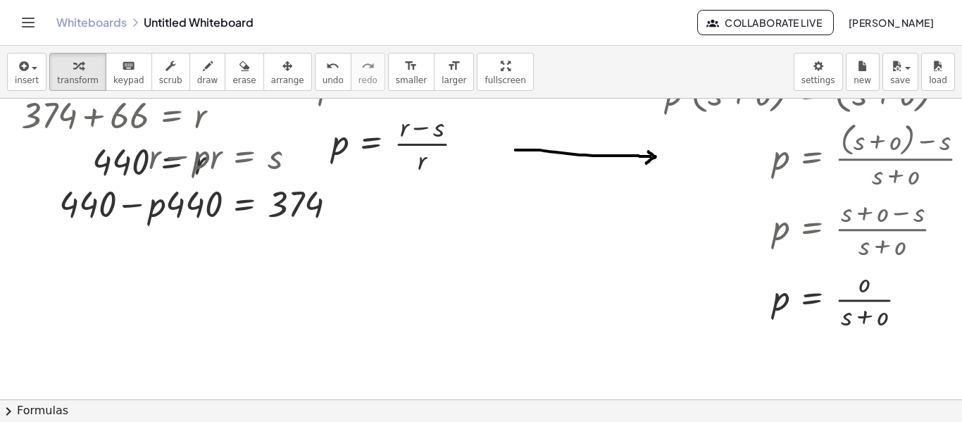
scroll to position [141, 0]
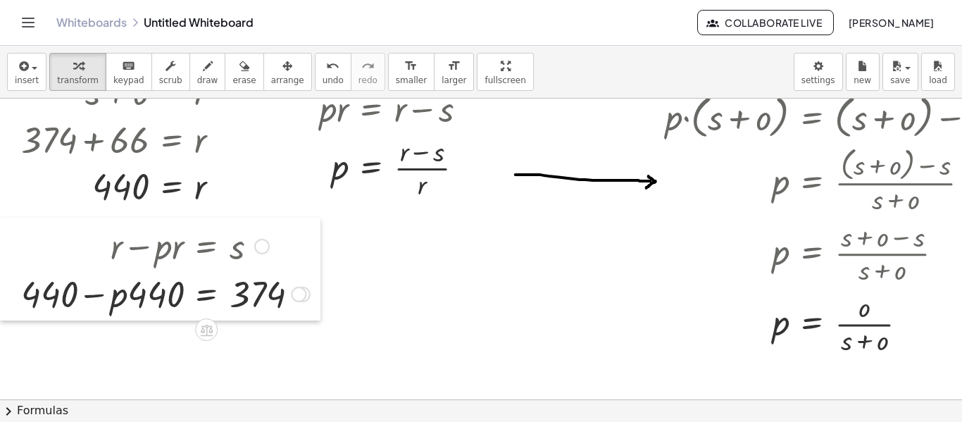
drag, startPoint x: 51, startPoint y: 232, endPoint x: 0, endPoint y: 298, distance: 82.8
click at [0, 298] on body "Graspable Math Activities Whiteboards Classes Account v1.30.0 | Privacy policy …" at bounding box center [481, 211] width 962 height 422
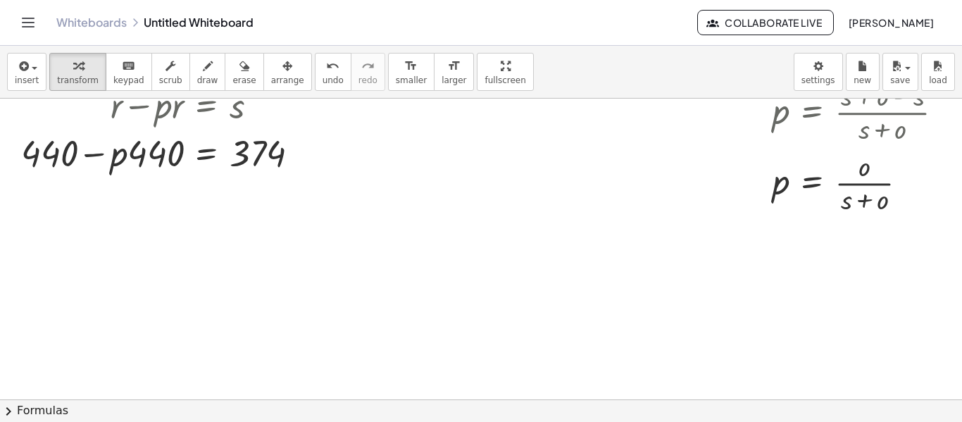
scroll to position [211, 0]
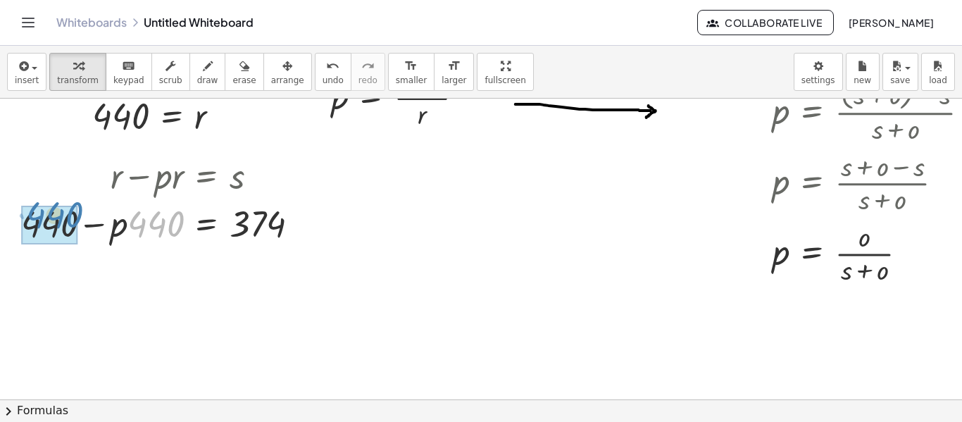
drag, startPoint x: 168, startPoint y: 224, endPoint x: 66, endPoint y: 215, distance: 102.5
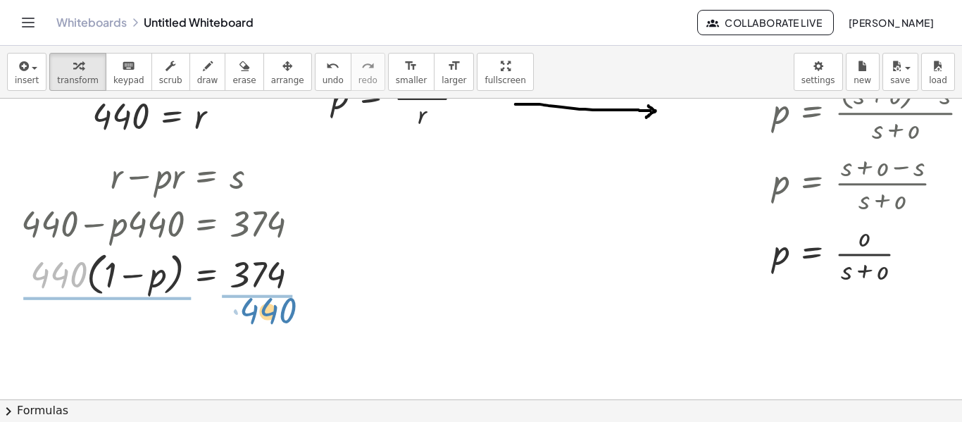
drag, startPoint x: 69, startPoint y: 280, endPoint x: 278, endPoint y: 316, distance: 212.3
click at [278, 316] on div "+ s + o = r + 374 + o = r + 374 + 66 = r = r 440 + r − · p · r = s + r − r − · …" at bounding box center [748, 188] width 1497 height 602
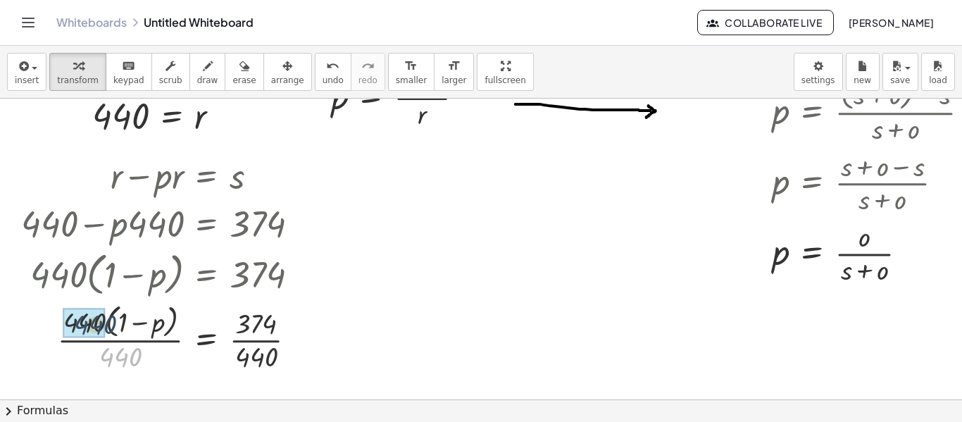
drag, startPoint x: 118, startPoint y: 359, endPoint x: 92, endPoint y: 325, distance: 42.1
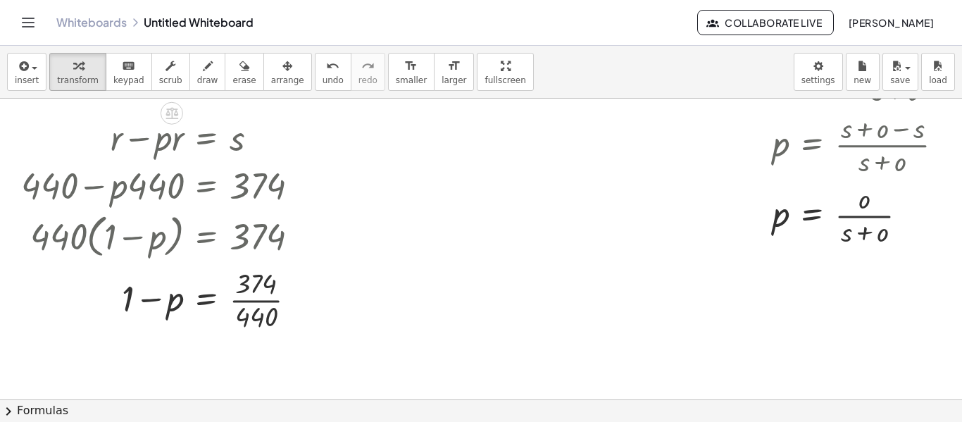
scroll to position [282, 0]
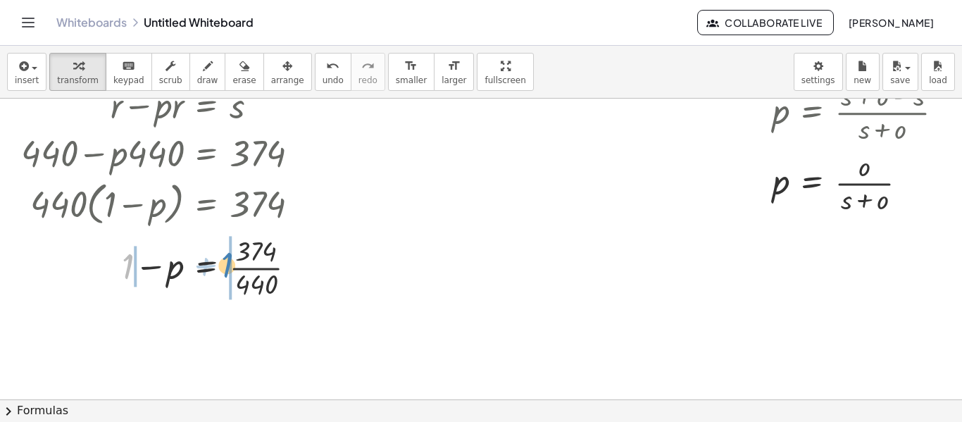
drag, startPoint x: 127, startPoint y: 274, endPoint x: 226, endPoint y: 273, distance: 99.3
click at [226, 273] on div at bounding box center [165, 266] width 303 height 70
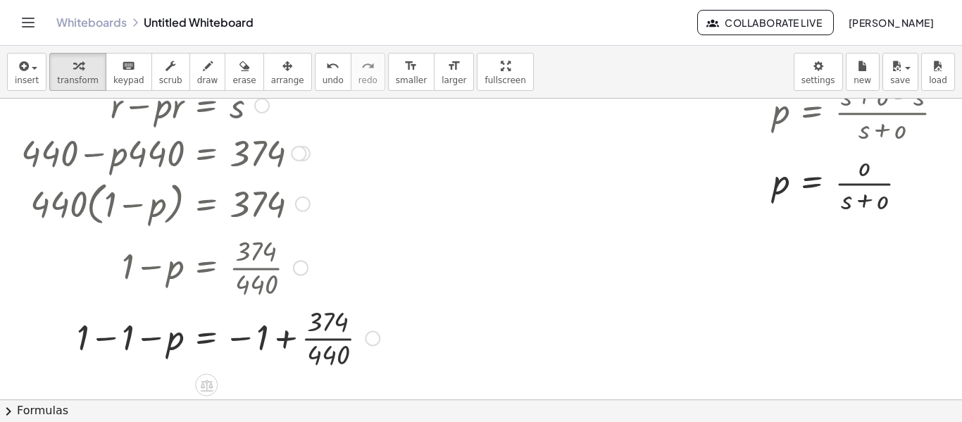
click at [106, 339] on div at bounding box center [200, 336] width 373 height 70
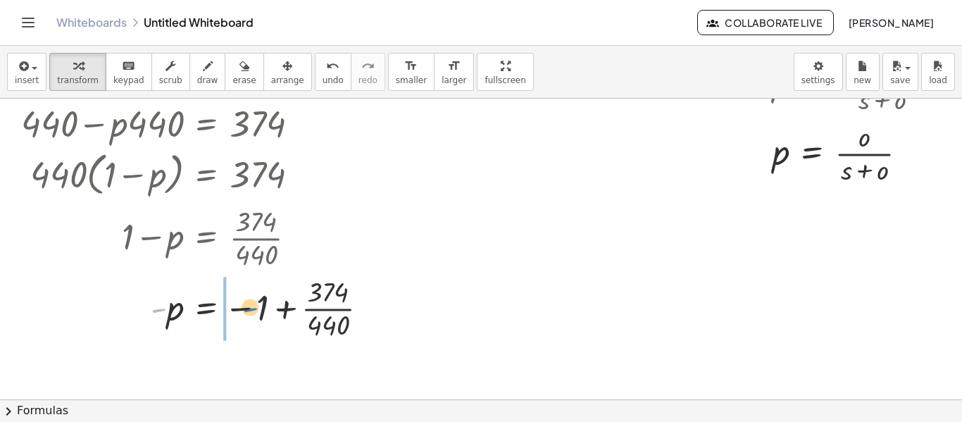
drag, startPoint x: 158, startPoint y: 311, endPoint x: 249, endPoint y: 311, distance: 91.6
click at [249, 311] on div at bounding box center [200, 307] width 373 height 70
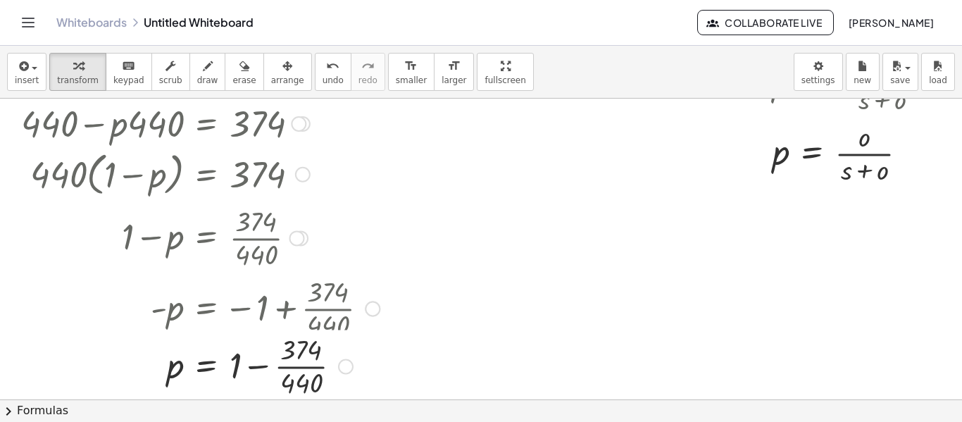
drag, startPoint x: 342, startPoint y: 311, endPoint x: 349, endPoint y: 375, distance: 64.5
click at [206, 367] on div "− p = 374 · · 440 1 + Go back to this line Copy line as LaTeX Copy derivation a…" at bounding box center [206, 367] width 0 height 0
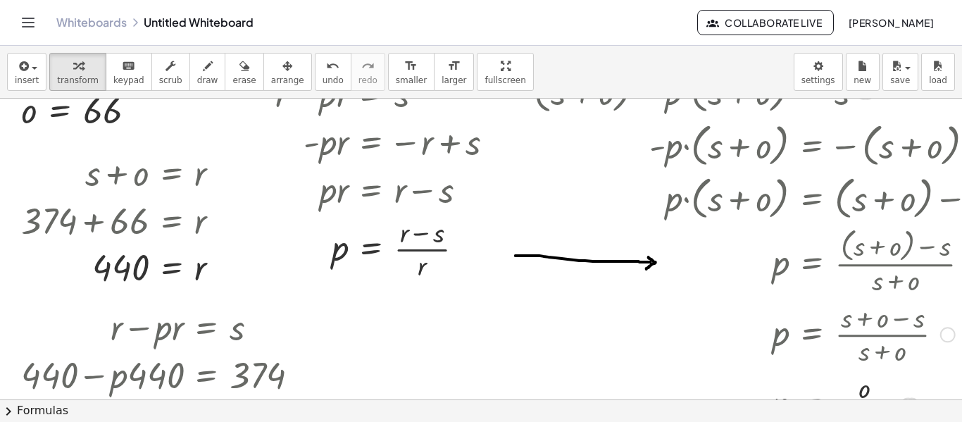
scroll to position [0, 0]
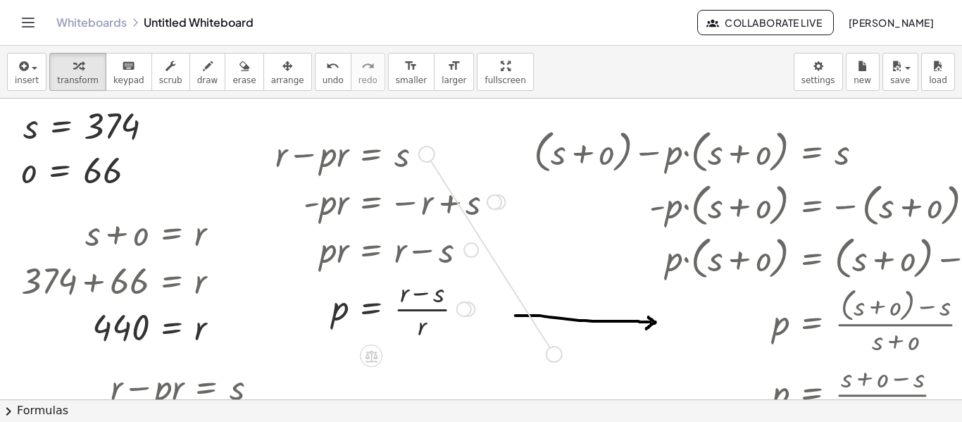
drag, startPoint x: 428, startPoint y: 156, endPoint x: 558, endPoint y: 361, distance: 242.9
click at [558, 361] on div "+ s + o = r + 374 + o = r + 374 + 66 = r = r 440 + r − · p · r = s + r − r − · …" at bounding box center [748, 400] width 1497 height 602
drag, startPoint x: 428, startPoint y: 156, endPoint x: 622, endPoint y: 380, distance: 297.1
click at [622, 380] on div "+ s + o = r + 374 + o = r + 374 + 66 = r = r 440 + r − · p · r = s + r − r − · …" at bounding box center [748, 400] width 1497 height 602
drag, startPoint x: 428, startPoint y: 154, endPoint x: 492, endPoint y: 117, distance: 73.2
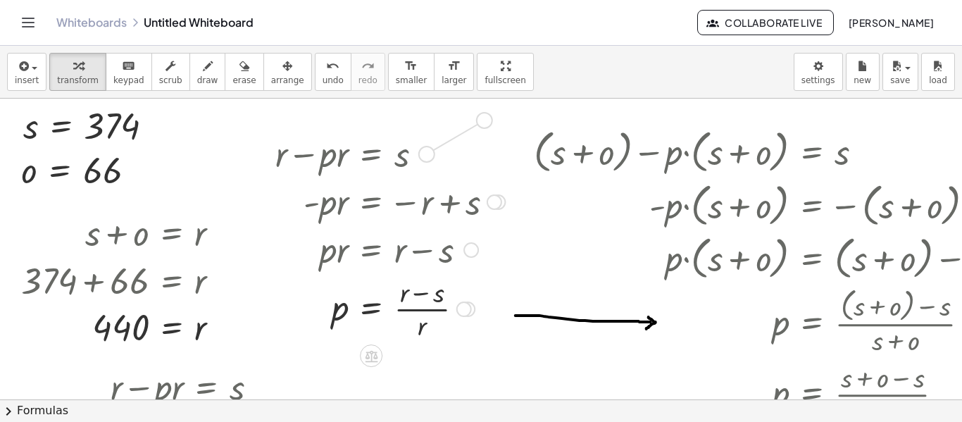
click at [492, 117] on div "+ s + o = r + 374 + o = r + 374 + 66 = r = r 440 + r − · p · r = s + r − r − · …" at bounding box center [748, 400] width 1497 height 602
drag, startPoint x: 321, startPoint y: 157, endPoint x: 373, endPoint y: 359, distance: 207.9
click at [373, 359] on div at bounding box center [367, 342] width 21 height 55
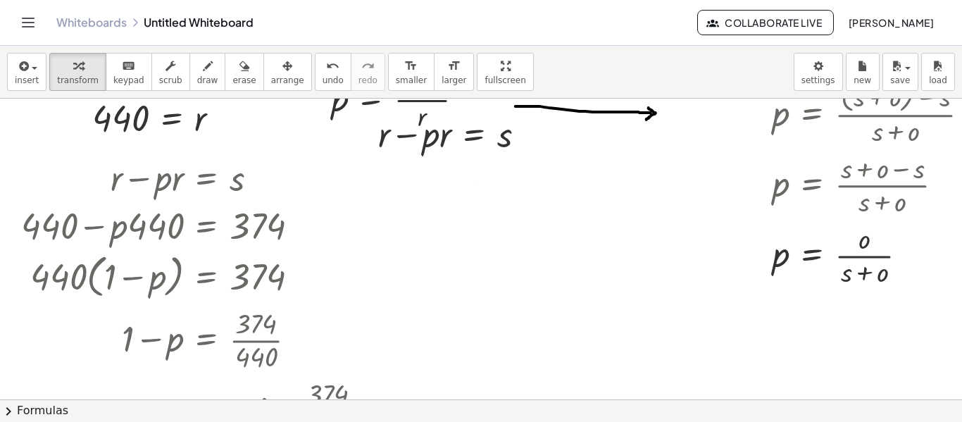
scroll to position [211, 0]
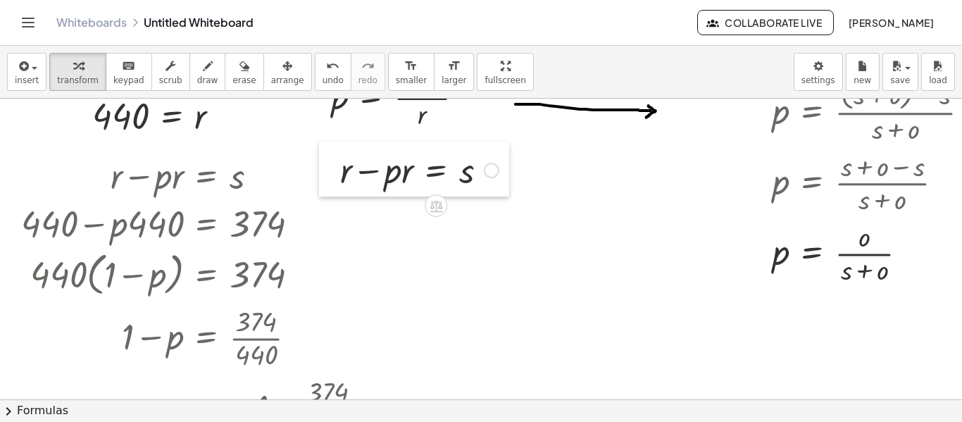
drag, startPoint x: 374, startPoint y: 135, endPoint x: 336, endPoint y: 173, distance: 53.8
click at [336, 173] on div at bounding box center [329, 169] width 21 height 55
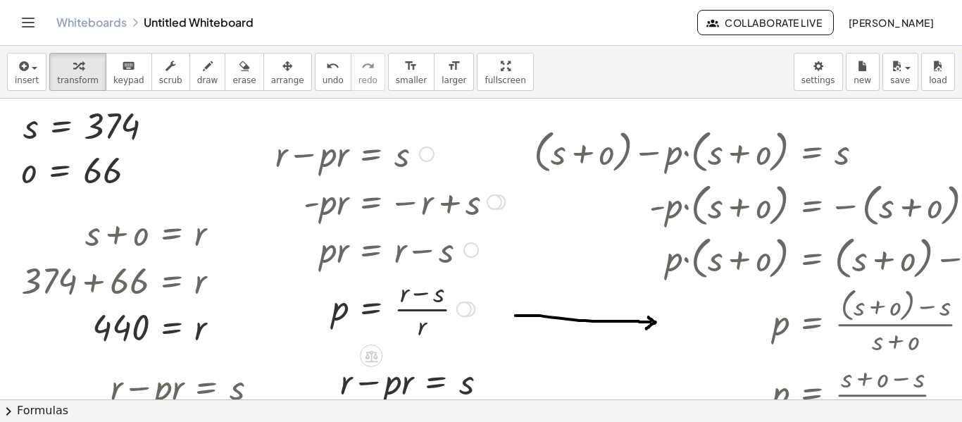
scroll to position [70, 0]
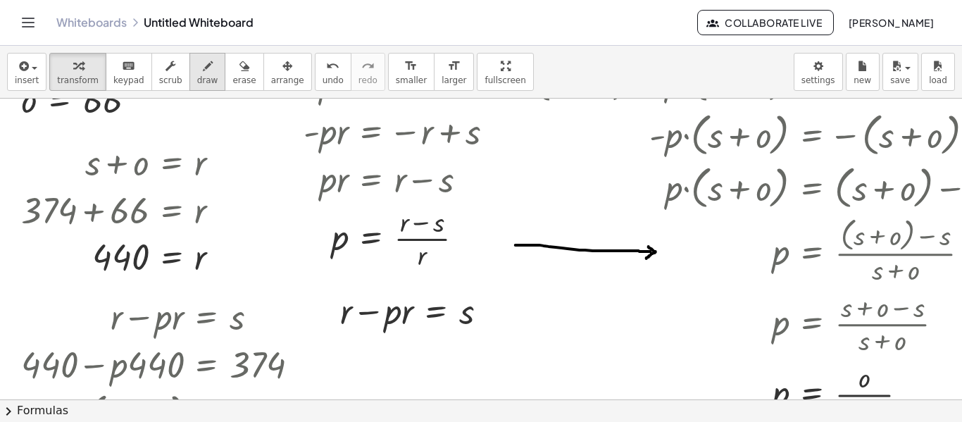
click at [203, 73] on icon "button" at bounding box center [208, 66] width 10 height 17
drag, startPoint x: 291, startPoint y: 273, endPoint x: 324, endPoint y: 290, distance: 37.2
click at [324, 290] on div at bounding box center [748, 329] width 1497 height 602
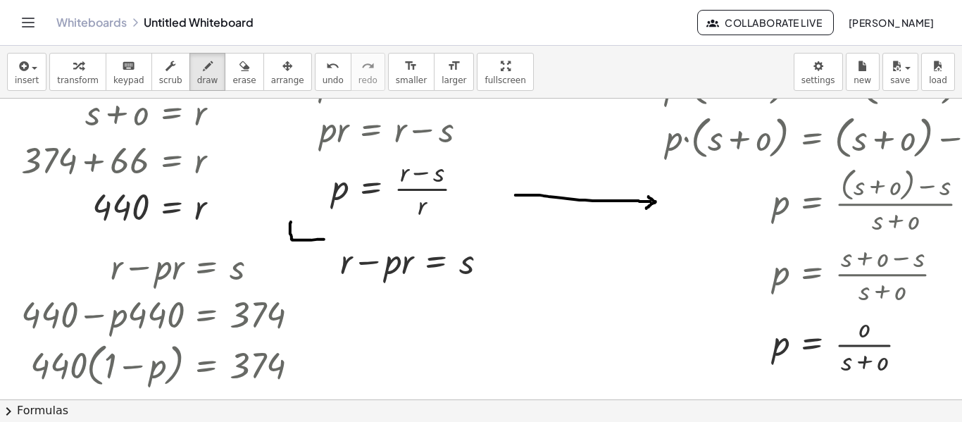
scroll to position [211, 0]
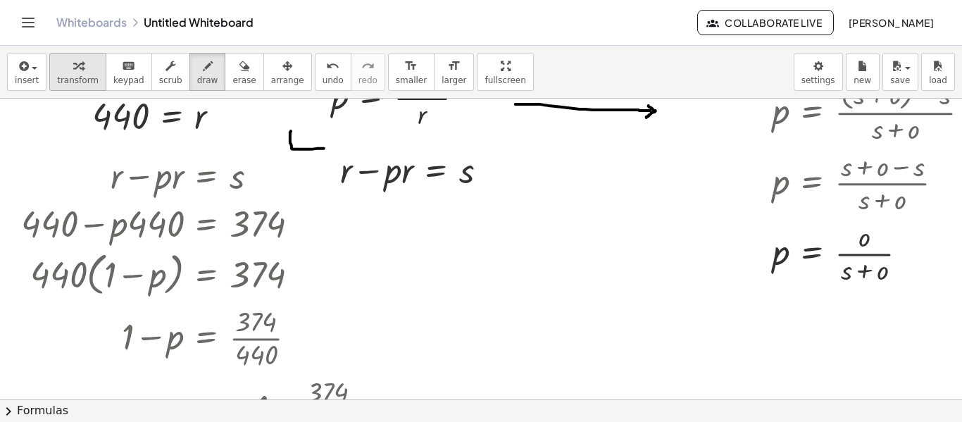
click at [82, 74] on button "transform" at bounding box center [77, 72] width 57 height 38
drag, startPoint x: 406, startPoint y: 178, endPoint x: 344, endPoint y: 180, distance: 62.1
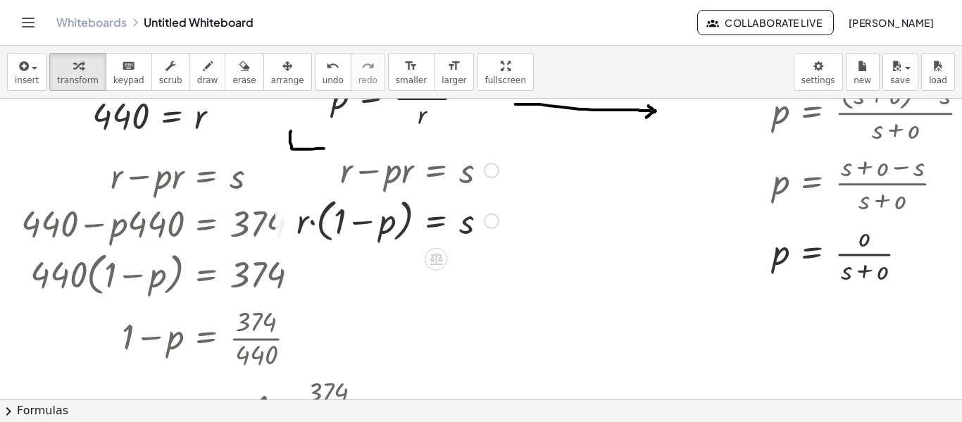
drag, startPoint x: 489, startPoint y: 172, endPoint x: 493, endPoint y: 228, distance: 56.5
click at [436, 221] on div "+ r − p · = s · ( 1 )" at bounding box center [436, 221] width 0 height 0
drag, startPoint x: 297, startPoint y: 225, endPoint x: 471, endPoint y: 253, distance: 175.6
drag, startPoint x: 361, startPoint y: 242, endPoint x: 328, endPoint y: 211, distance: 45.3
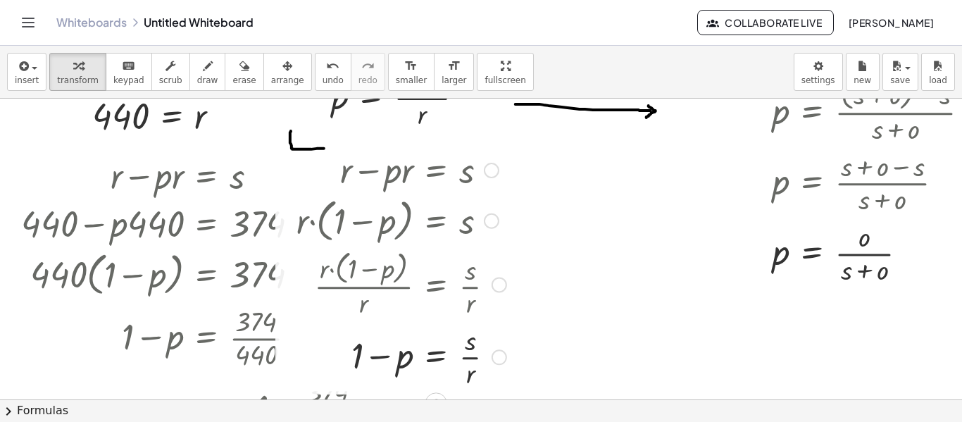
drag, startPoint x: 491, startPoint y: 227, endPoint x: 524, endPoint y: 387, distance: 164.0
click at [524, 387] on div "+ s + o = r + 374 + o = r + 374 + 66 = r = r 440 + r − · p · r = s + r − r − · …" at bounding box center [748, 188] width 1497 height 602
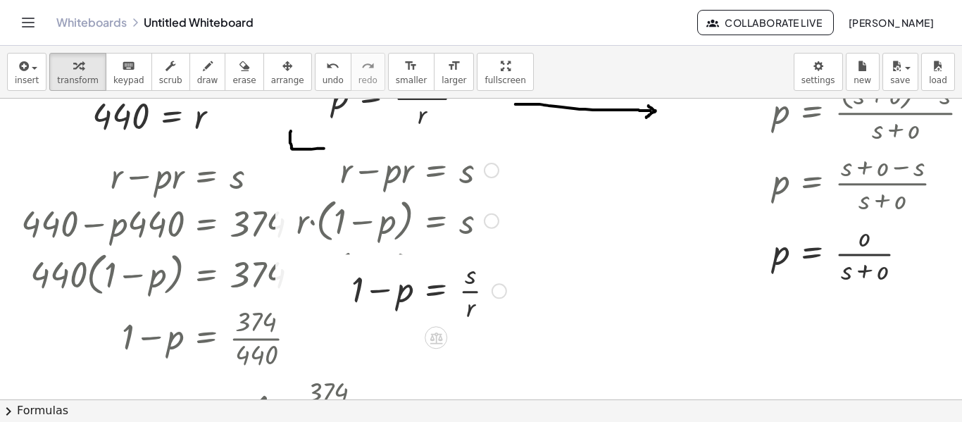
drag, startPoint x: 503, startPoint y: 359, endPoint x: 506, endPoint y: 287, distance: 71.9
click at [506, 287] on div at bounding box center [499, 290] width 15 height 15
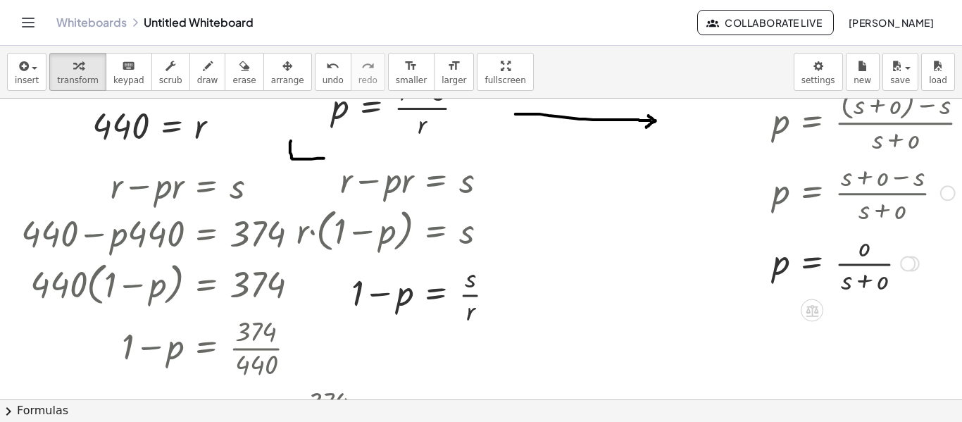
scroll to position [272, 0]
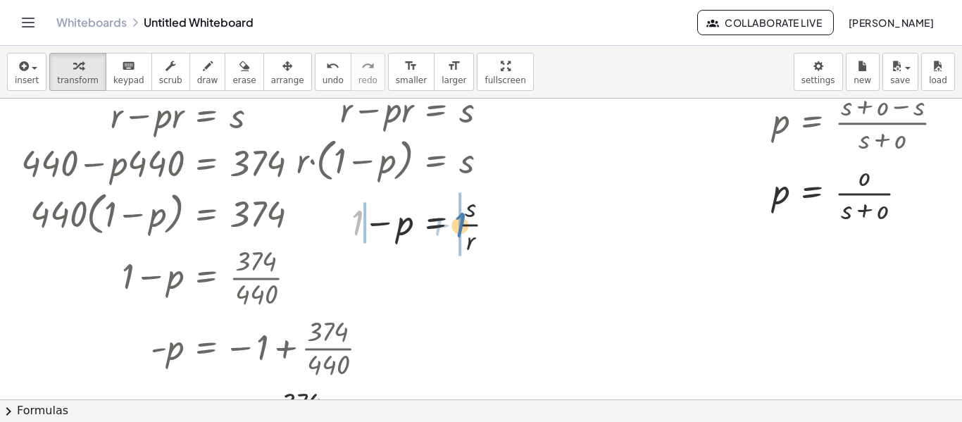
drag, startPoint x: 356, startPoint y: 227, endPoint x: 459, endPoint y: 229, distance: 102.9
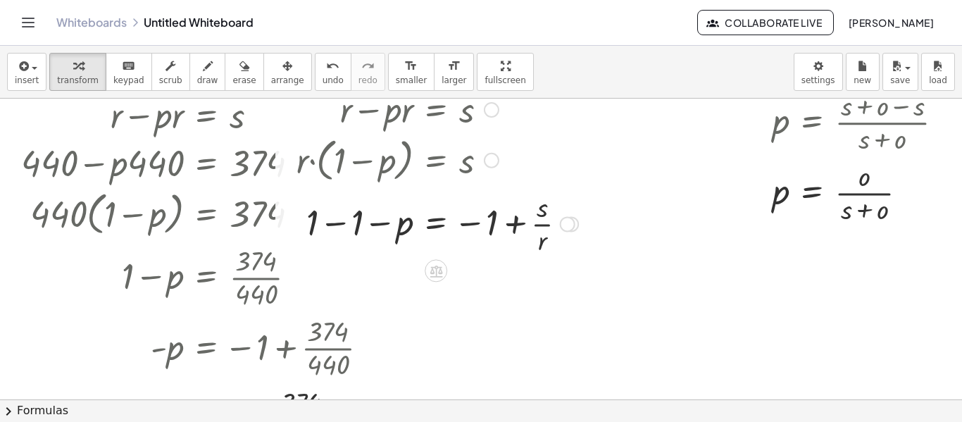
click at [334, 220] on div at bounding box center [438, 222] width 296 height 70
drag, startPoint x: 387, startPoint y: 227, endPoint x: 452, endPoint y: 229, distance: 64.8
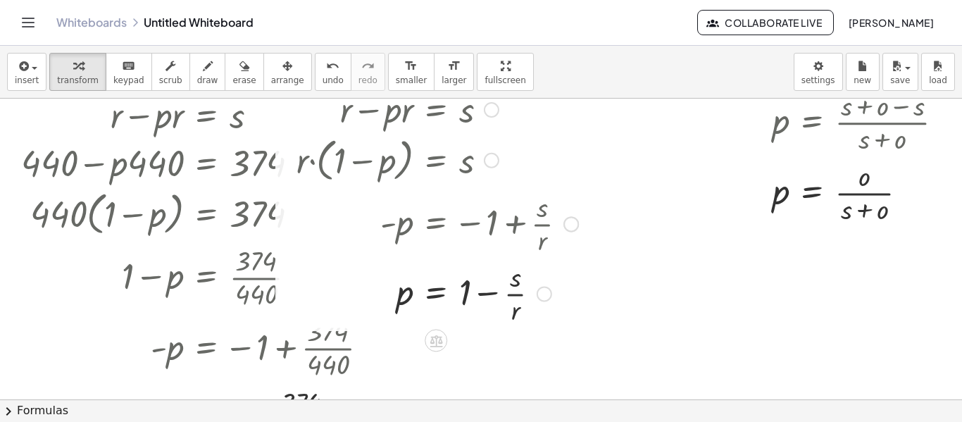
drag, startPoint x: 543, startPoint y: 228, endPoint x: 549, endPoint y: 301, distance: 72.8
click at [436, 294] on div "− p = s · · r 1 +" at bounding box center [436, 294] width 0 height 0
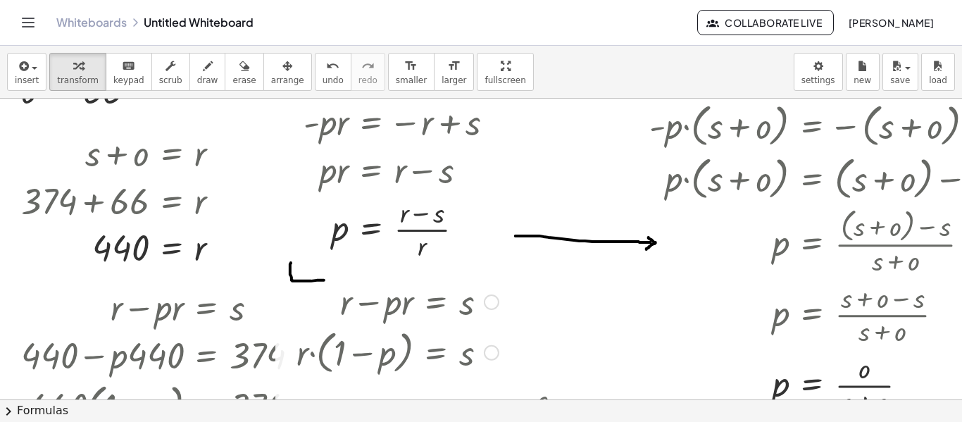
scroll to position [78, 0]
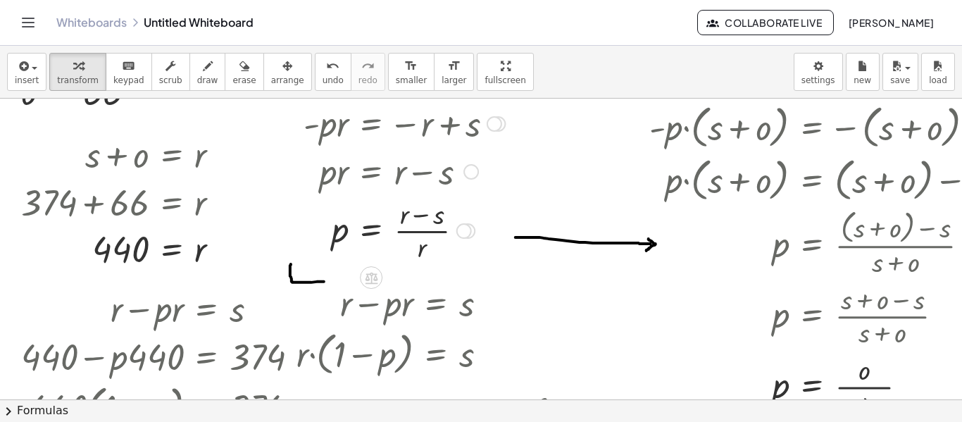
drag, startPoint x: 199, startPoint y: 161, endPoint x: 285, endPoint y: 211, distance: 99.1
click at [285, 211] on div "+ s + o = r + 374 + o = r + 374 + 66 = r = r 440 + r − · p · r = s + r − r − · …" at bounding box center [748, 321] width 1497 height 602
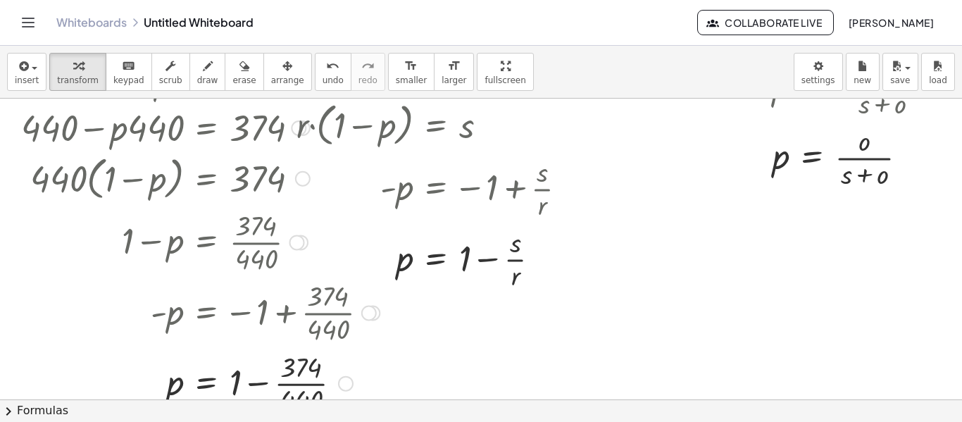
scroll to position [334, 0]
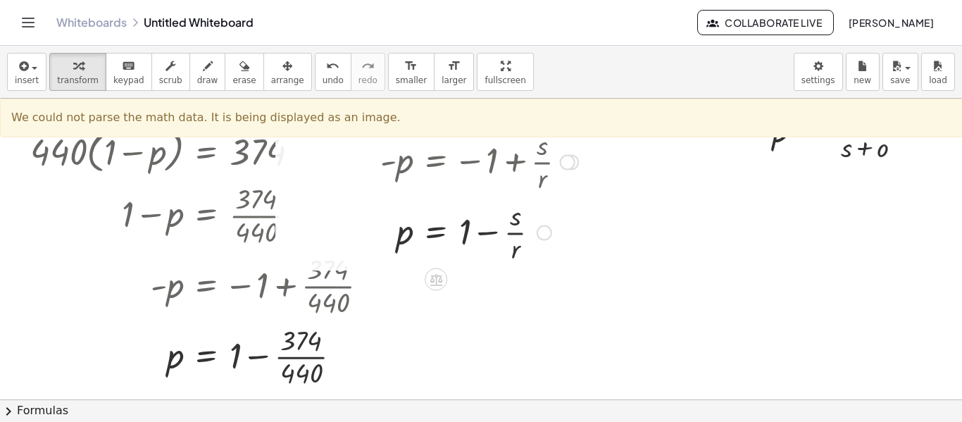
click at [515, 252] on div at bounding box center [438, 231] width 296 height 70
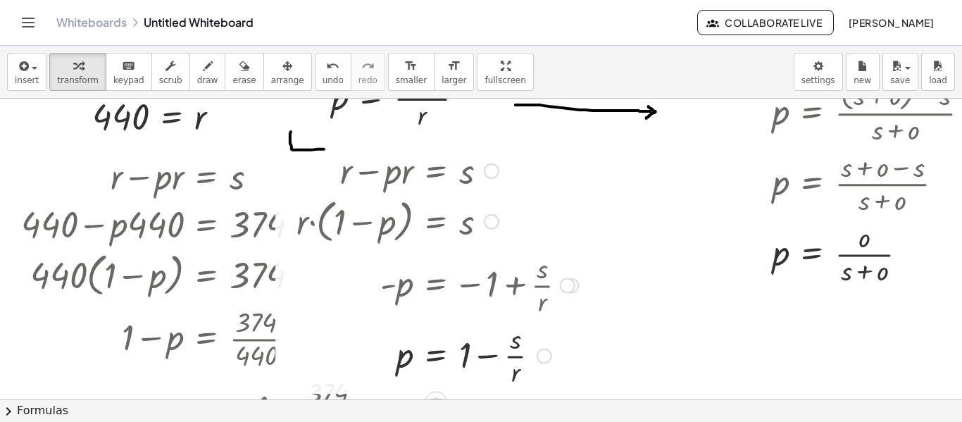
scroll to position [193, 0]
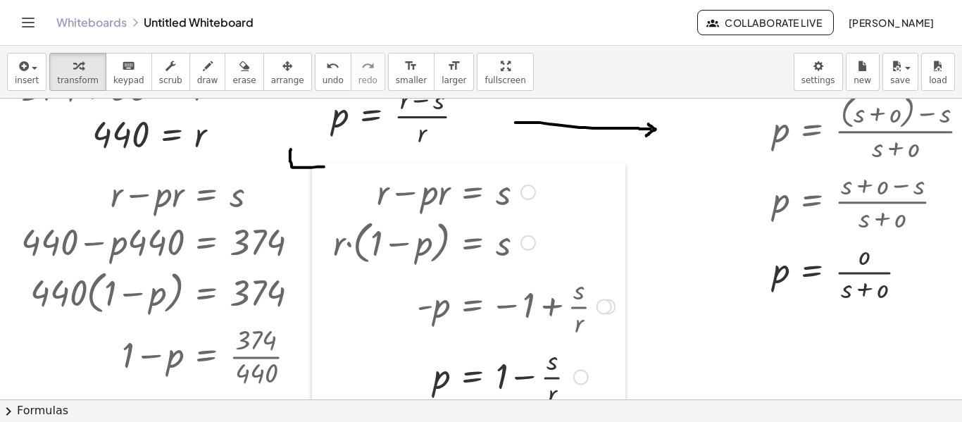
drag, startPoint x: 290, startPoint y: 238, endPoint x: 326, endPoint y: 242, distance: 36.8
click at [326, 242] on div at bounding box center [322, 288] width 21 height 251
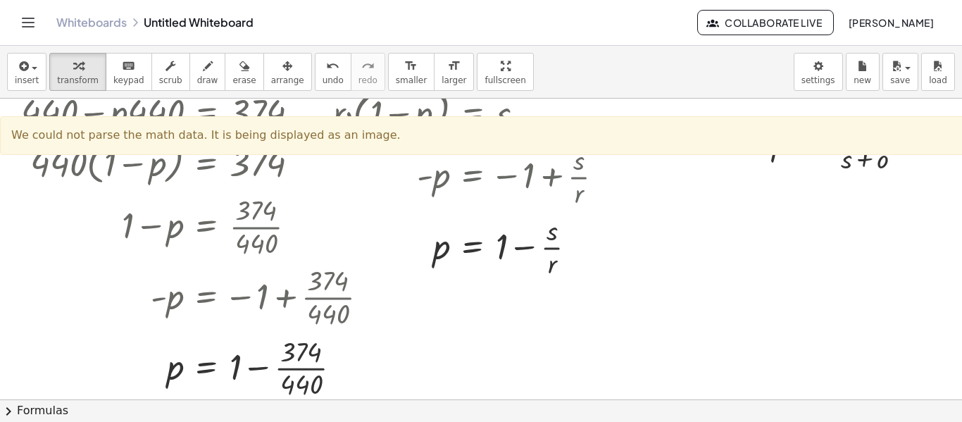
scroll to position [342, 0]
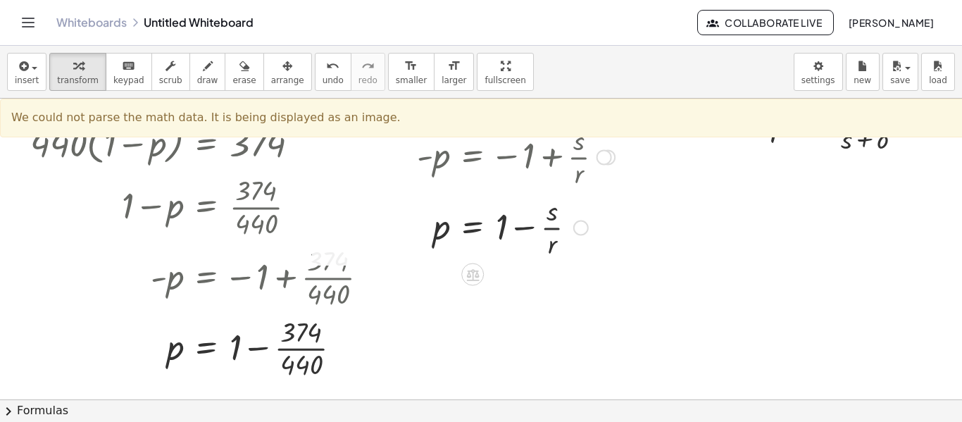
click at [582, 231] on div at bounding box center [580, 227] width 15 height 15
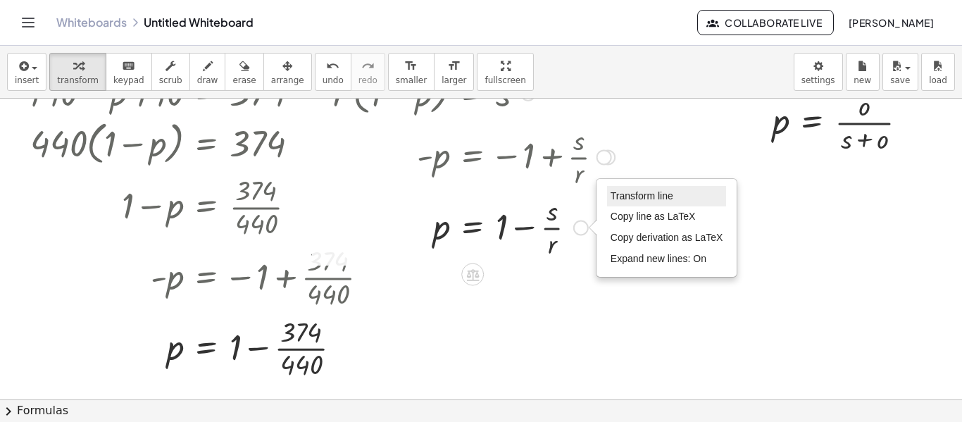
click at [637, 199] on span "Transform line" at bounding box center [642, 195] width 63 height 11
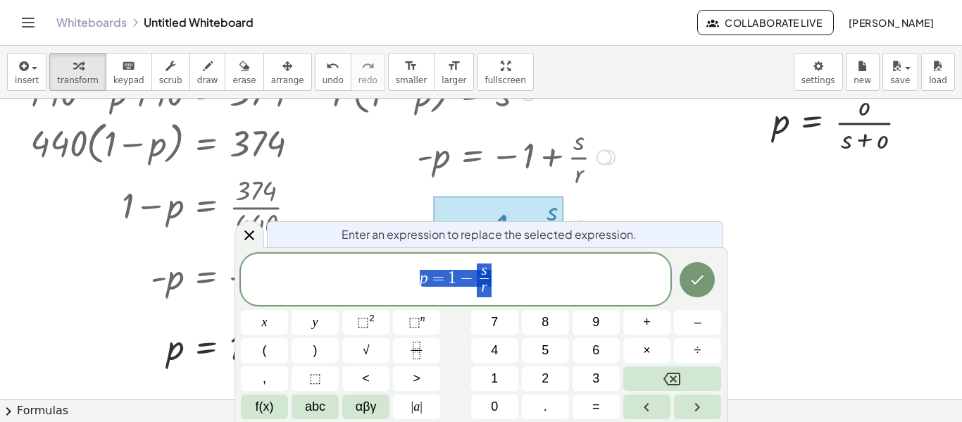
click at [497, 294] on span "p = 1 − s r ​" at bounding box center [456, 280] width 430 height 37
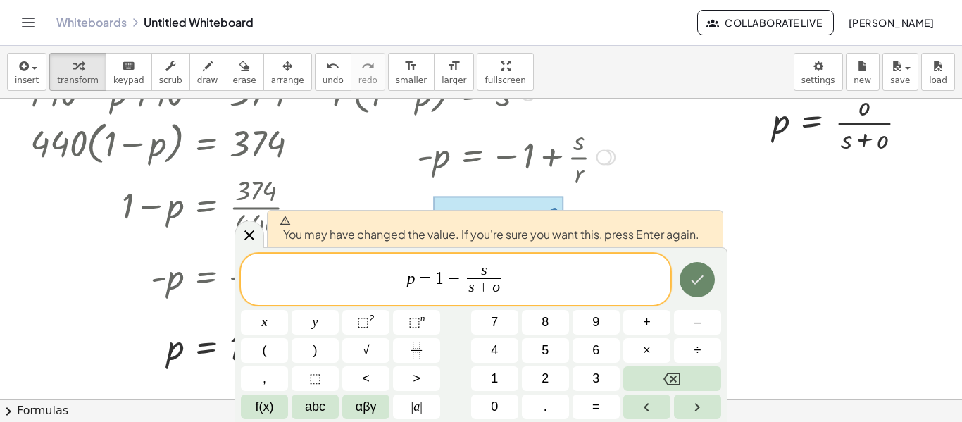
click at [691, 282] on icon "Done" at bounding box center [697, 279] width 17 height 17
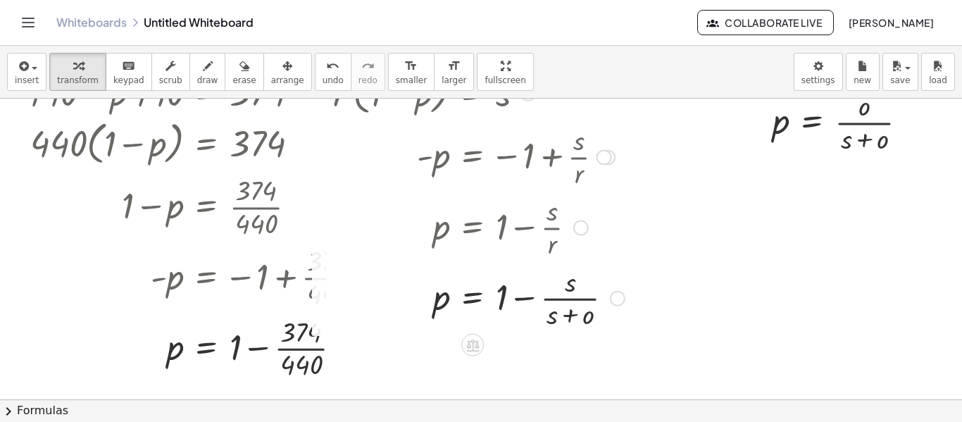
click at [616, 297] on div "Transform line Copy line as LaTeX Copy derivation as LaTeX Expand new lines: On" at bounding box center [617, 298] width 15 height 15
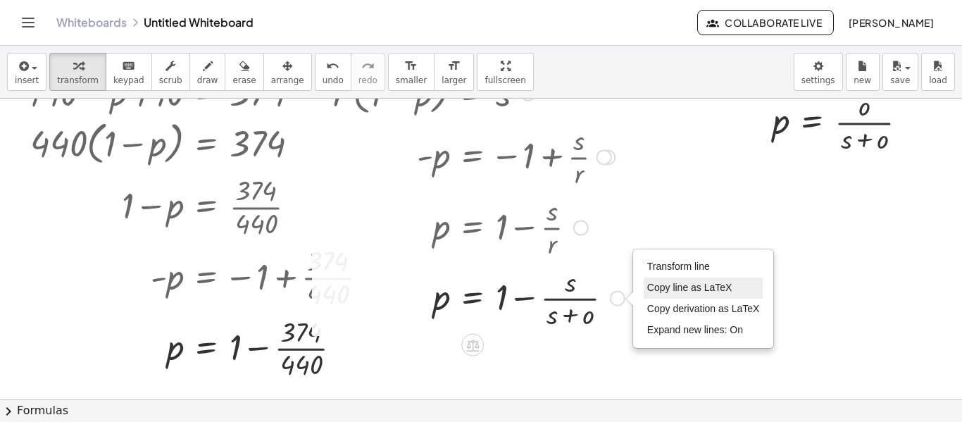
click at [676, 288] on span "Copy line as LaTeX" at bounding box center [689, 287] width 85 height 11
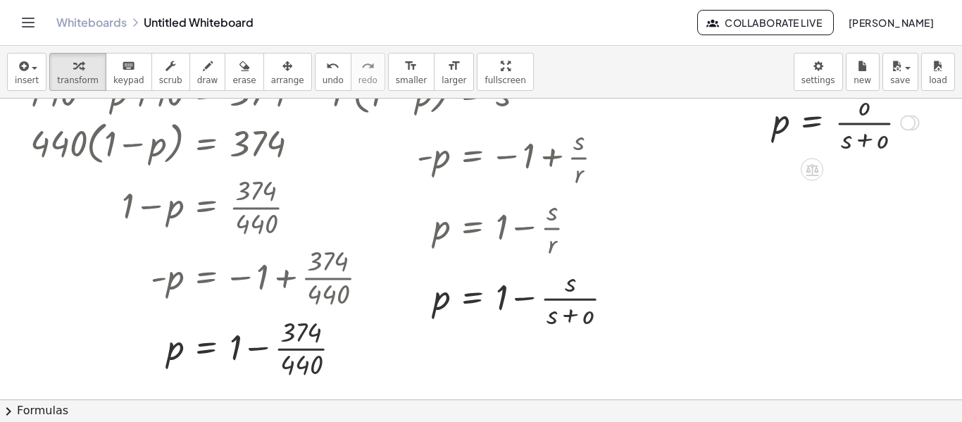
click at [912, 122] on div "Transform line Copy line as LaTeX Copy derivation as LaTeX Expand new lines: On" at bounding box center [907, 122] width 15 height 15
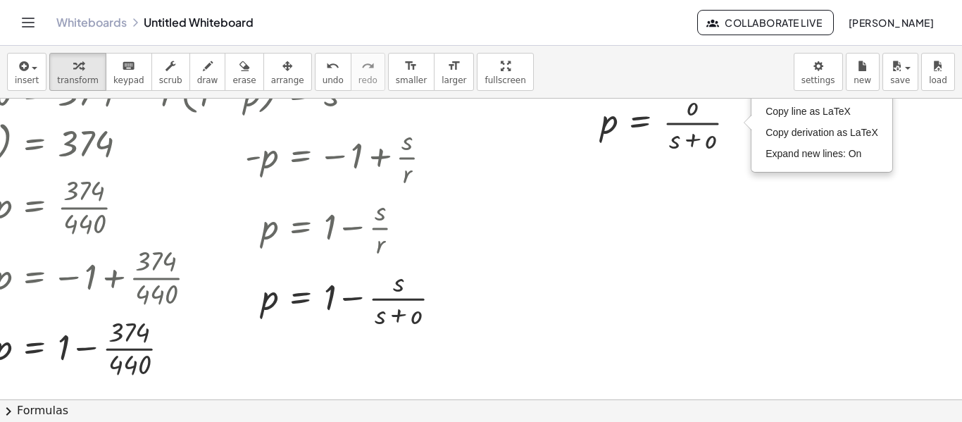
scroll to position [342, 242]
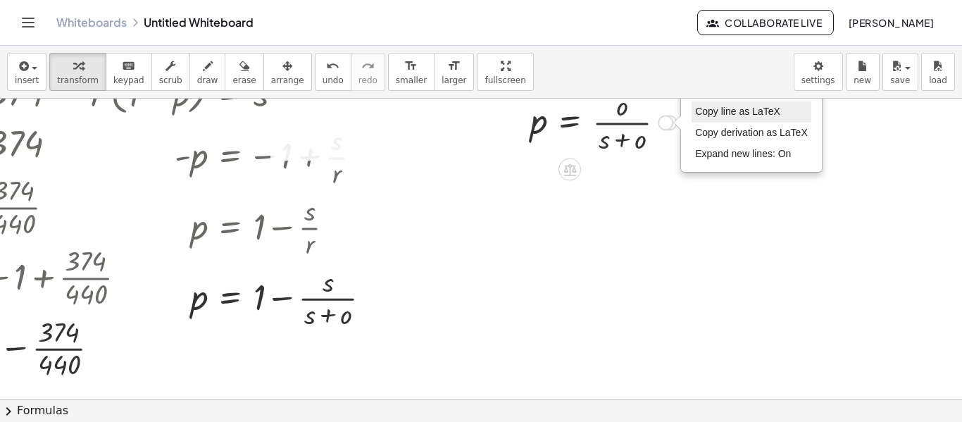
click at [748, 112] on span "Copy line as LaTeX" at bounding box center [737, 111] width 85 height 11
